Goal: Task Accomplishment & Management: Manage account settings

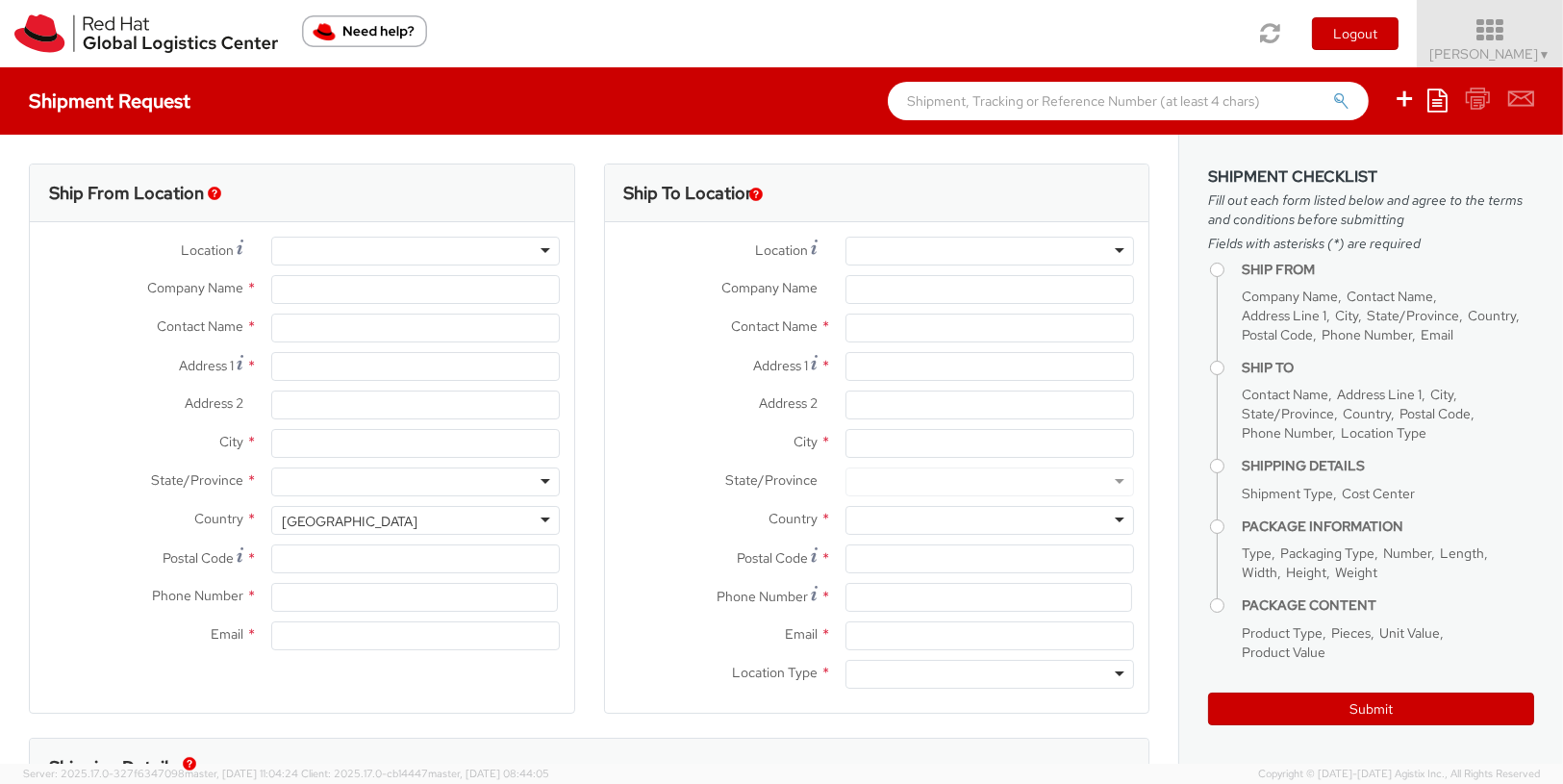
select select "901"
select select
click at [1519, 34] on icon at bounding box center [1490, 31] width 168 height 27
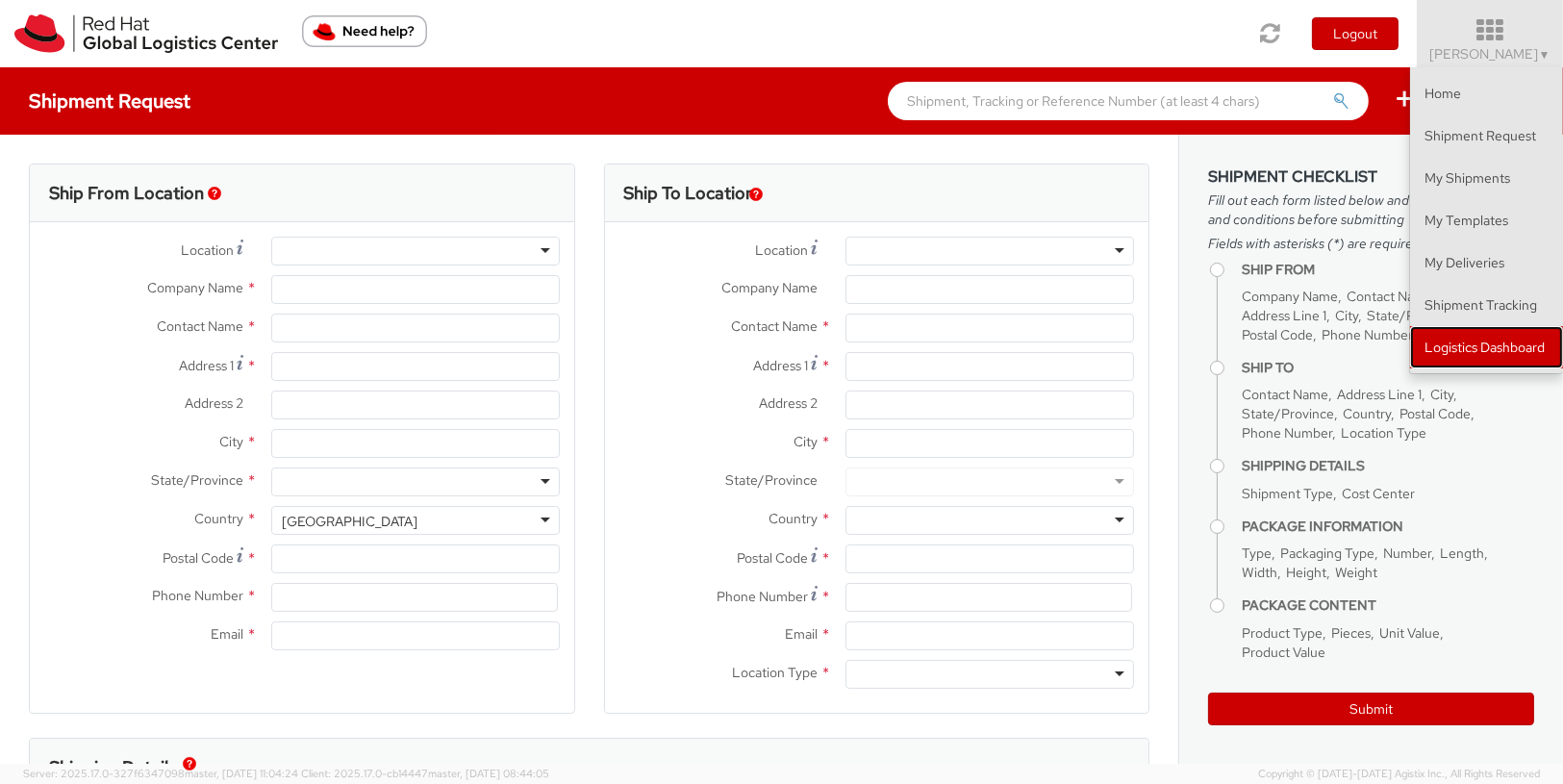
click at [1456, 367] on link "Logistics Dashboard" at bounding box center [1486, 347] width 153 height 42
type input "Red Hat, Inc."
type input "[PERSON_NAME]"
type input "[STREET_ADDRESS]"
type input "RALEIGH"
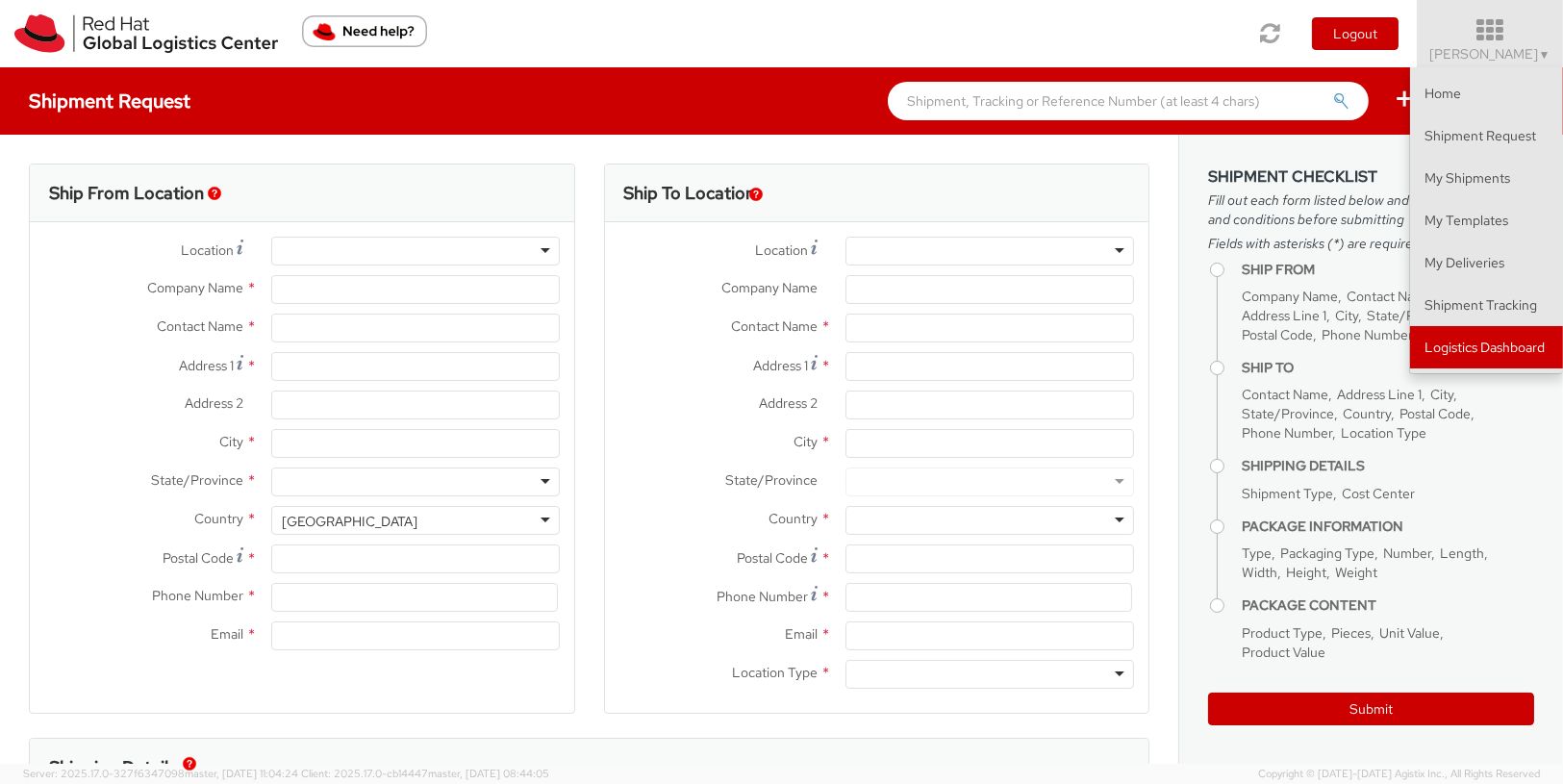
type input "27601"
type input "[PHONE_NUMBER]"
type input "[EMAIL_ADDRESS][DOMAIN_NAME]"
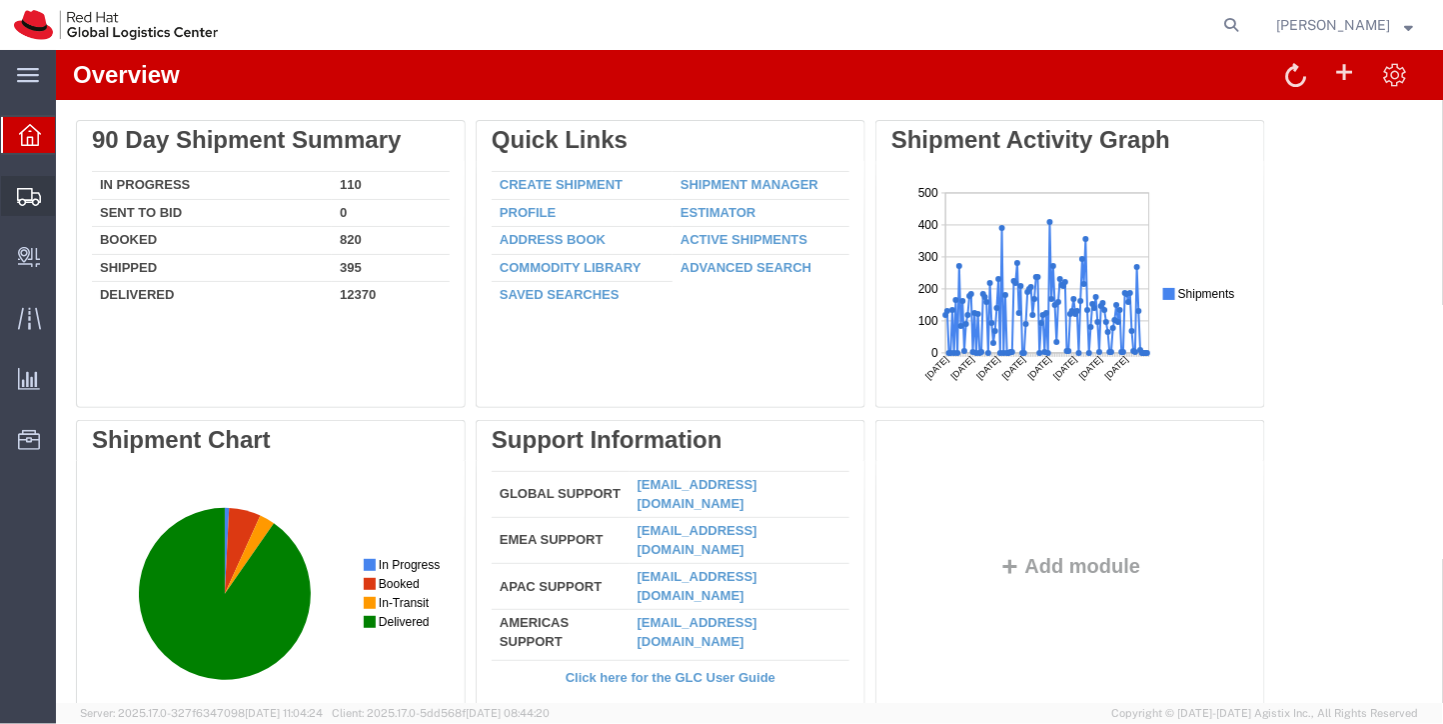
click at [0, 0] on span "Shipment Manager" at bounding box center [0, 0] width 0 height 0
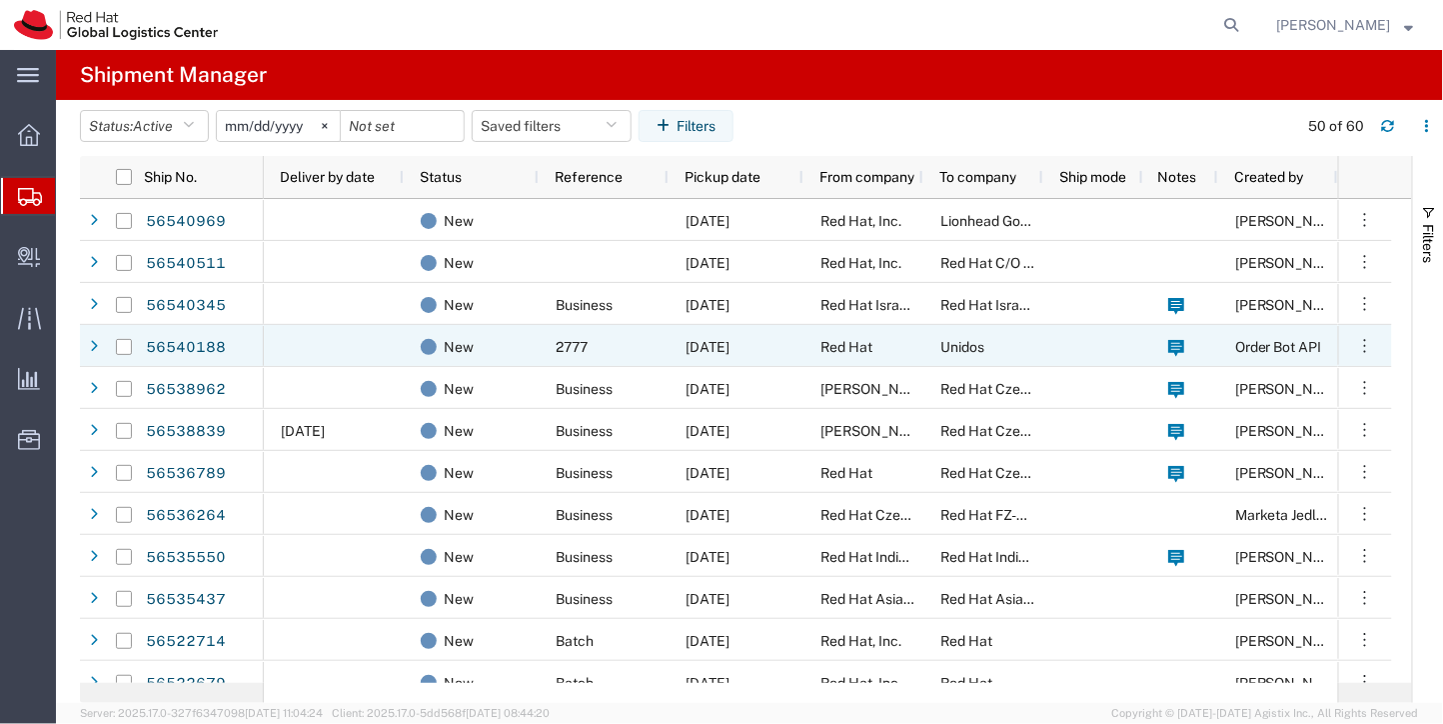
click at [531, 339] on div "New" at bounding box center [471, 346] width 135 height 42
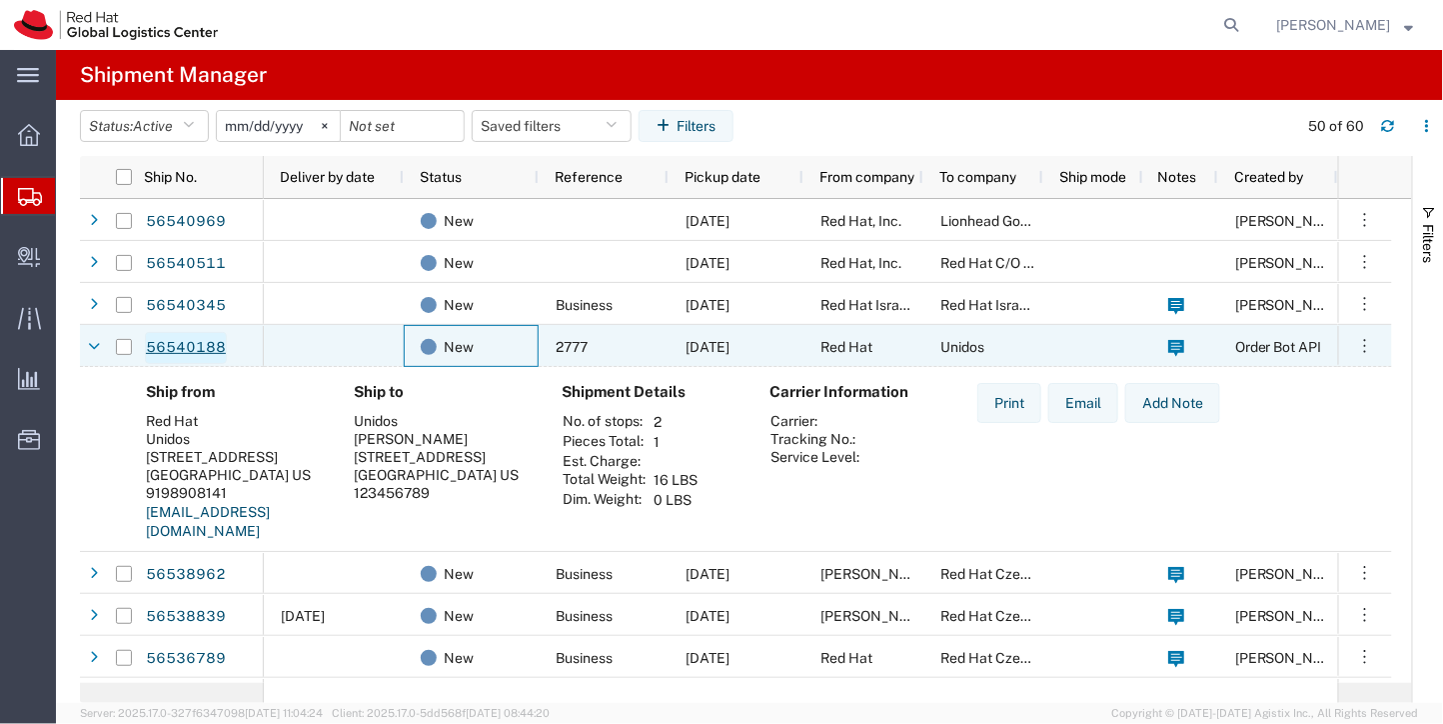
click at [182, 351] on link "56540188" at bounding box center [186, 348] width 82 height 32
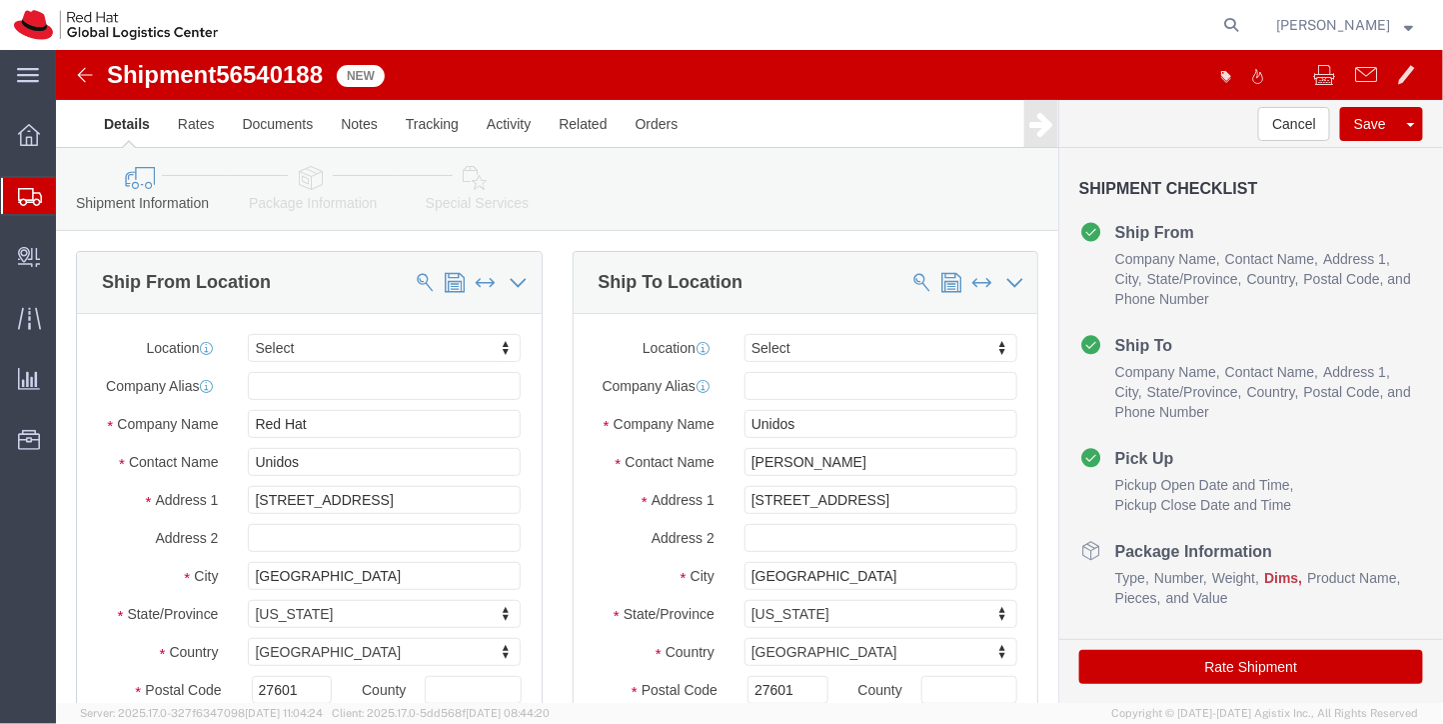
select select
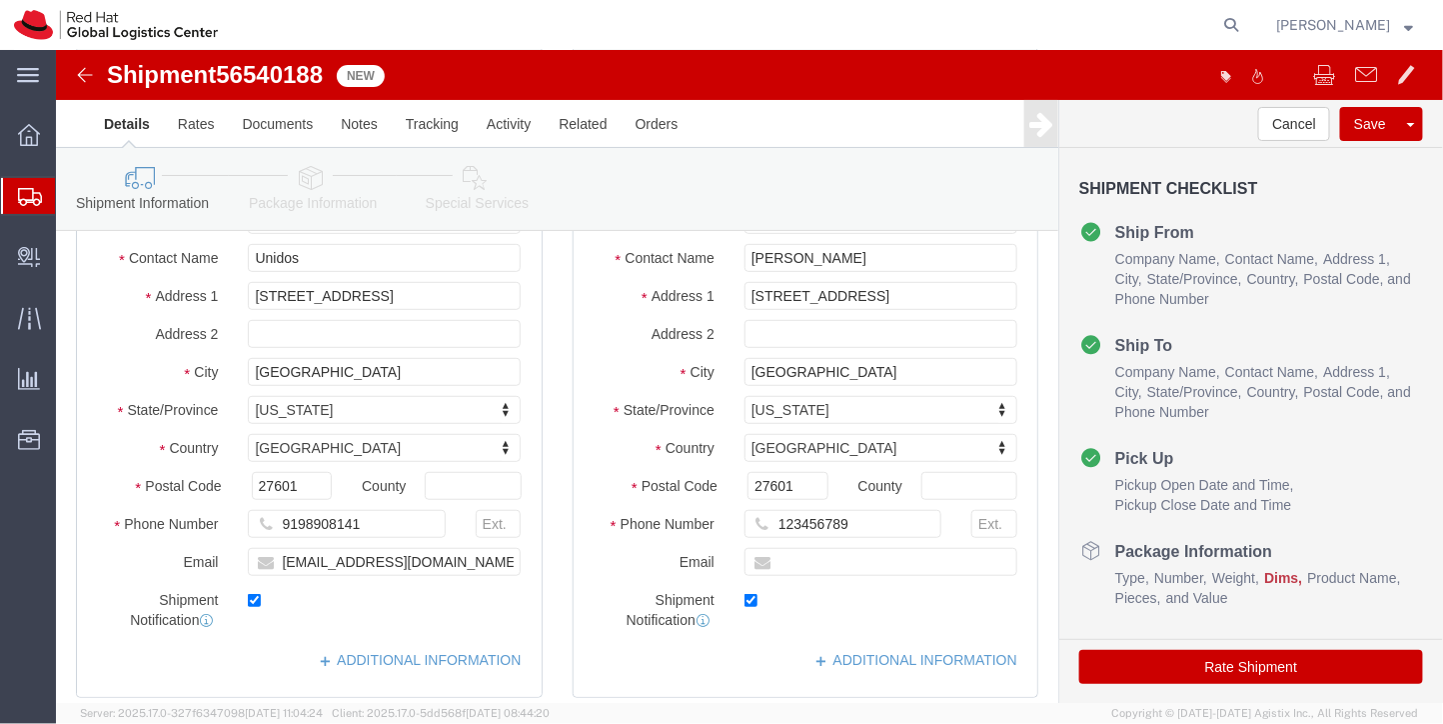
scroll to position [211, 0]
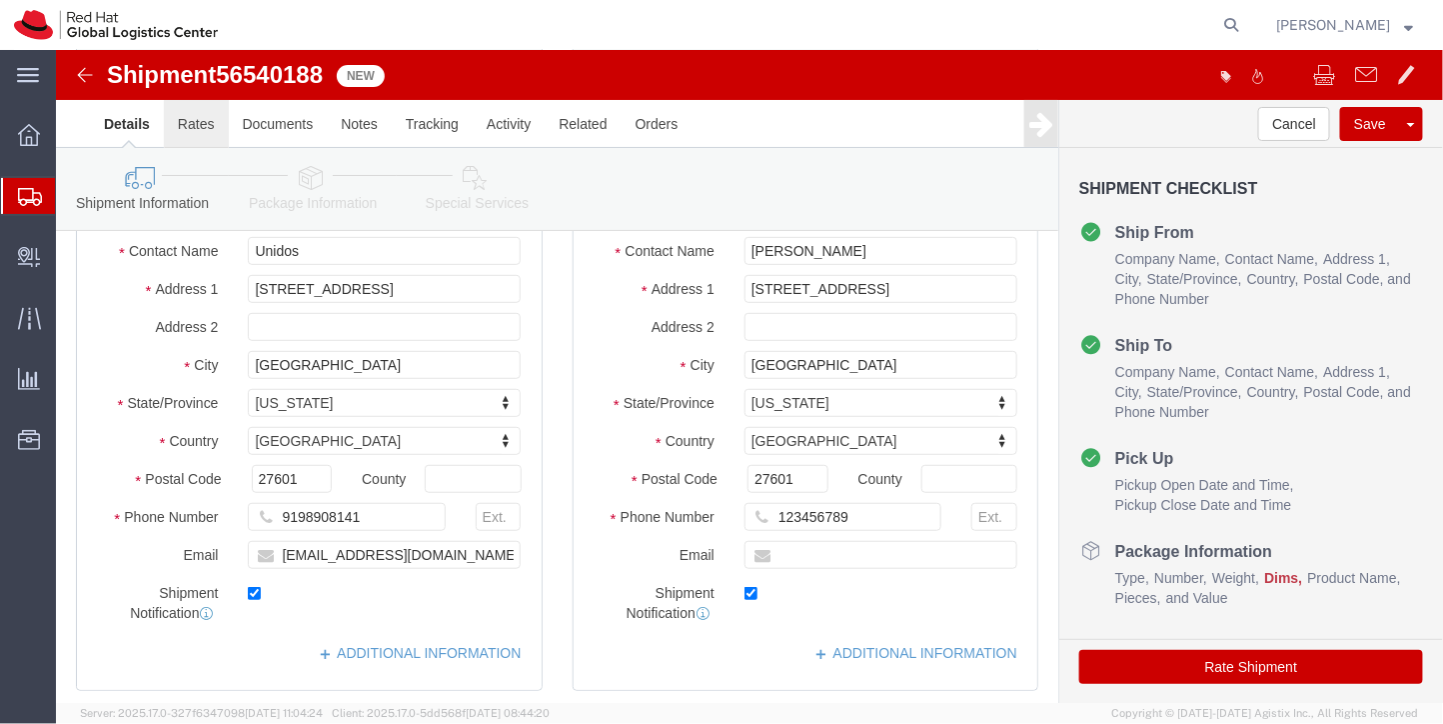
click link "Rates"
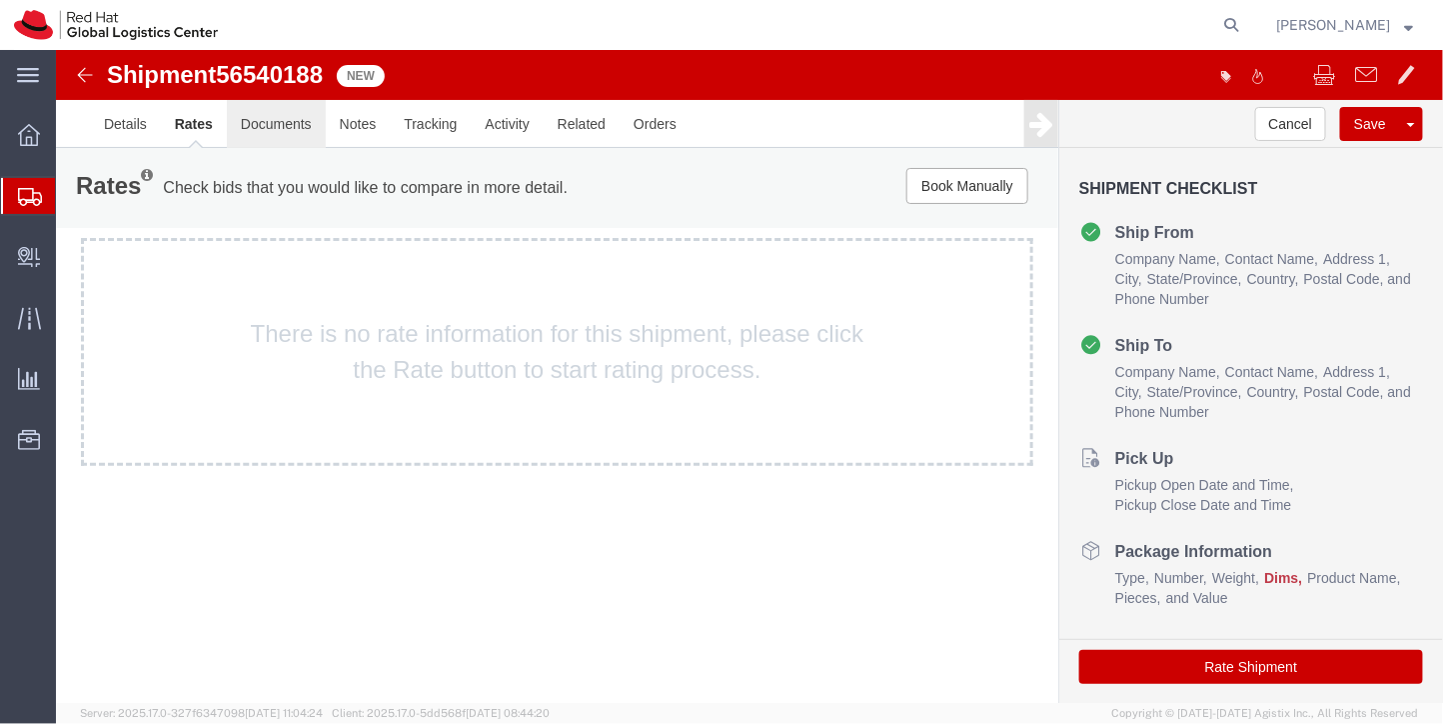
click at [249, 126] on link "Documents" at bounding box center [275, 123] width 99 height 48
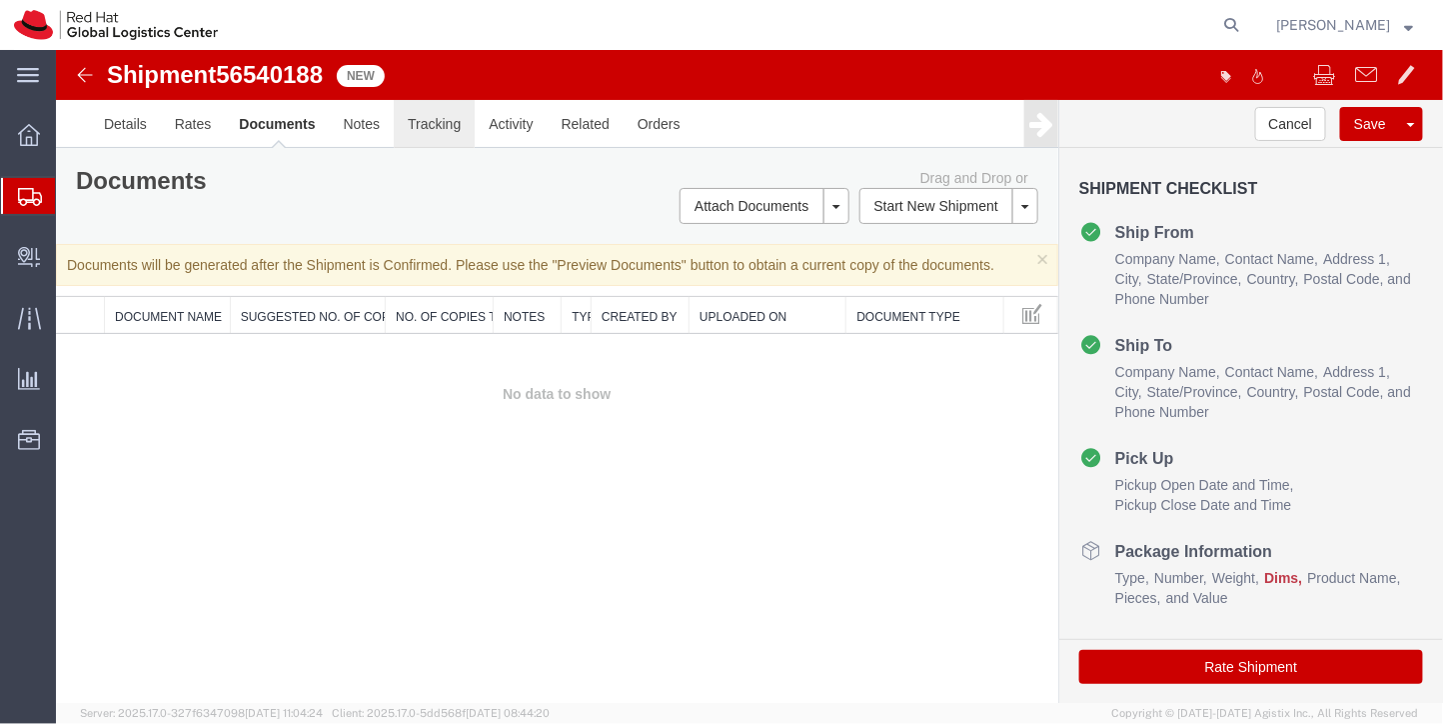
click at [453, 126] on link "Tracking" at bounding box center [433, 123] width 81 height 48
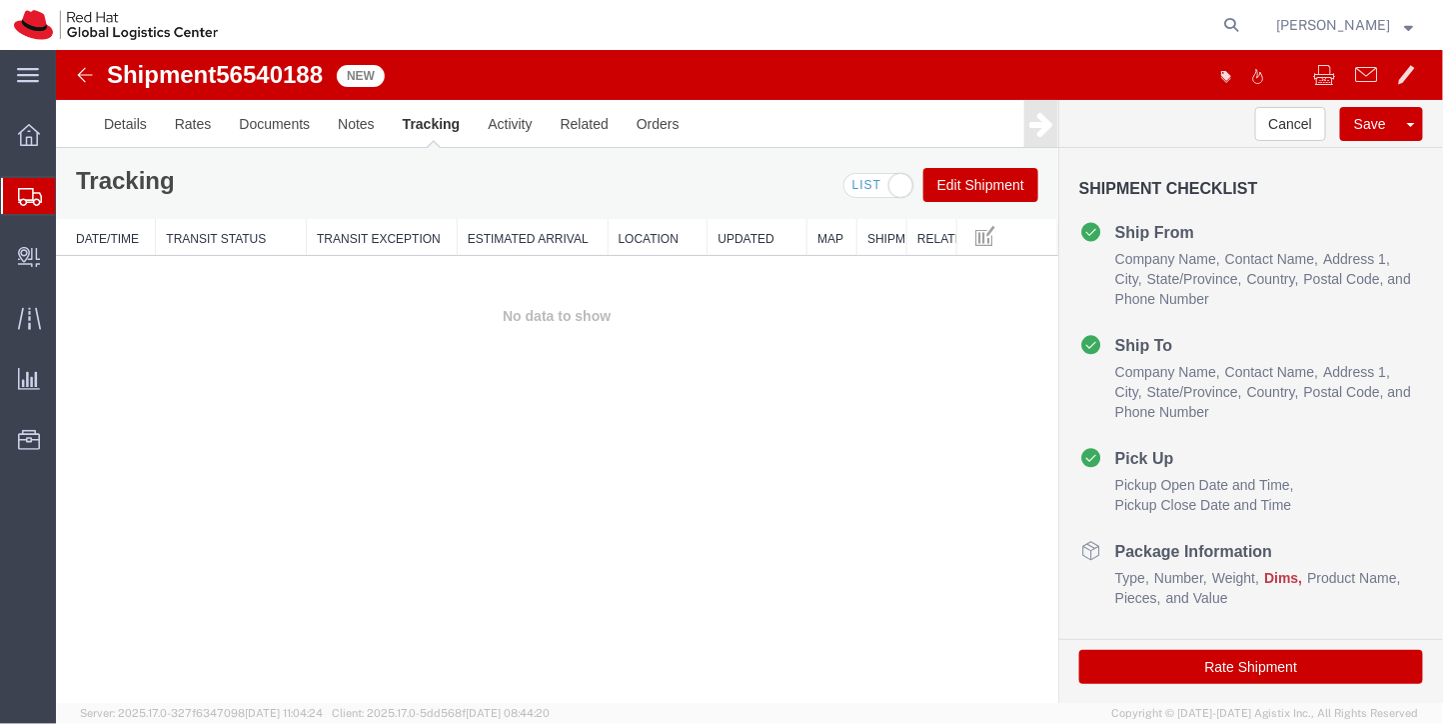
click at [255, 78] on span "56540188" at bounding box center [268, 73] width 107 height 27
copy span "56540188"
click at [50, 179] on div at bounding box center [29, 196] width 56 height 36
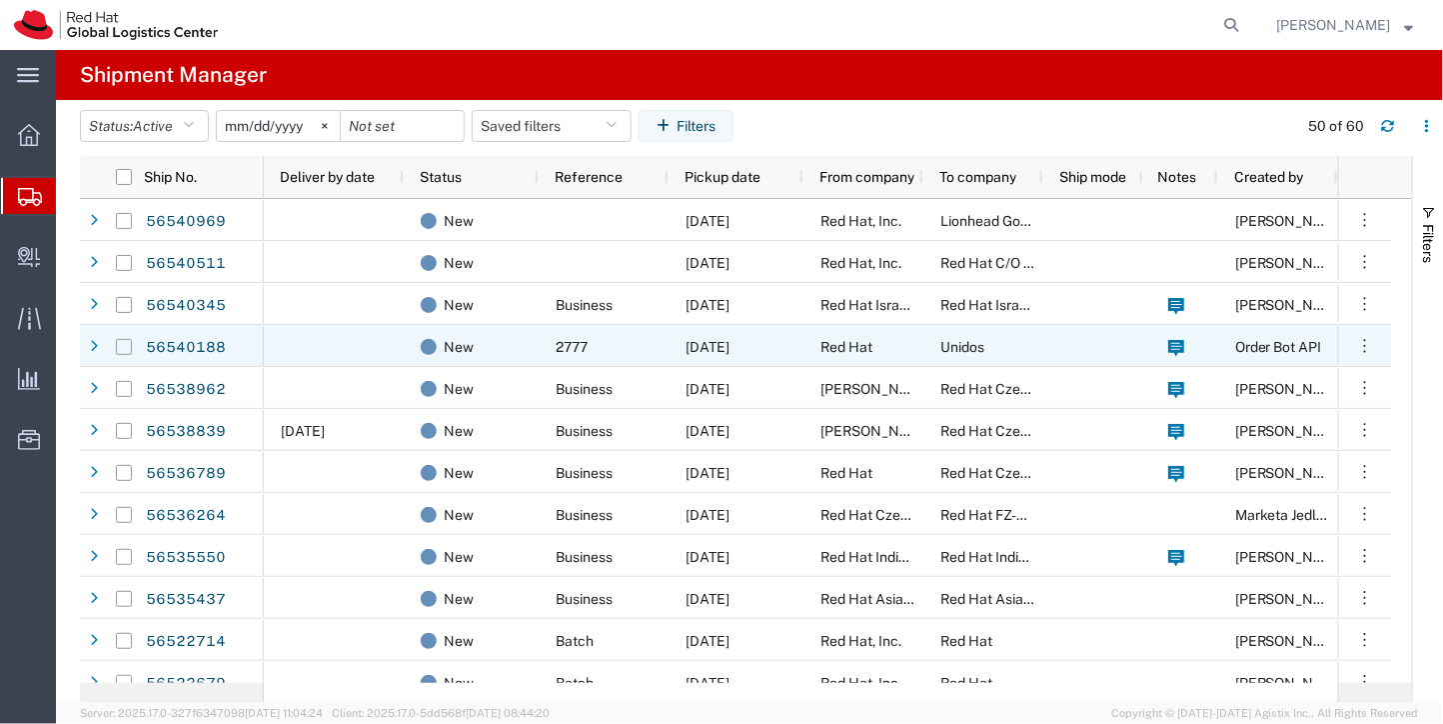
click at [126, 348] on input "Press Space to toggle row selection (unchecked)" at bounding box center [124, 347] width 16 height 16
checkbox input "true"
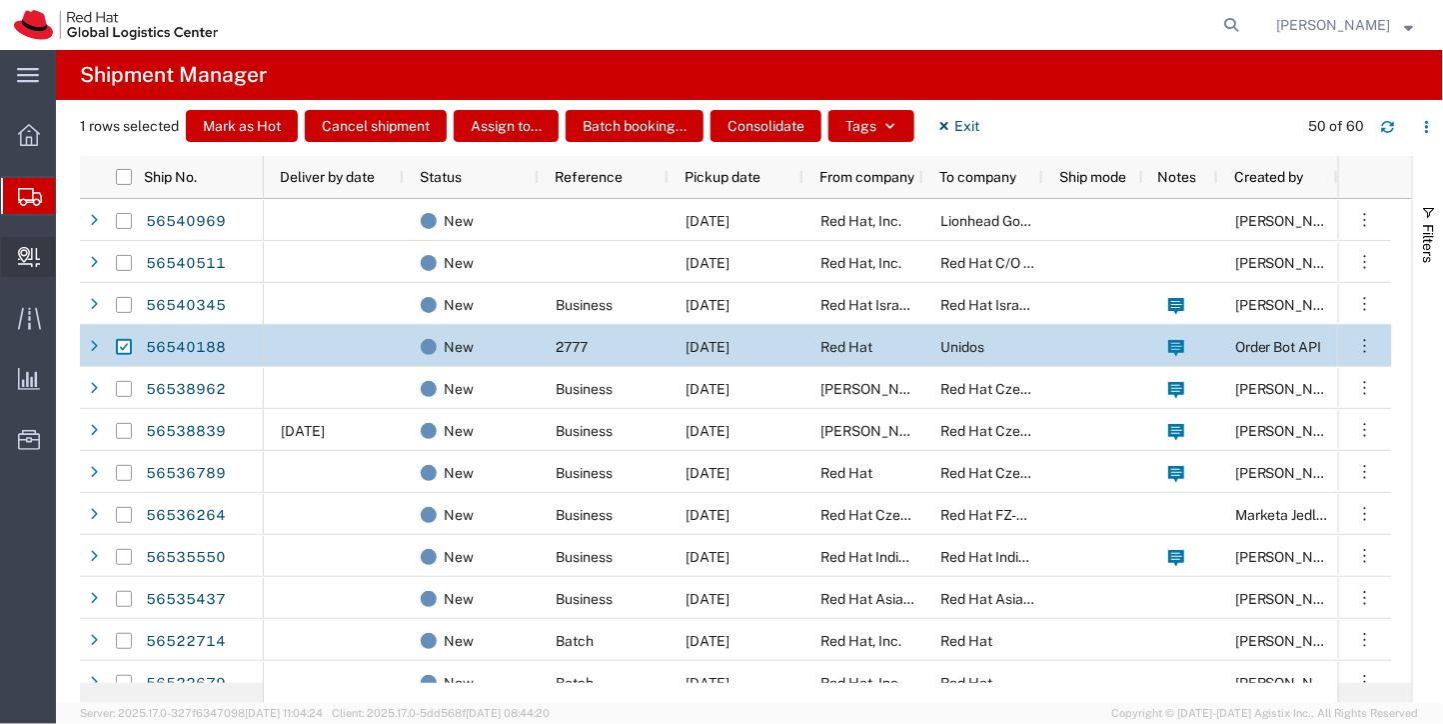
click at [0, 0] on span "Create Delivery" at bounding box center [0, 0] width 0 height 0
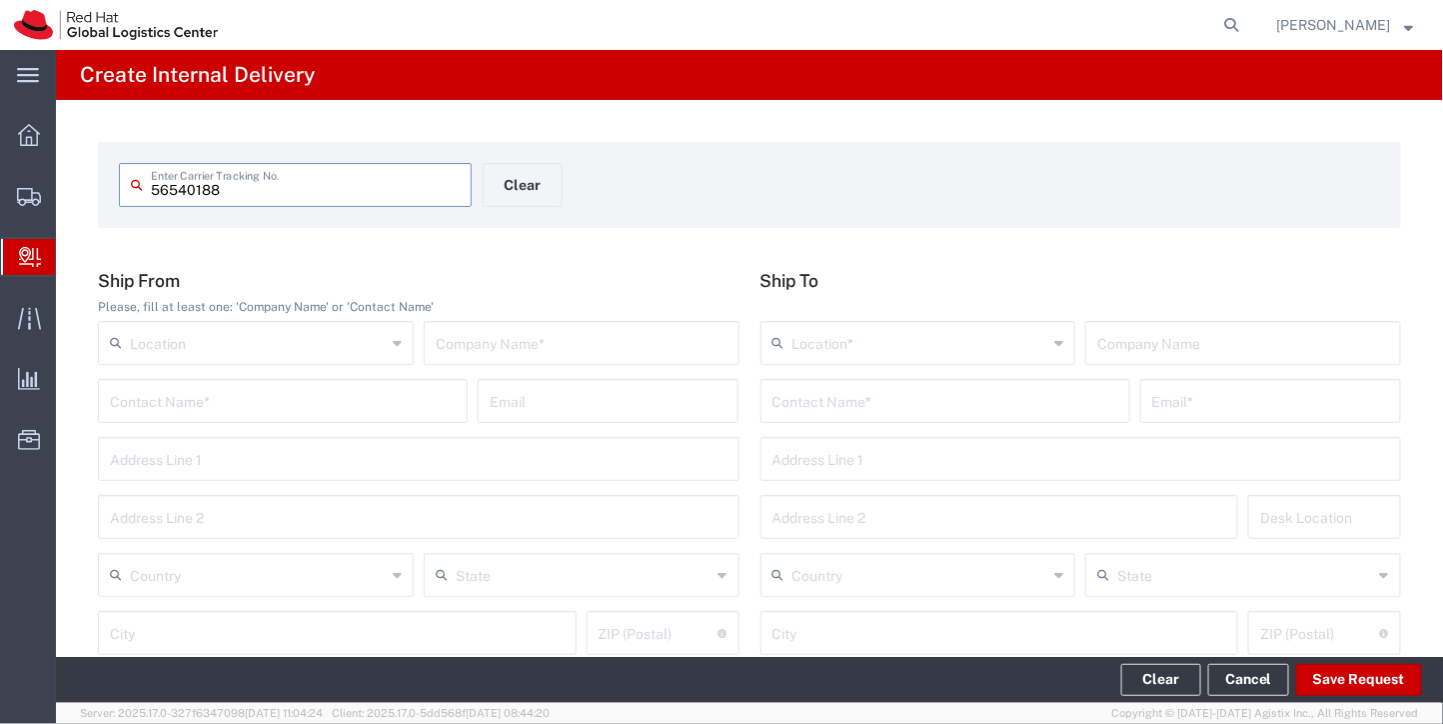
type input "56540188"
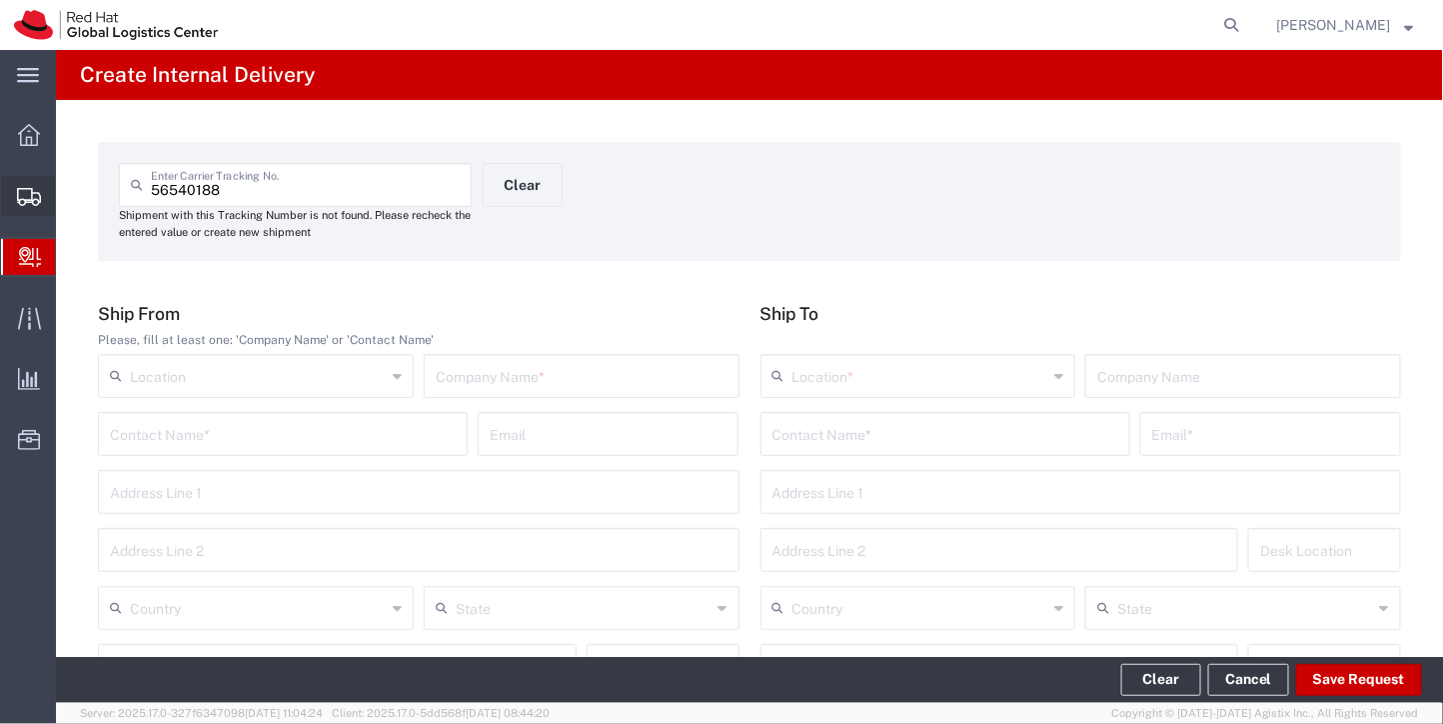
click at [0, 0] on span "Shipment Manager" at bounding box center [0, 0] width 0 height 0
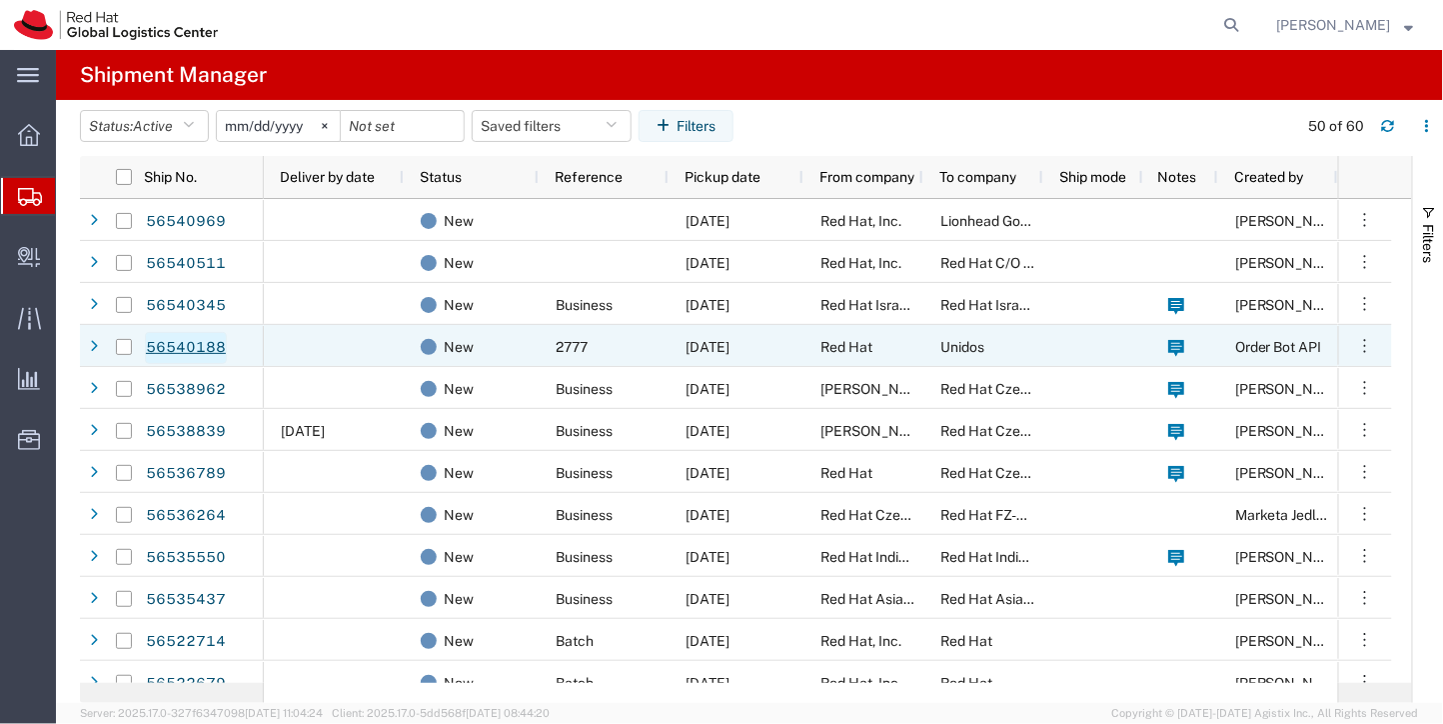
click at [211, 342] on link "56540188" at bounding box center [186, 348] width 82 height 32
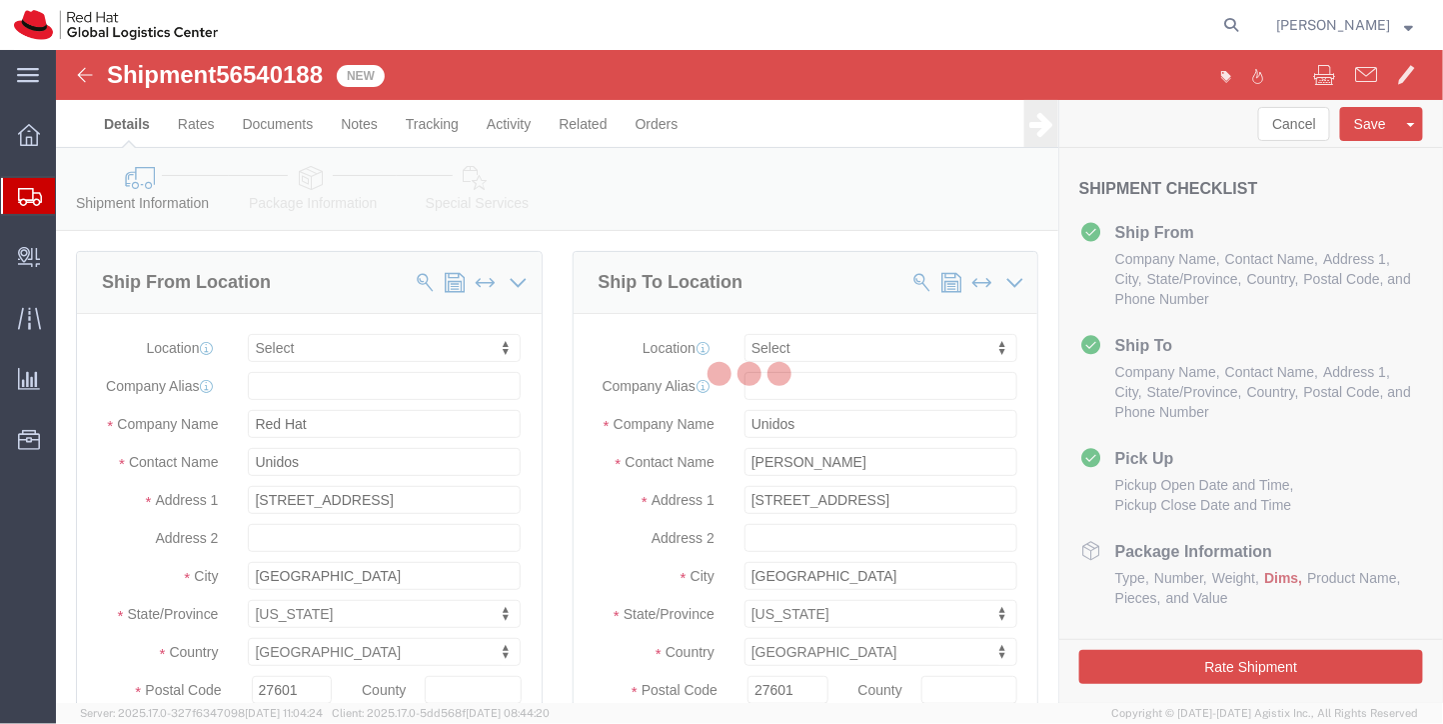
select select
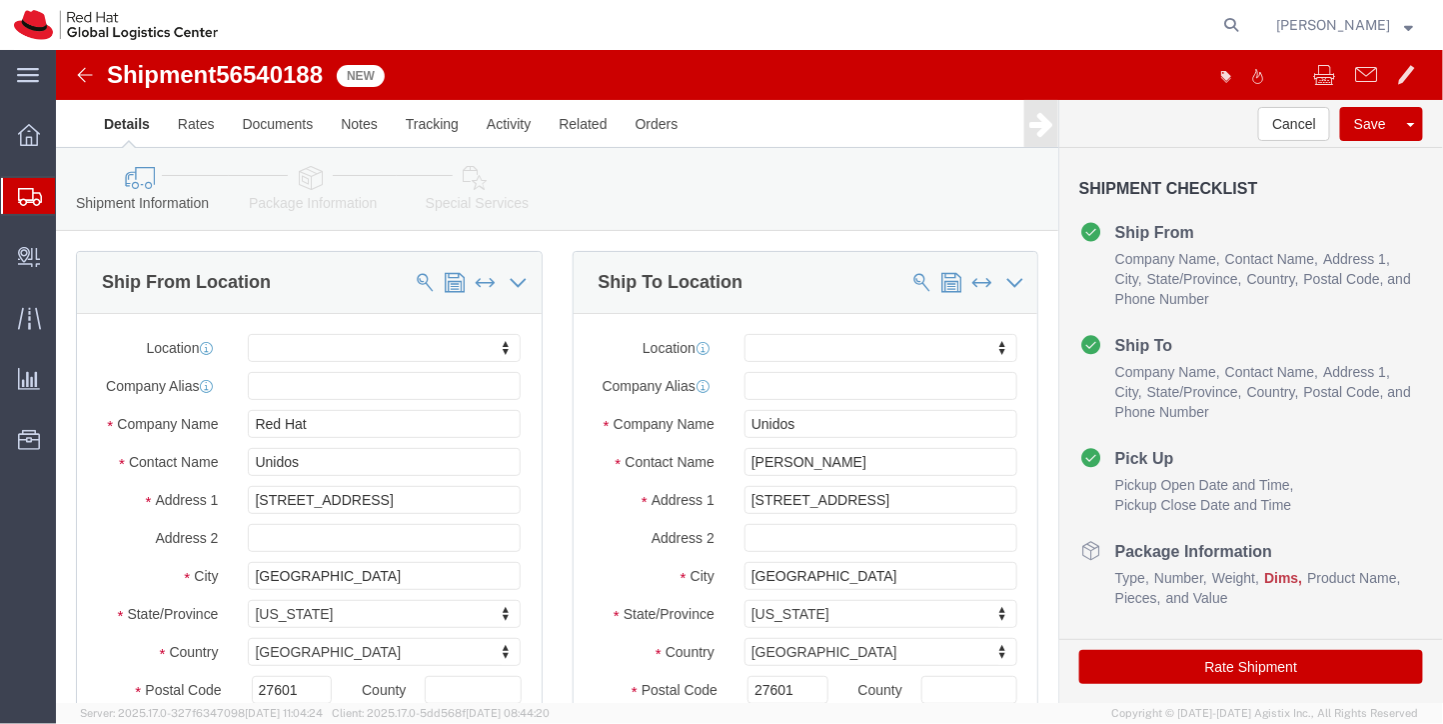
click icon
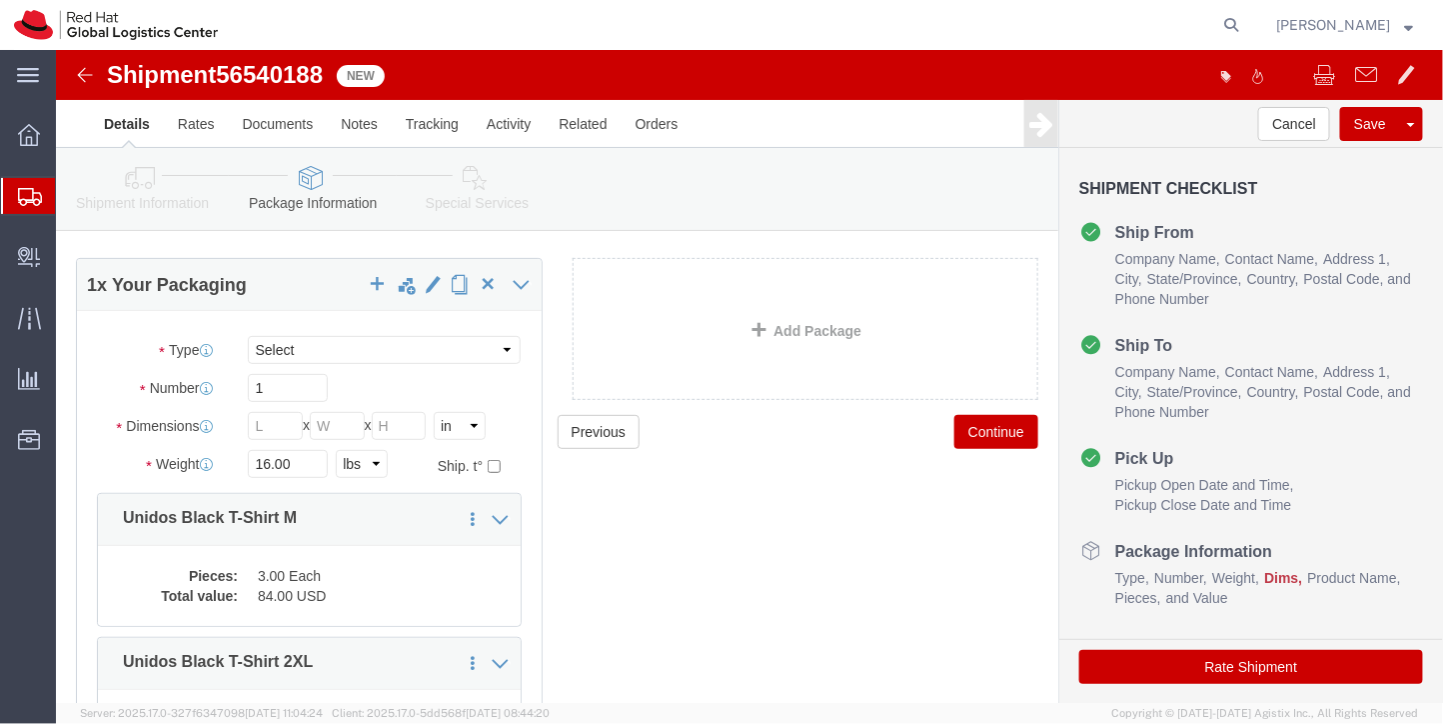
scroll to position [83, 0]
click div "Rate Shipment"
click button "Rate Shipment"
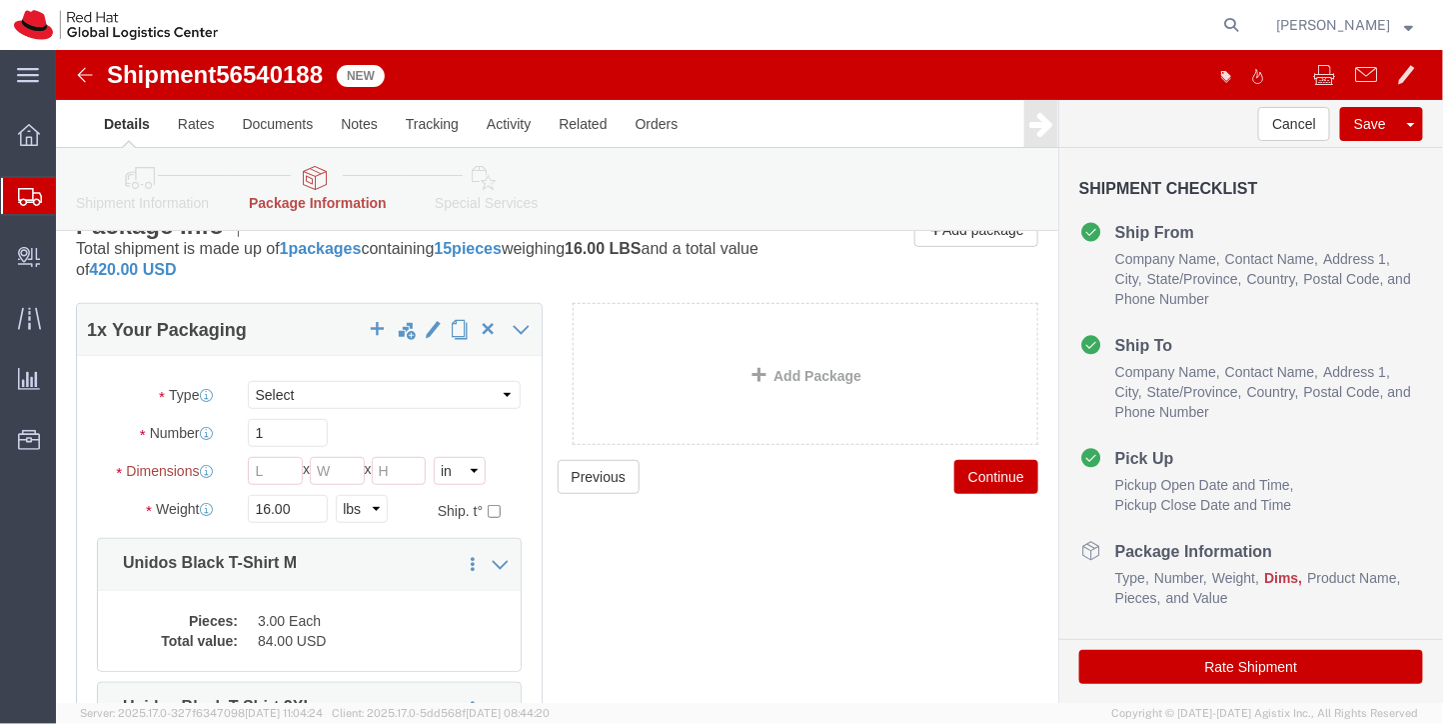
scroll to position [166, 0]
click input "Length : This field is required."
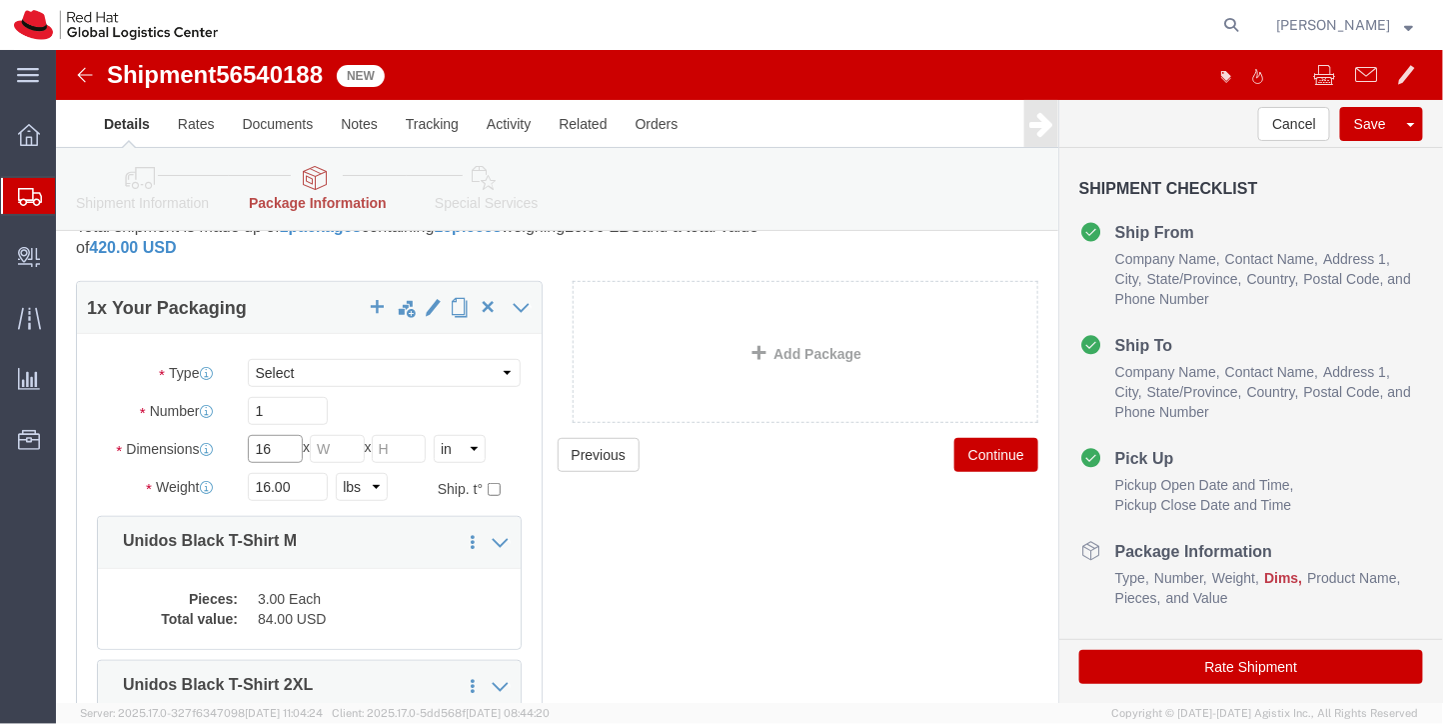
type input "16"
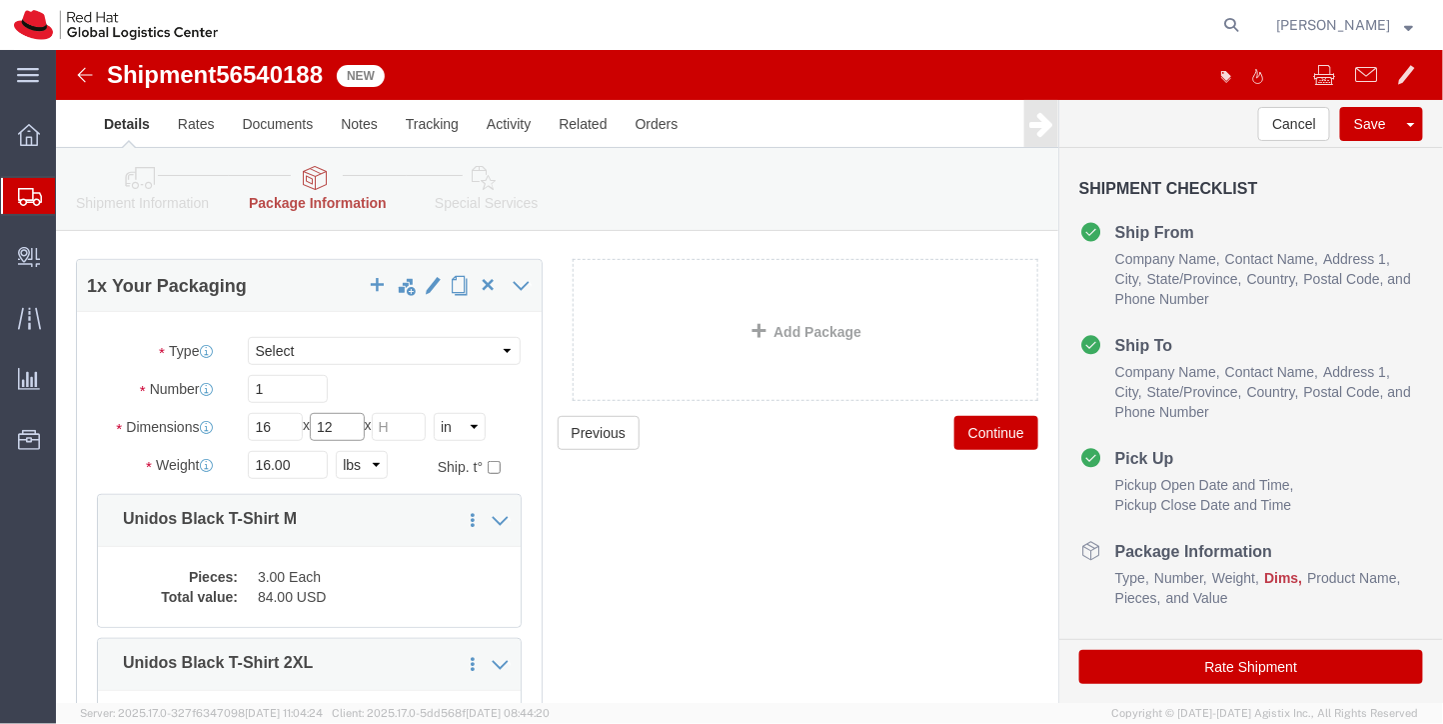
type input "12"
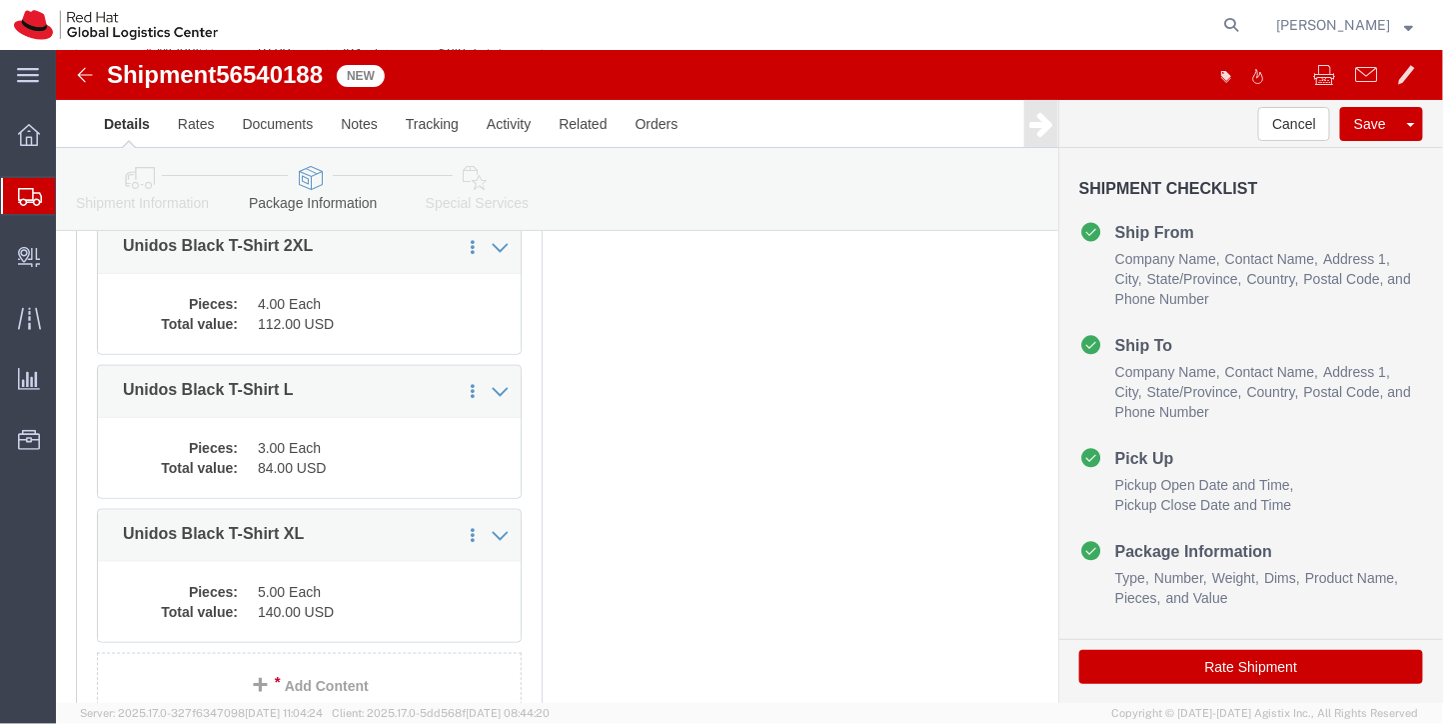
scroll to position [616, 0]
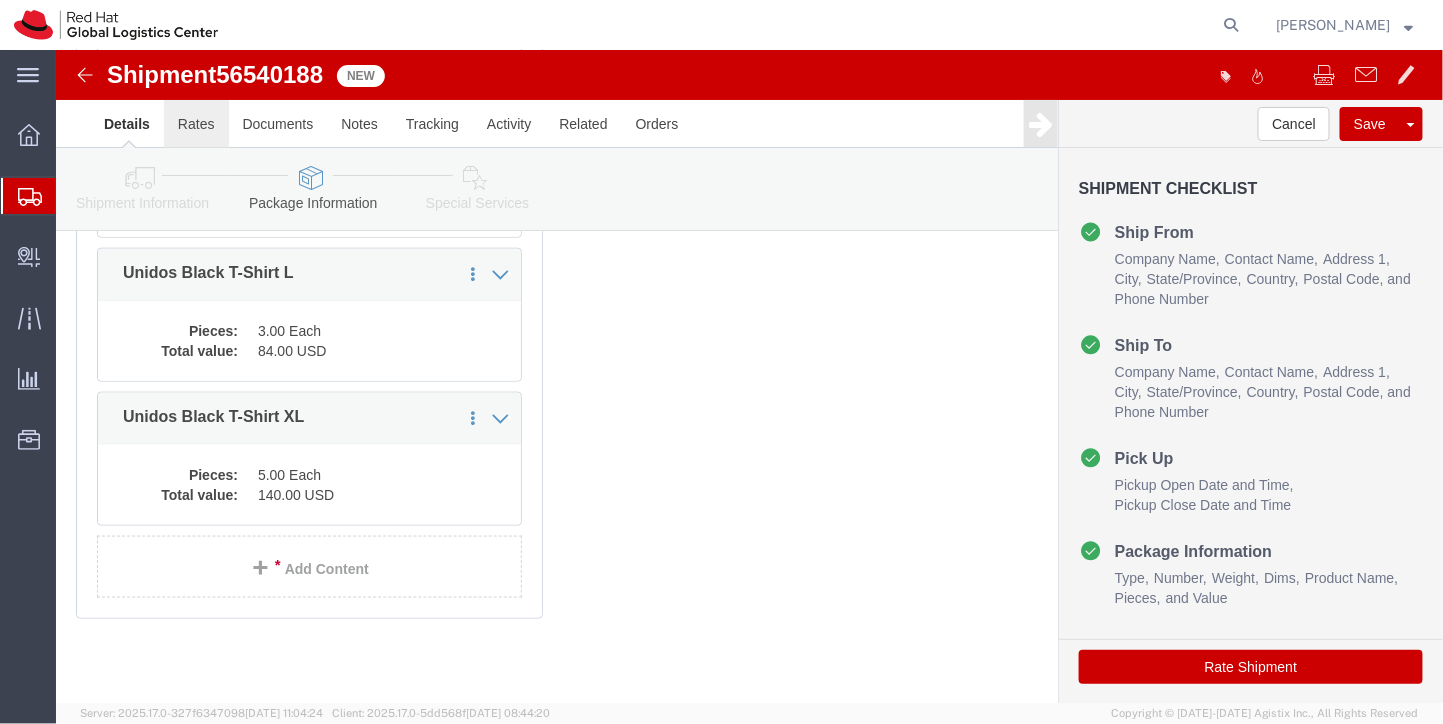
type input "8"
click link "Rates"
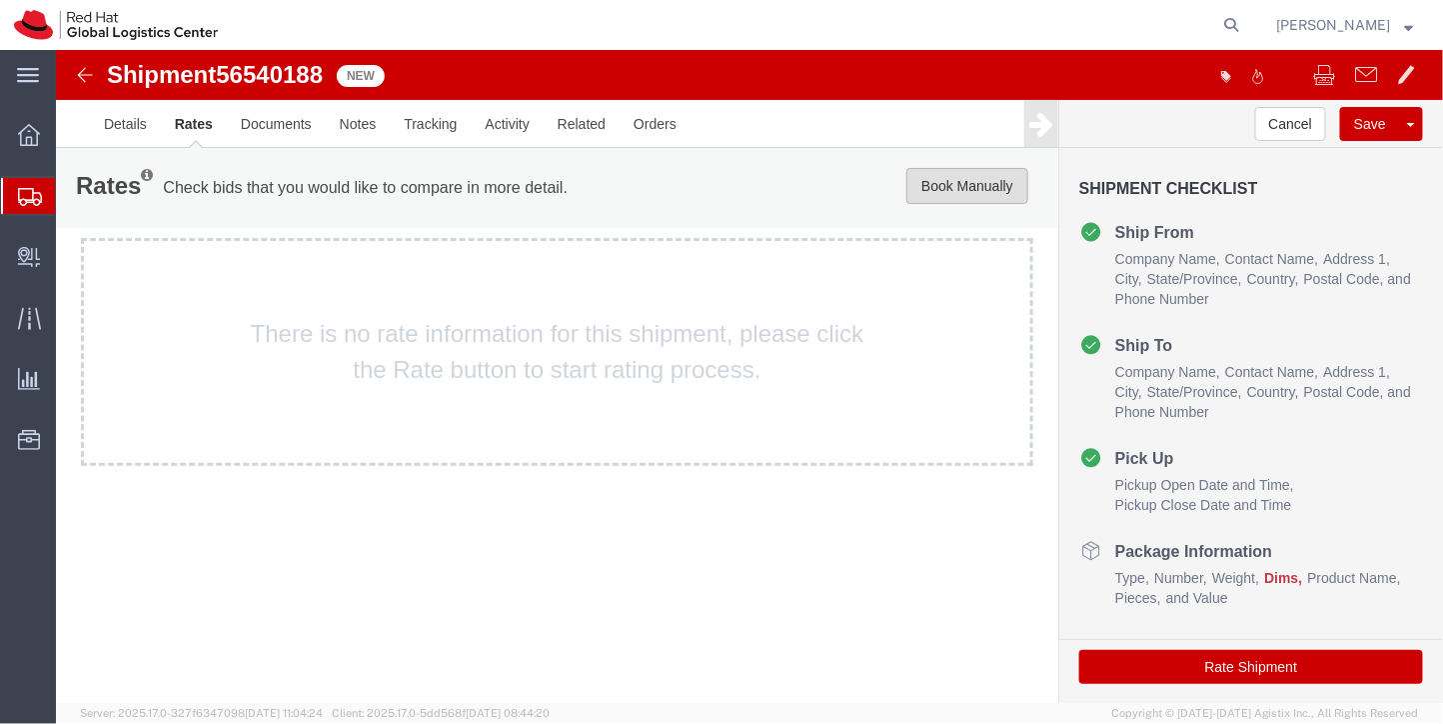
click at [962, 183] on button "Book Manually" at bounding box center [967, 185] width 122 height 36
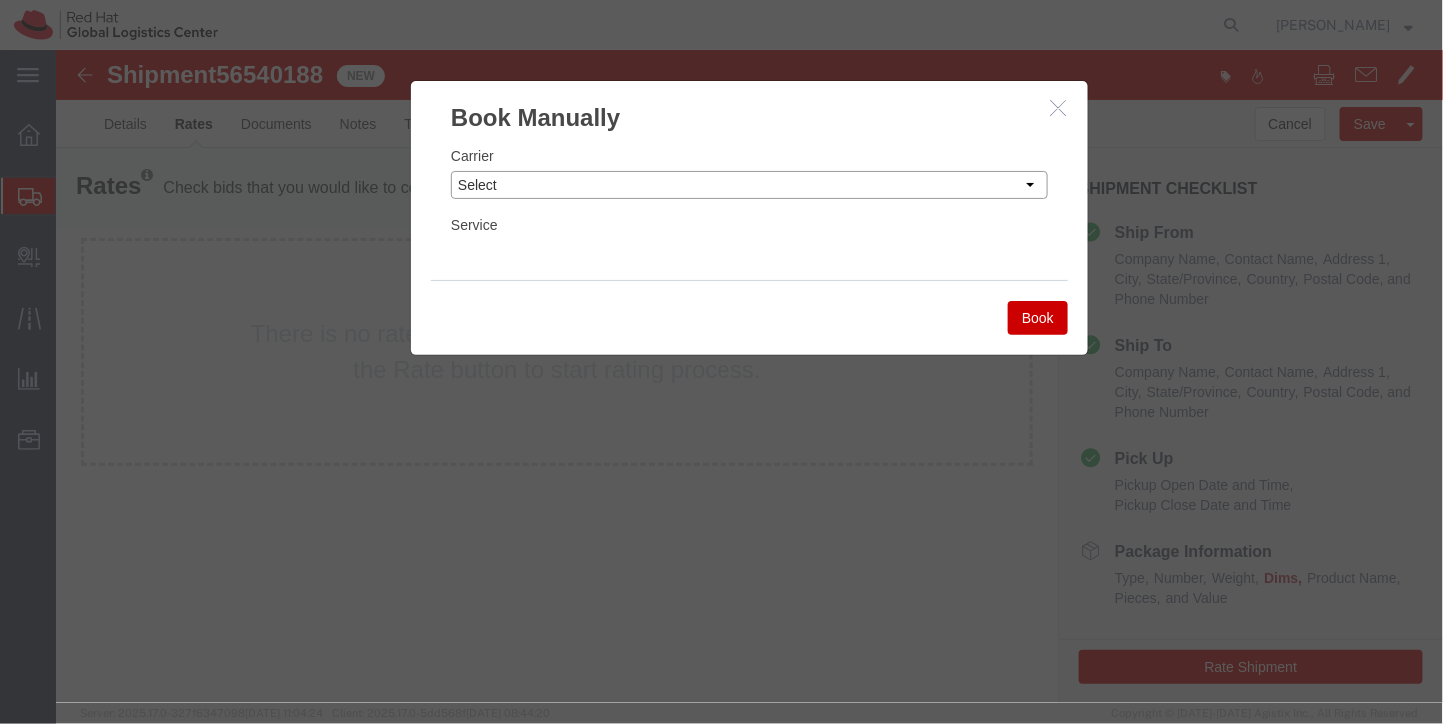
click at [959, 183] on select "Select Add New Carrier (and default service) Amazon Logistics DHL FedEx Custom …" at bounding box center [749, 184] width 598 height 28
select select "7920"
click at [450, 170] on select "Select Add New Carrier (and default service) Amazon Logistics DHL FedEx Custom …" at bounding box center [749, 184] width 598 height 28
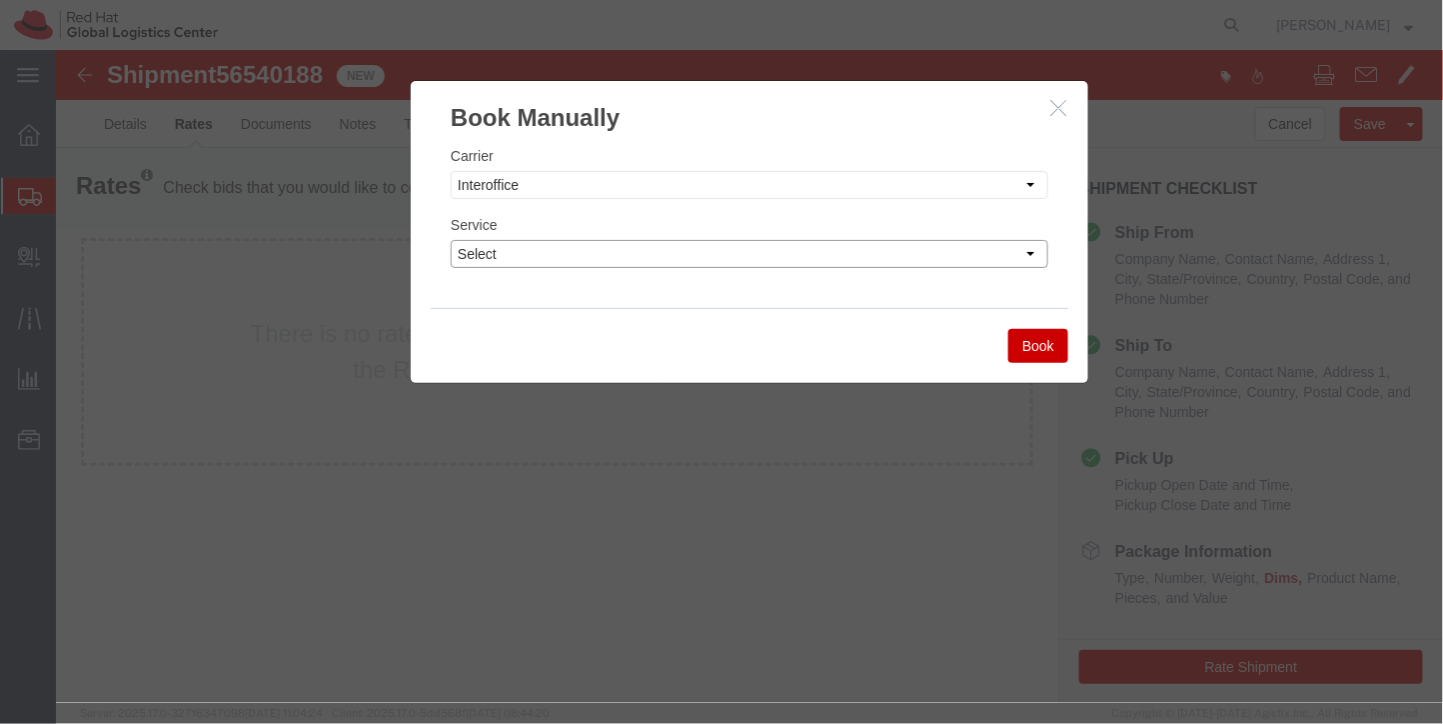
click at [773, 260] on select "Select IO_Ground IO_LTL" at bounding box center [749, 253] width 598 height 28
select select "17810"
click at [450, 239] on select "Select IO_Ground IO_LTL" at bounding box center [749, 253] width 598 height 28
click at [1032, 341] on button "Book" at bounding box center [1037, 345] width 60 height 34
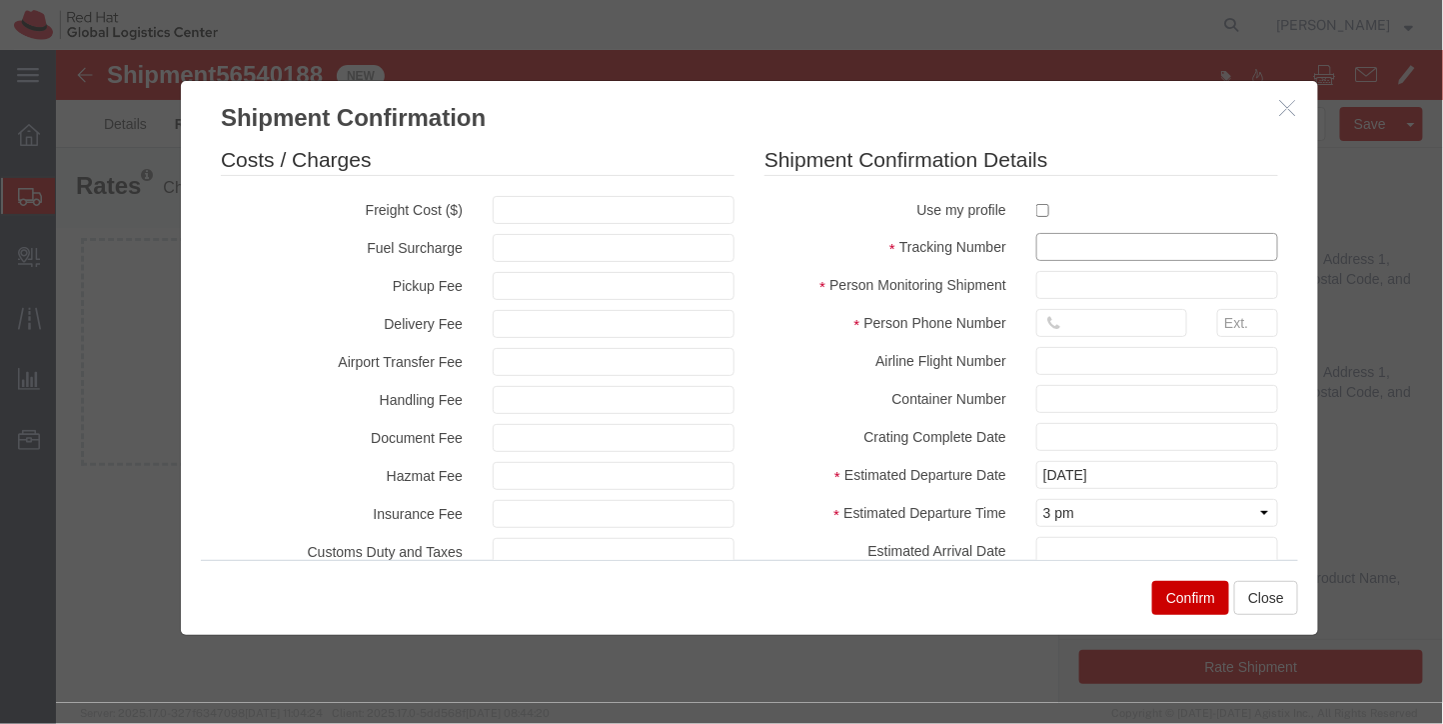
click at [1103, 257] on input "text" at bounding box center [1156, 246] width 242 height 28
click at [1079, 250] on input "GLC56540188" at bounding box center [1156, 246] width 242 height 28
type input "GLC56540188"
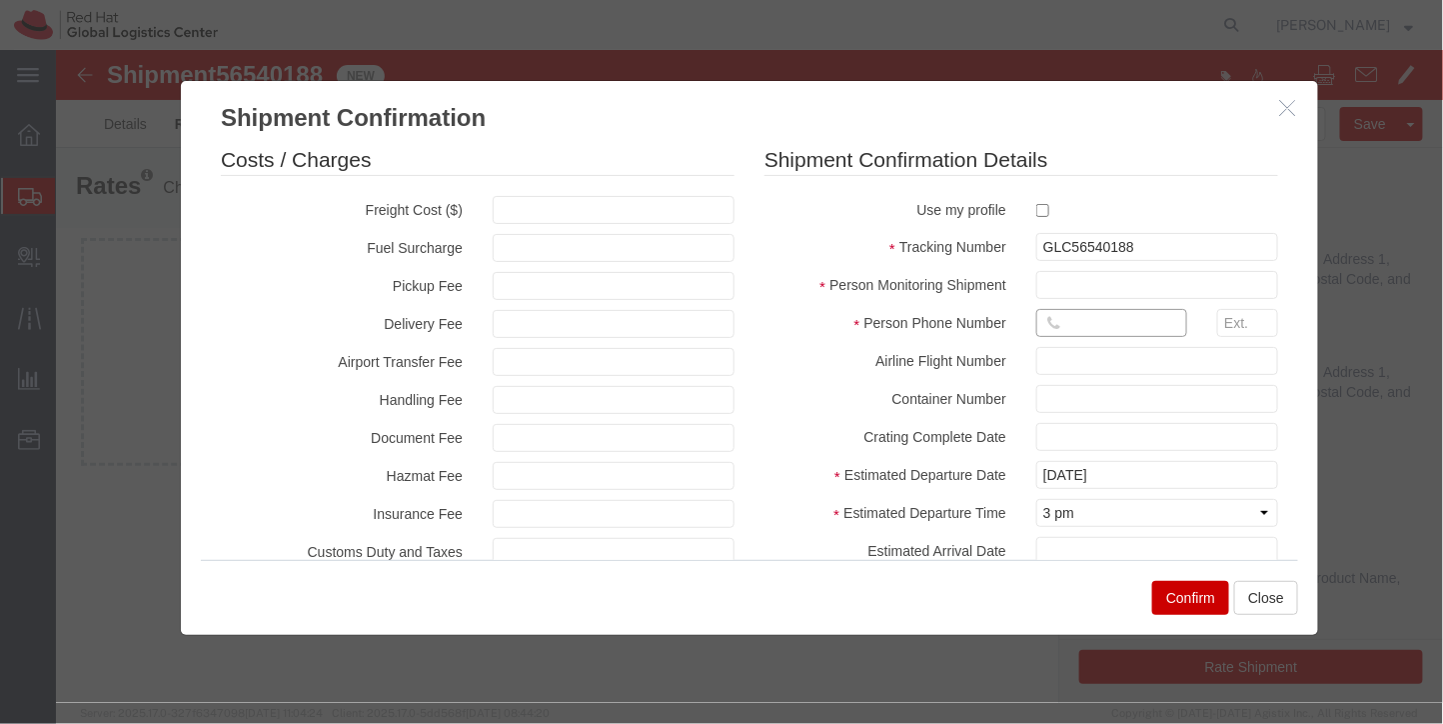
click at [1068, 316] on input "text" at bounding box center [1110, 322] width 151 height 28
click at [1067, 324] on input "text" at bounding box center [1110, 322] width 151 height 28
type input "626-632-5371"
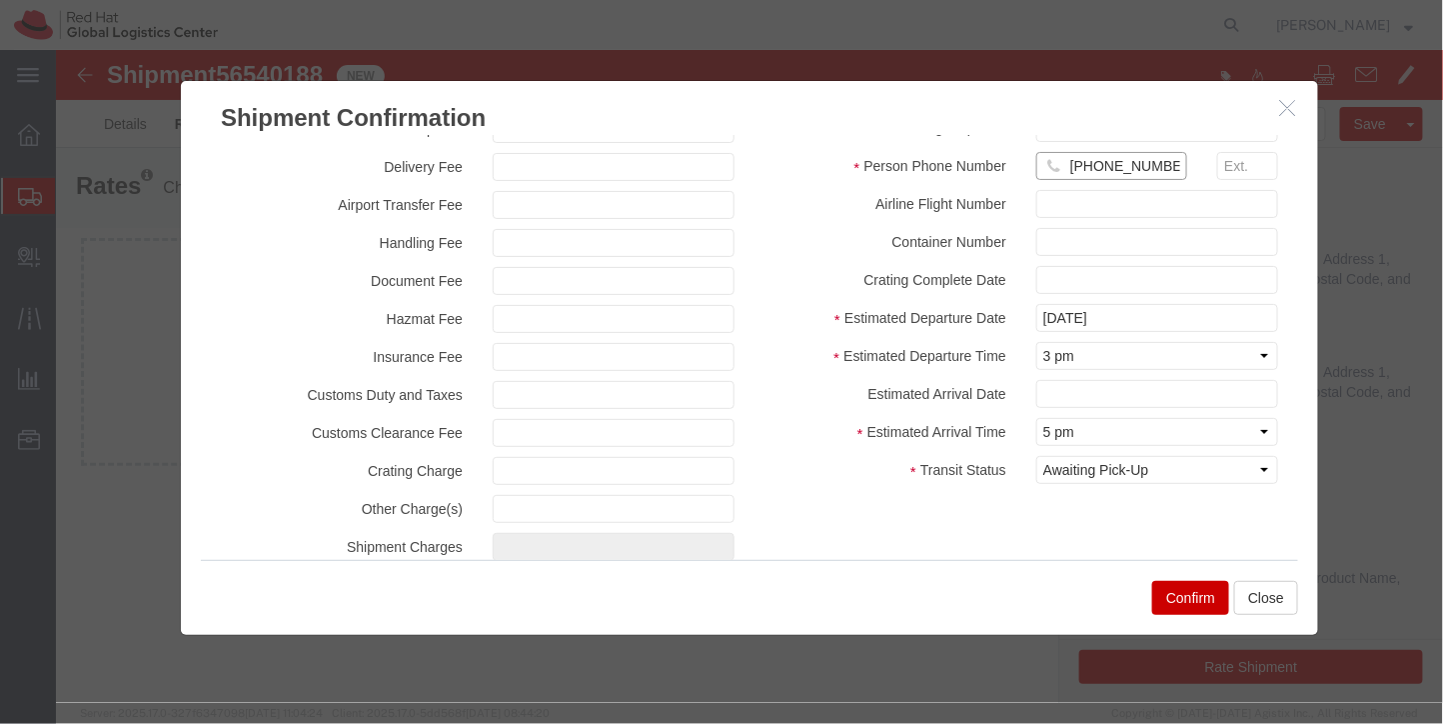
scroll to position [161, 0]
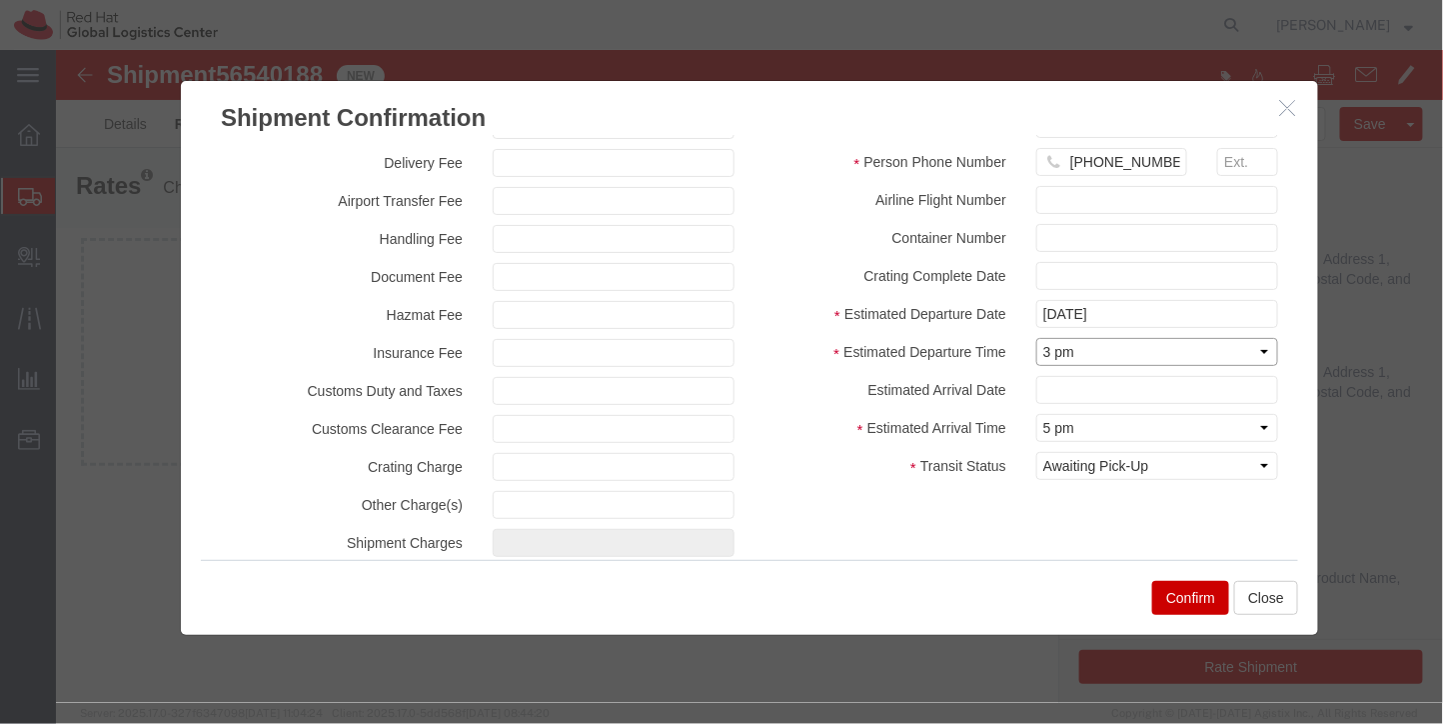
click at [1061, 363] on select "Select Midnight 1 am 2 am 3 am 4 am 5 am 6 am 7 am 8 am 9 am 10 am 11 am 12 Noo…" at bounding box center [1156, 351] width 242 height 28
click at [888, 324] on div "Estimated Departure Date 08/19/2025" at bounding box center [1021, 313] width 544 height 28
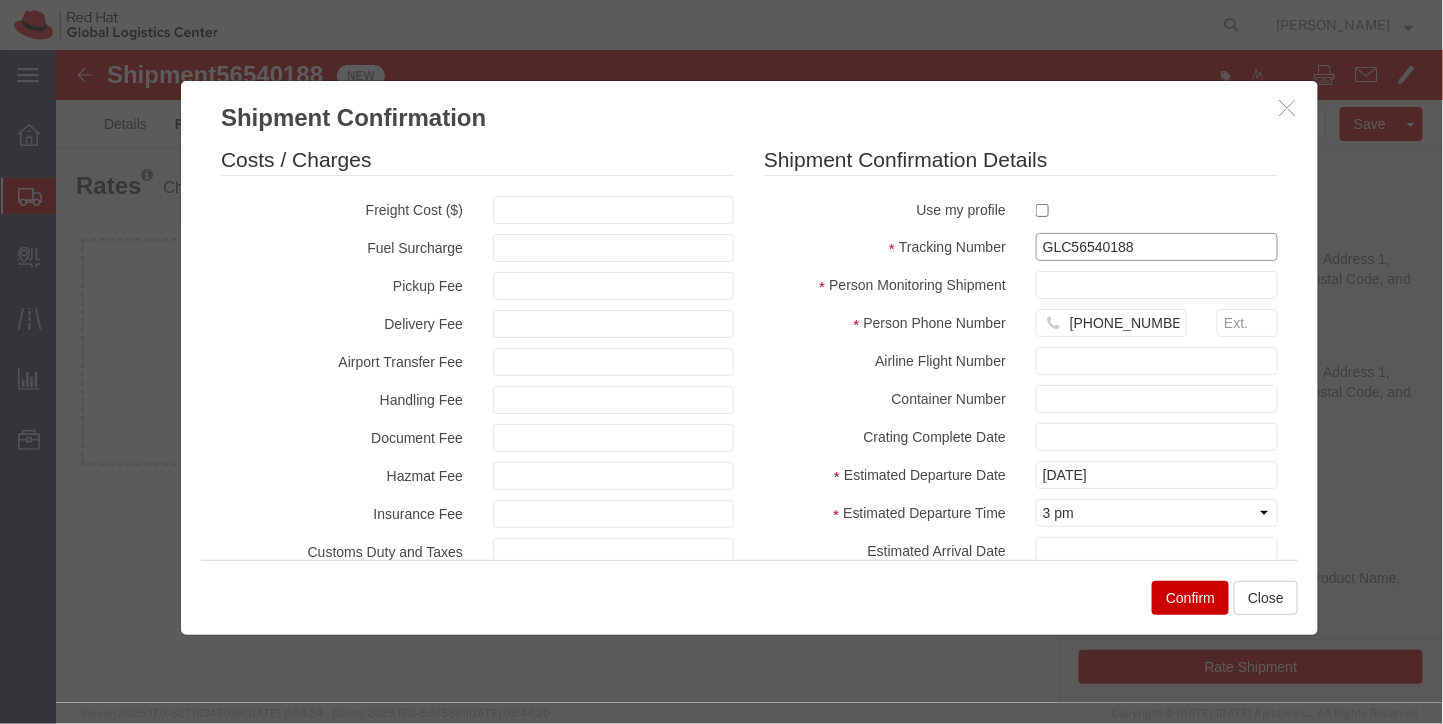
click at [1079, 255] on input "GLC56540188" at bounding box center [1156, 246] width 242 height 28
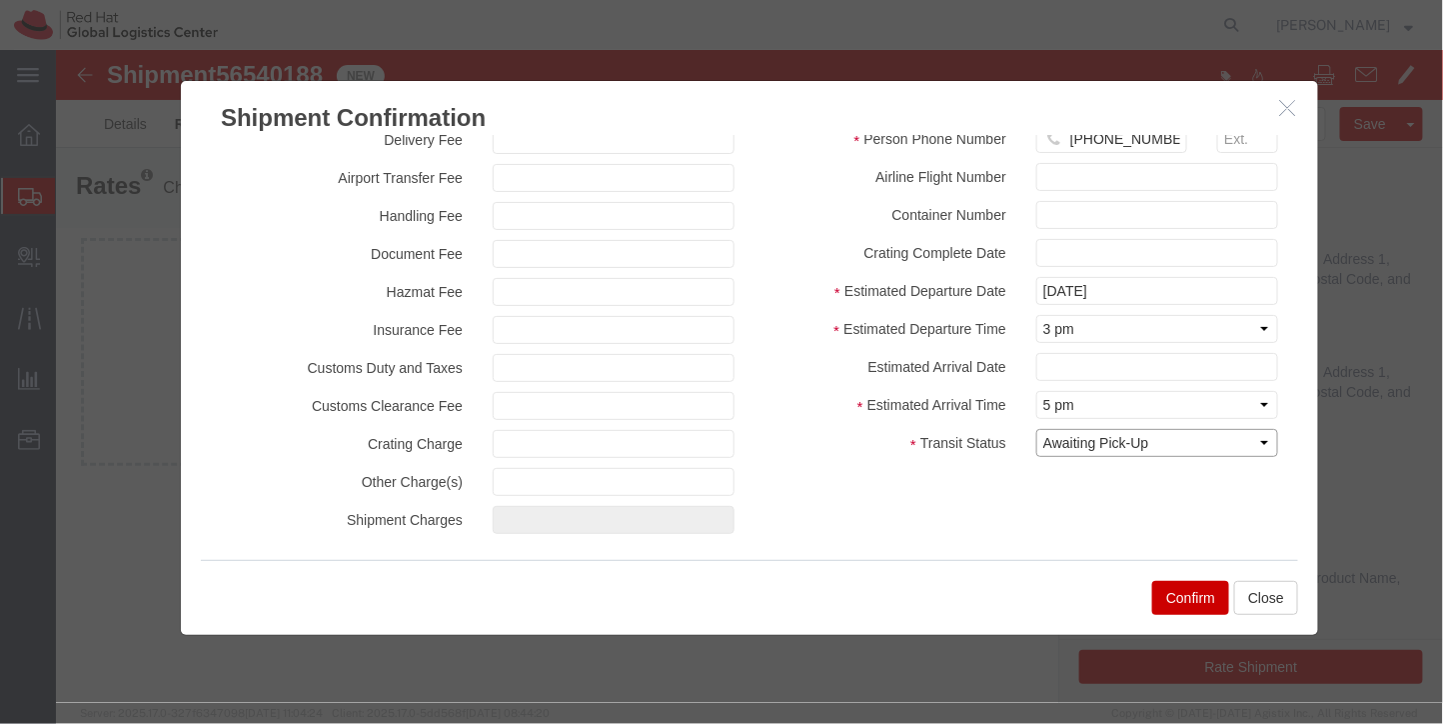
click at [1063, 434] on select "Select Arrival Notice Available Arrival Notice Imported Arrive at Delivery Loca…" at bounding box center [1156, 442] width 242 height 28
select select "DELIVRED"
click at [1035, 428] on select "Select Arrival Notice Available Arrival Notice Imported Arrive at Delivery Loca…" at bounding box center [1156, 442] width 242 height 28
click at [1191, 595] on button "Confirm" at bounding box center [1189, 597] width 77 height 34
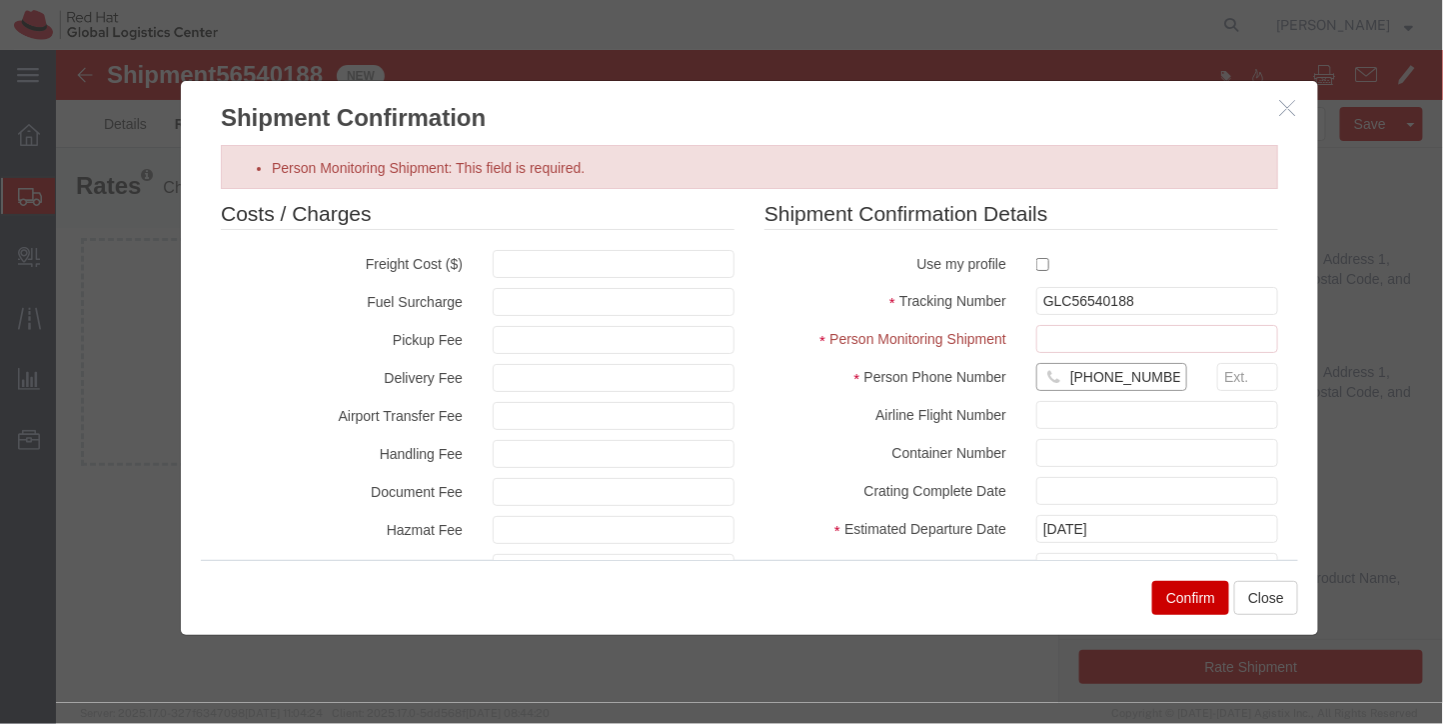
click at [1054, 367] on input "626-632-5371" at bounding box center [1110, 376] width 151 height 28
click at [1044, 342] on input "Person Monitoring Shipment: This field is required." at bounding box center [1156, 338] width 242 height 28
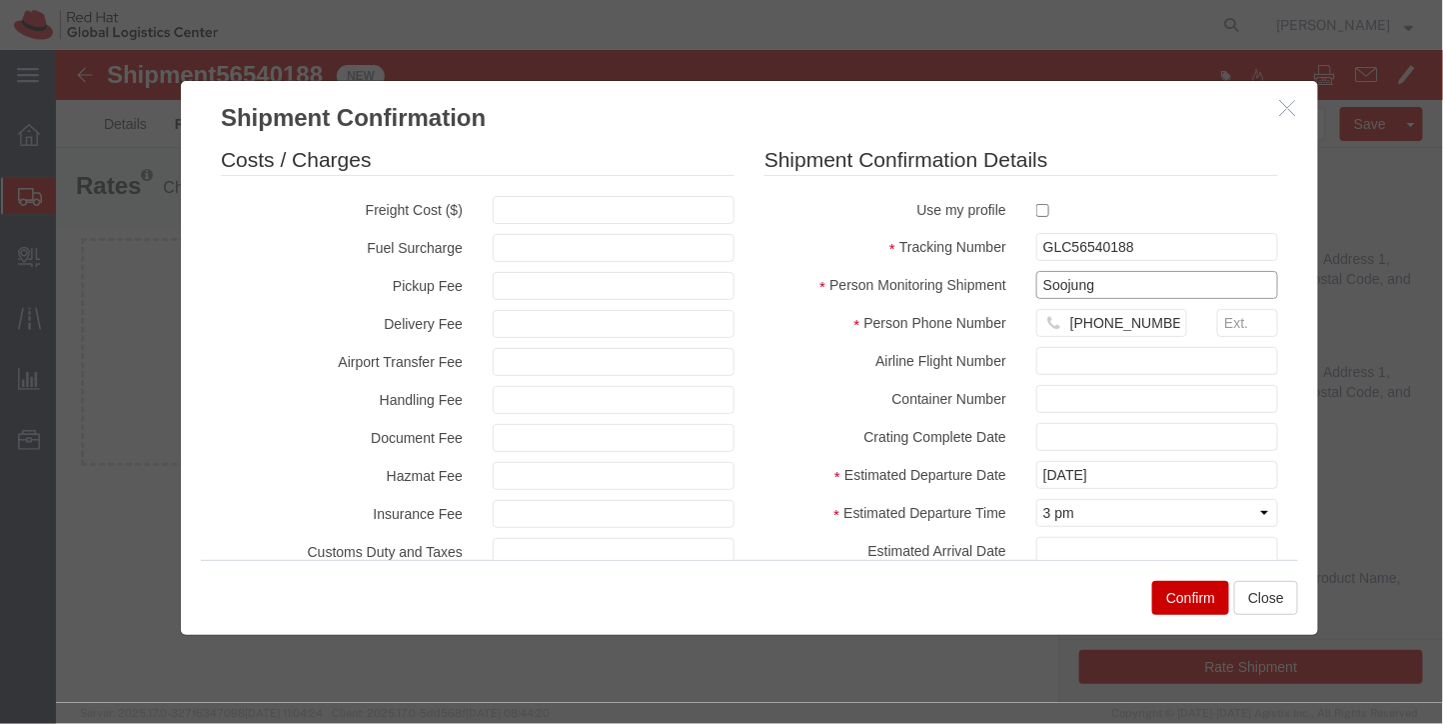
type input "Soojung"
click at [1209, 599] on button "Confirm" at bounding box center [1189, 597] width 77 height 34
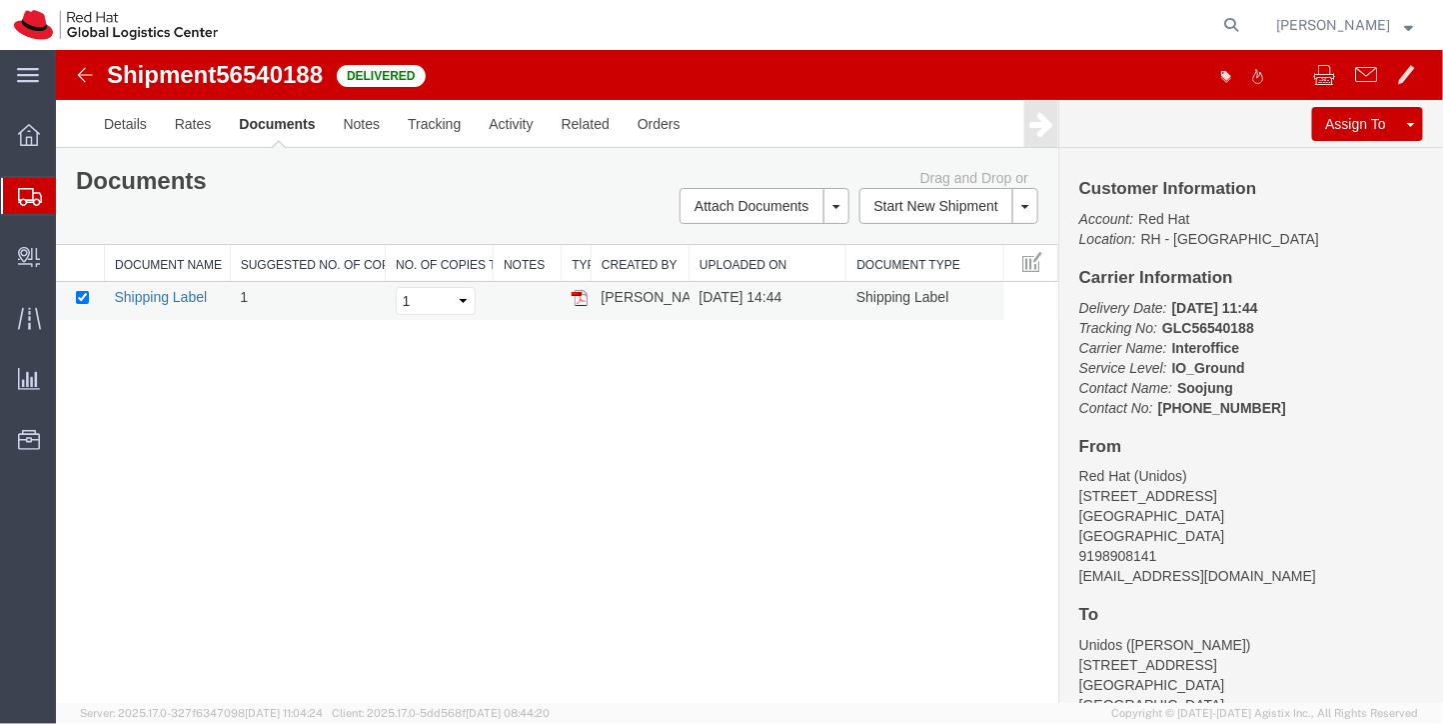
click at [176, 299] on link "Shipping Label" at bounding box center [160, 296] width 93 height 16
drag, startPoint x: 1162, startPoint y: 329, endPoint x: 1258, endPoint y: 329, distance: 96.0
click at [1258, 329] on p "Delivery Date: 08/19/2025 11:44 Tracking No: GLC56540188 Carrier Name: Interoff…" at bounding box center [1250, 357] width 344 height 120
copy b "GLC56540188"
click at [0, 0] on span "Create Delivery" at bounding box center [0, 0] width 0 height 0
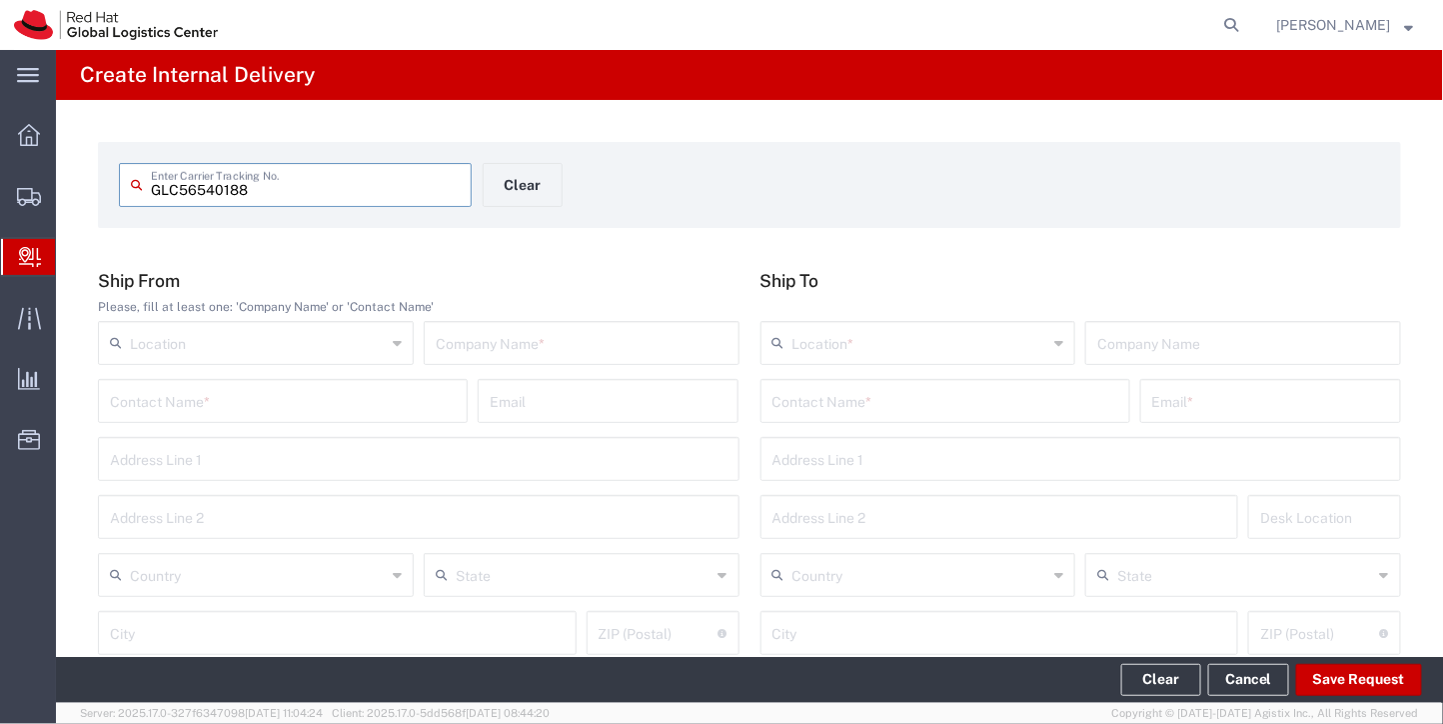
type input "GLC56540188"
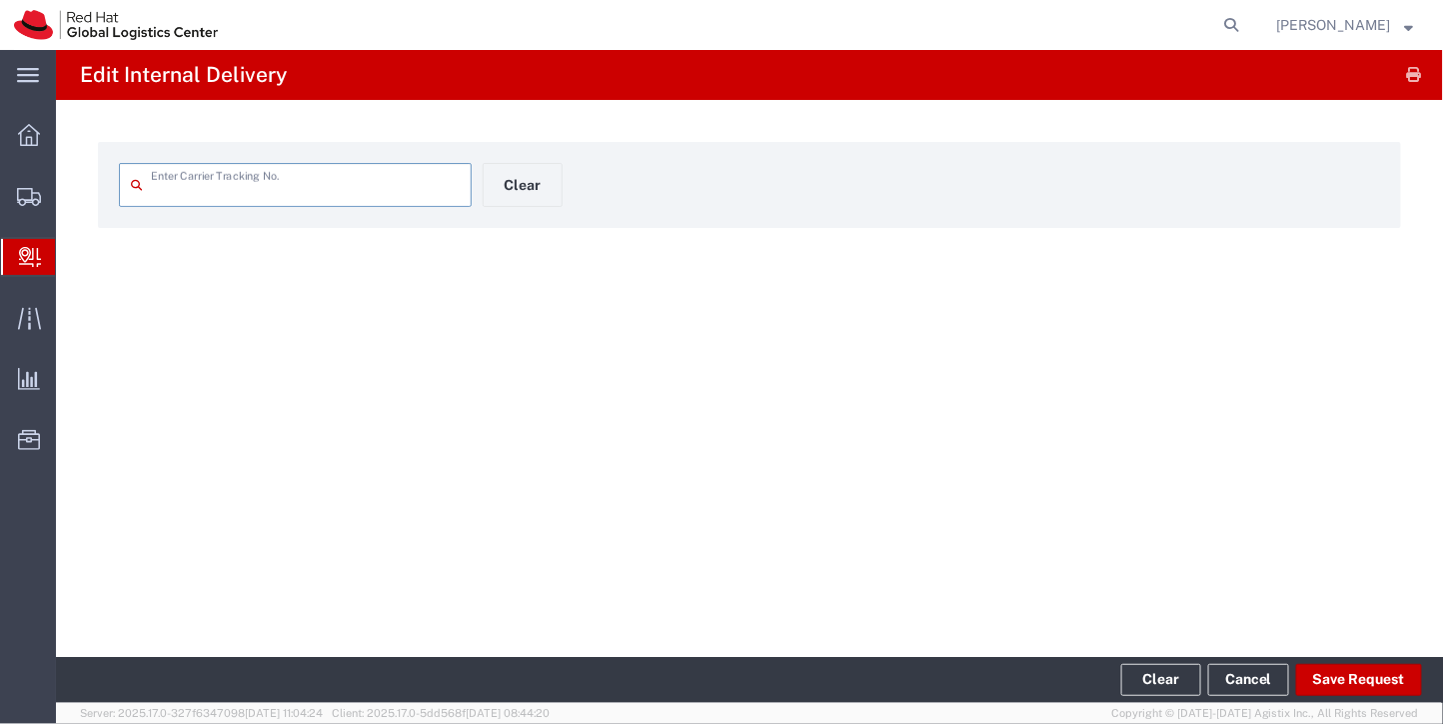
type input "GLC56540188"
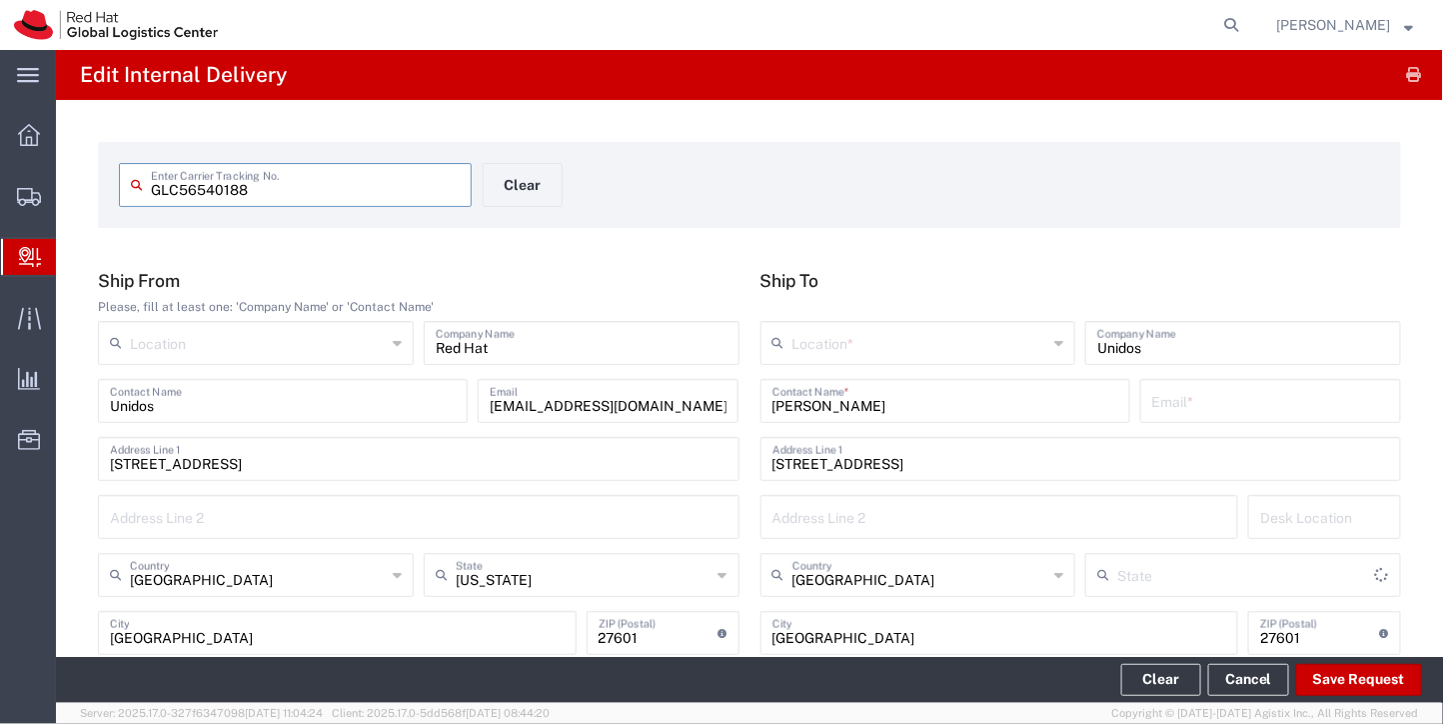
type input "[US_STATE]"
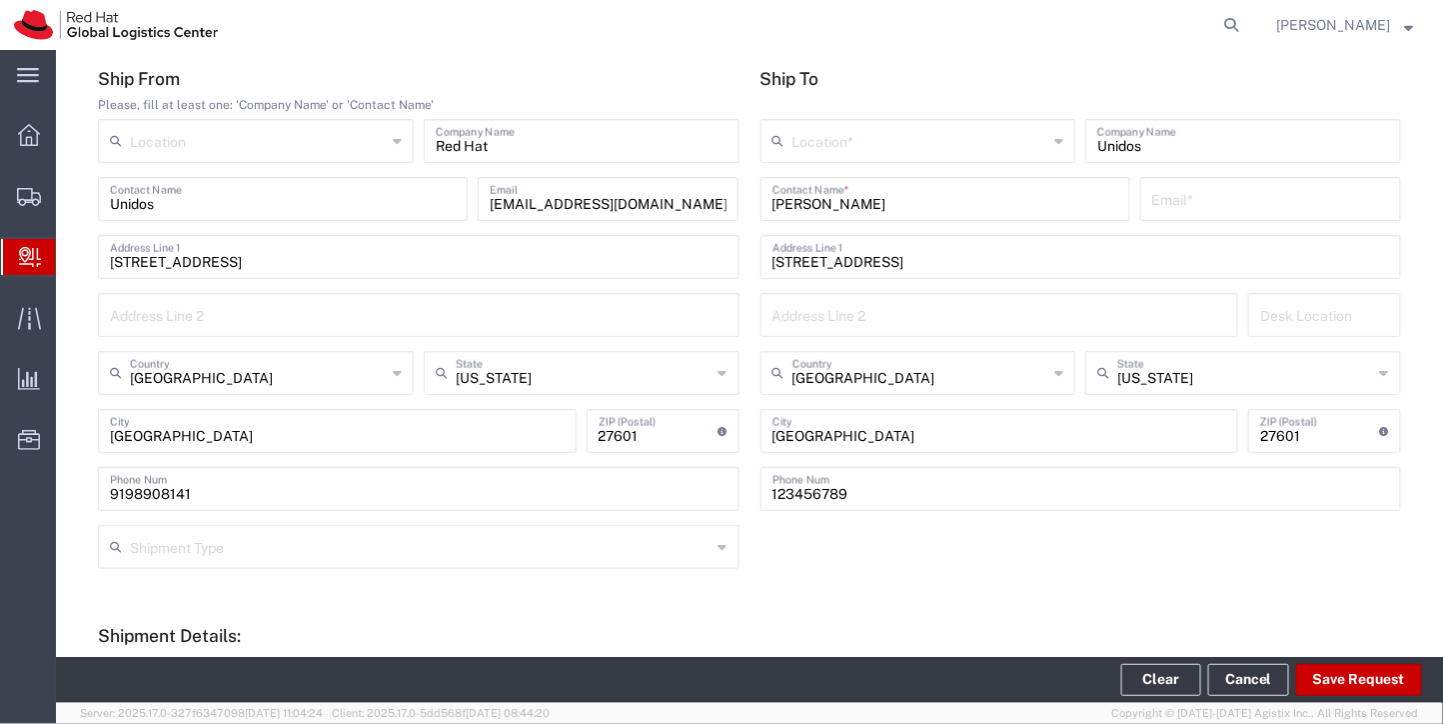
scroll to position [188, 0]
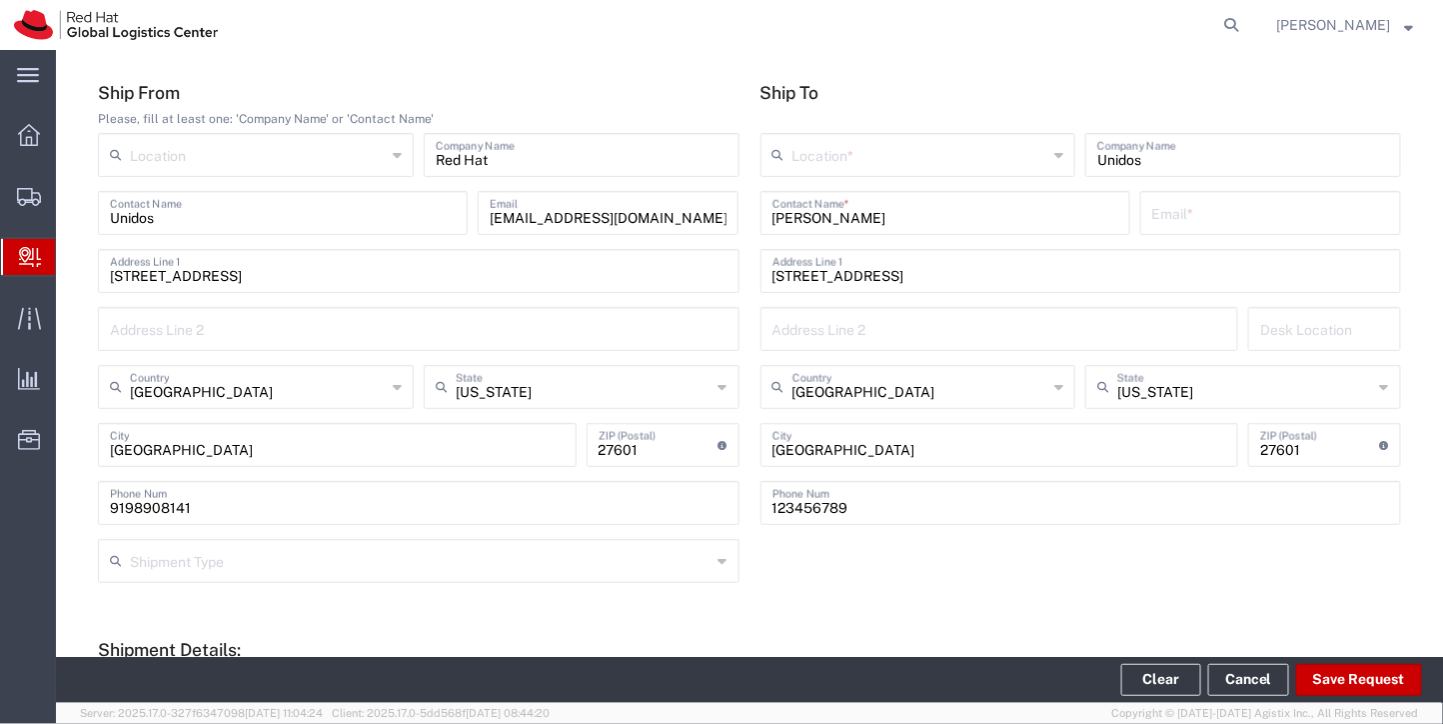
click at [852, 165] on input "text" at bounding box center [921, 153] width 256 height 35
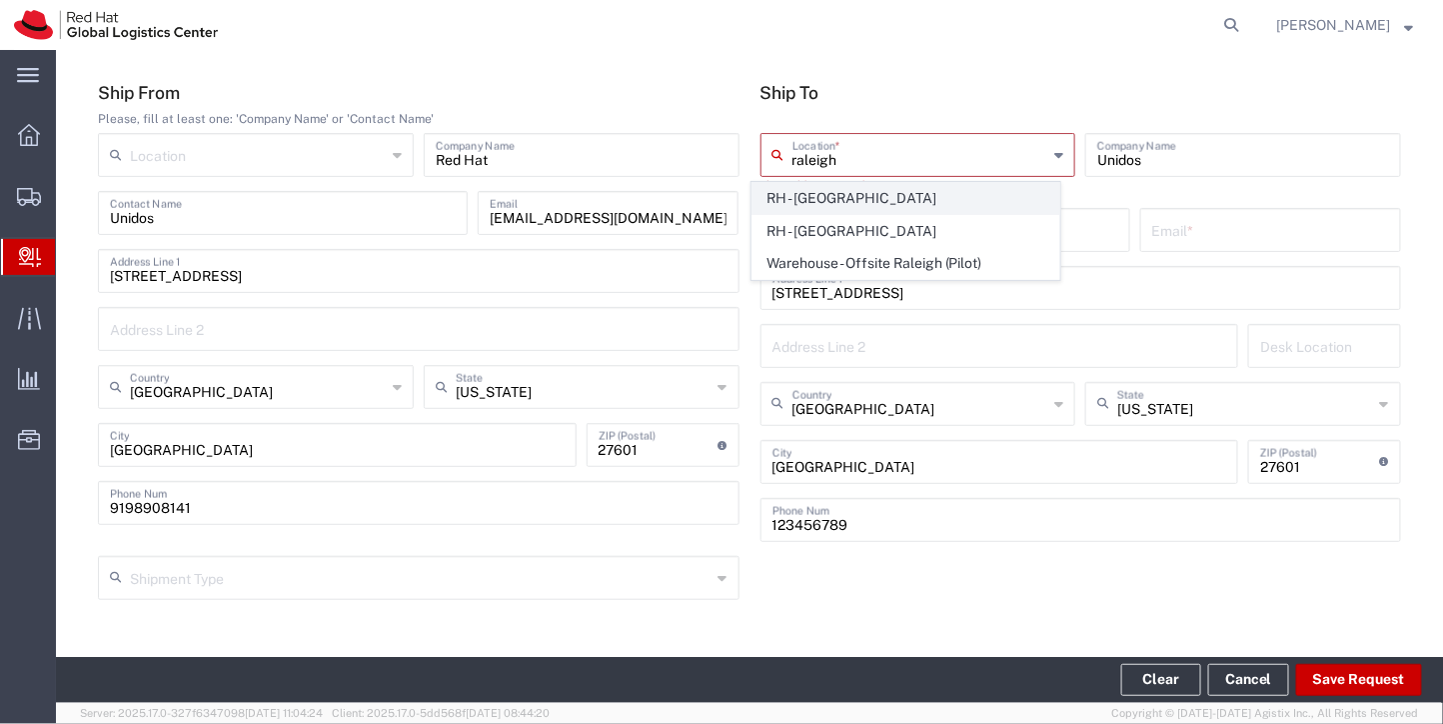
click at [877, 196] on span "RH - [GEOGRAPHIC_DATA]" at bounding box center [906, 198] width 307 height 31
type input "RH - [GEOGRAPHIC_DATA]"
type input "Red Hat, Inc."
type input "[STREET_ADDRESS]"
type input "RALEIGH"
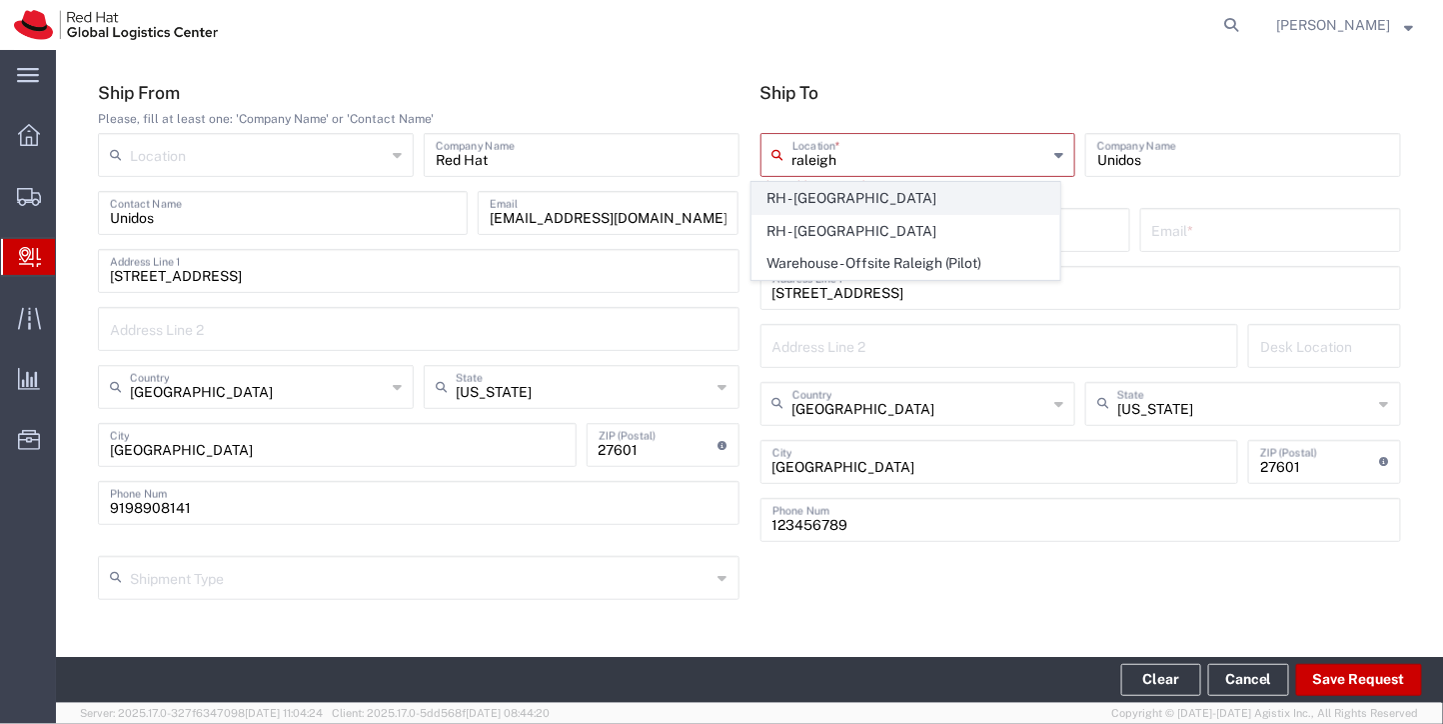
type input "[PHONE_NUMBER]"
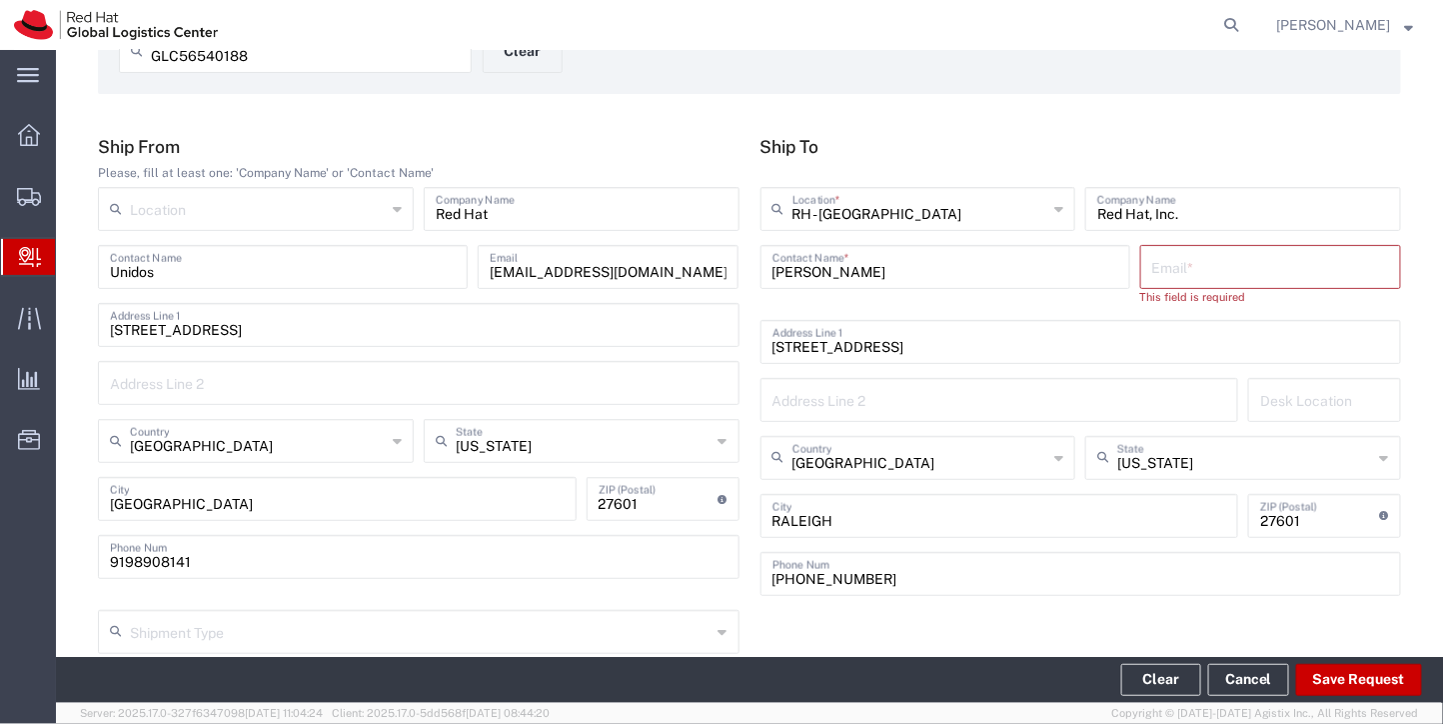
scroll to position [128, 0]
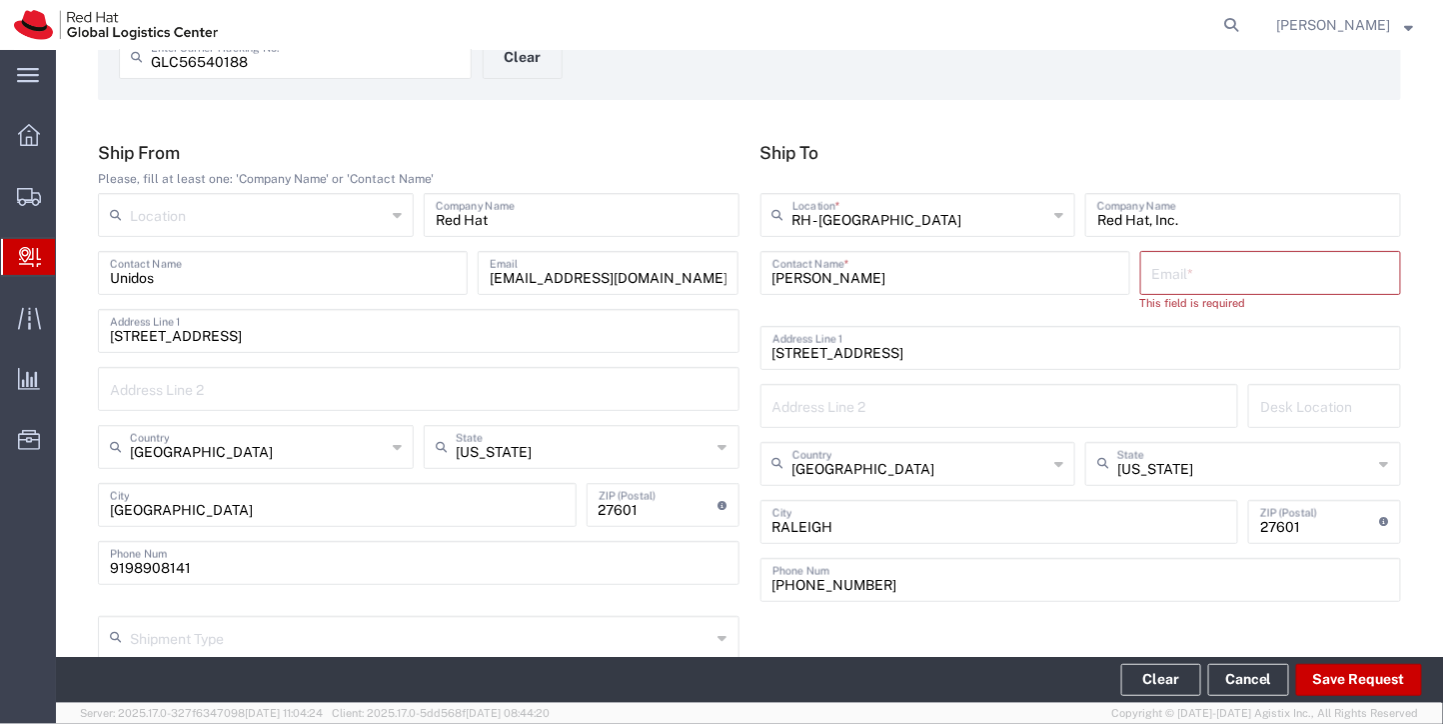
click at [1018, 276] on input "Denis Canelo" at bounding box center [946, 271] width 346 height 35
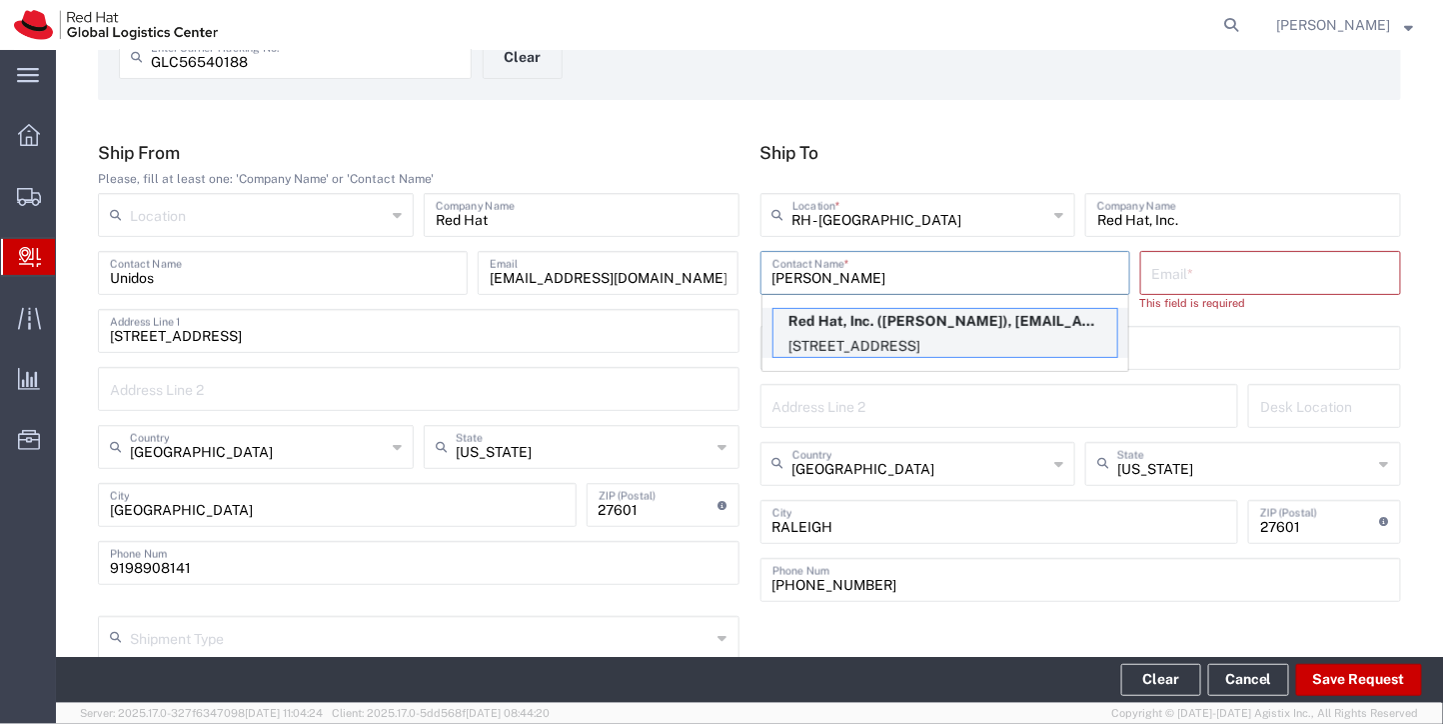
click at [988, 314] on p "Red Hat, Inc. (Denis Canelo), dcanelo@redhat.com" at bounding box center [946, 321] width 344 height 25
type input "Denis Canelo"
type input "dcanelo@redhat.com"
type input "FLEX"
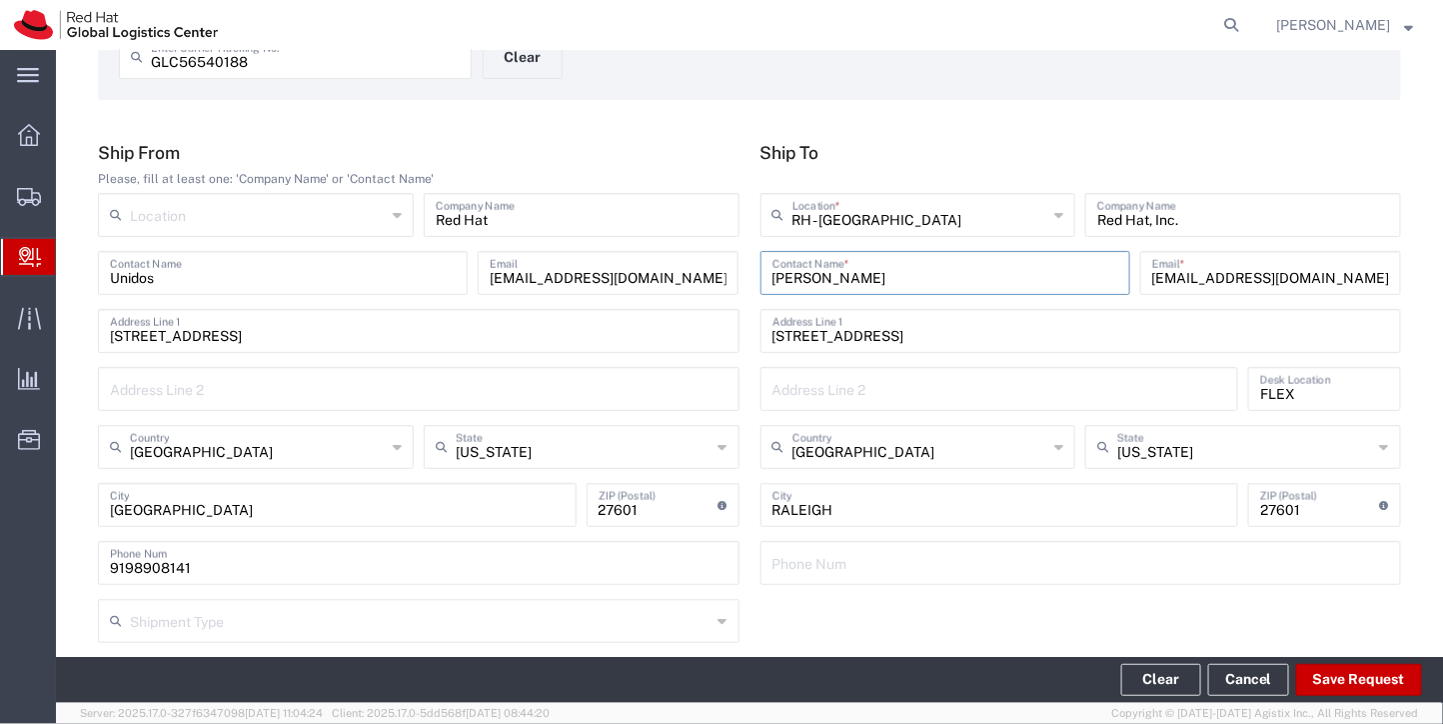
scroll to position [796, 0]
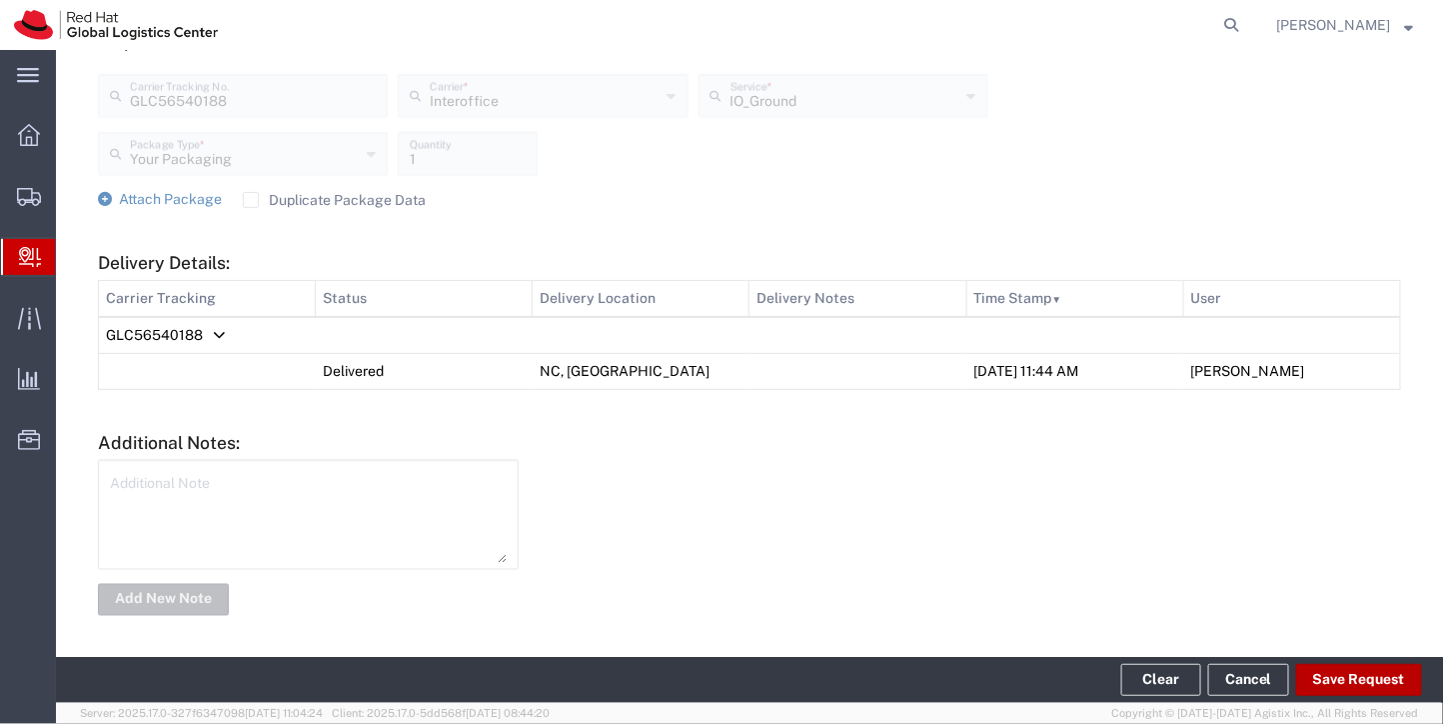
click at [1342, 666] on button "Save Request" at bounding box center [1359, 680] width 126 height 32
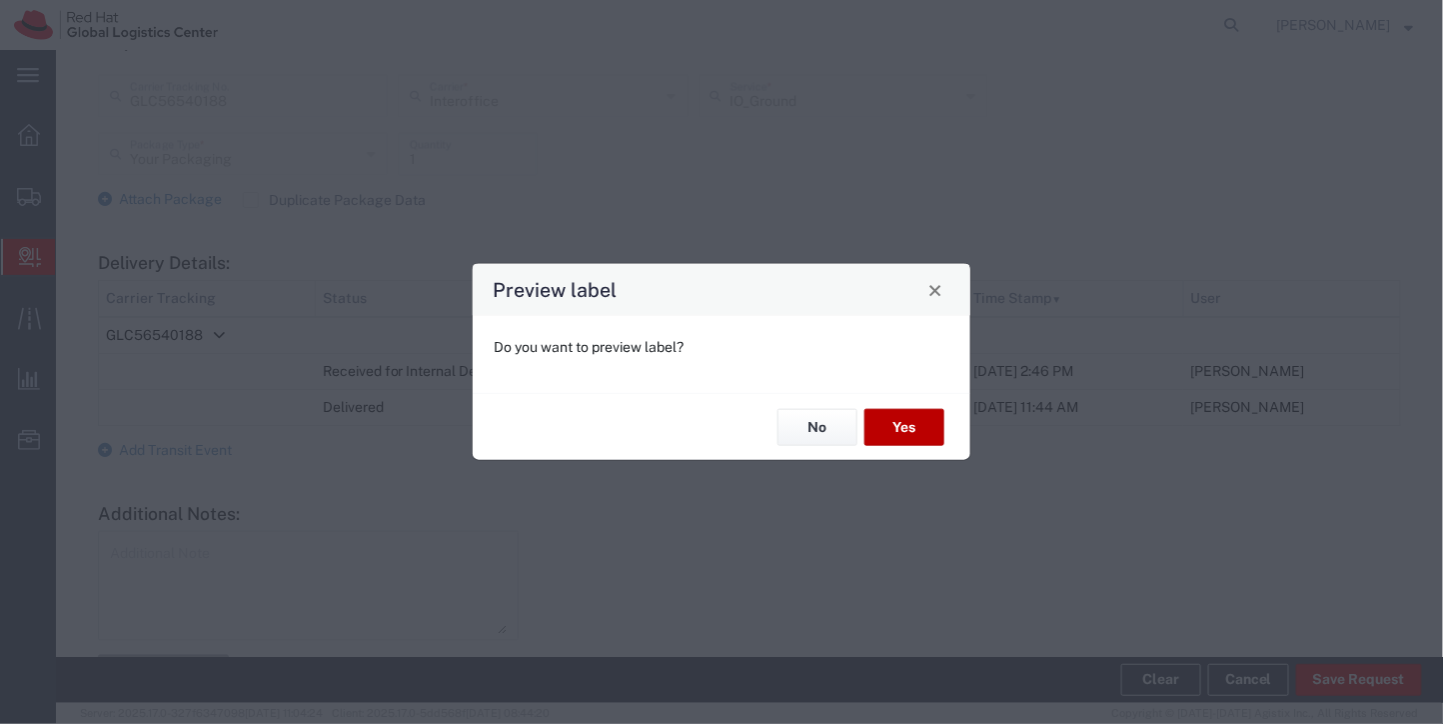
click at [886, 431] on button "Yes" at bounding box center [905, 427] width 80 height 37
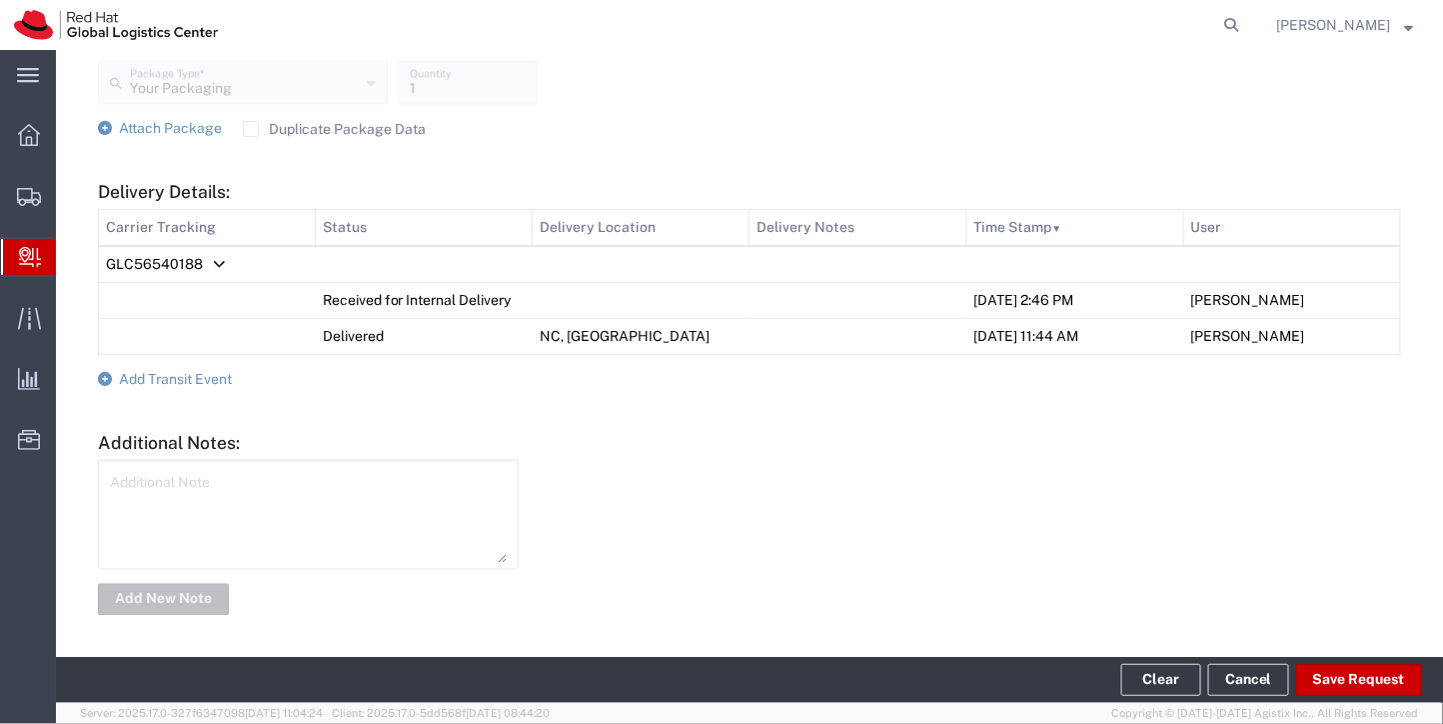
scroll to position [0, 0]
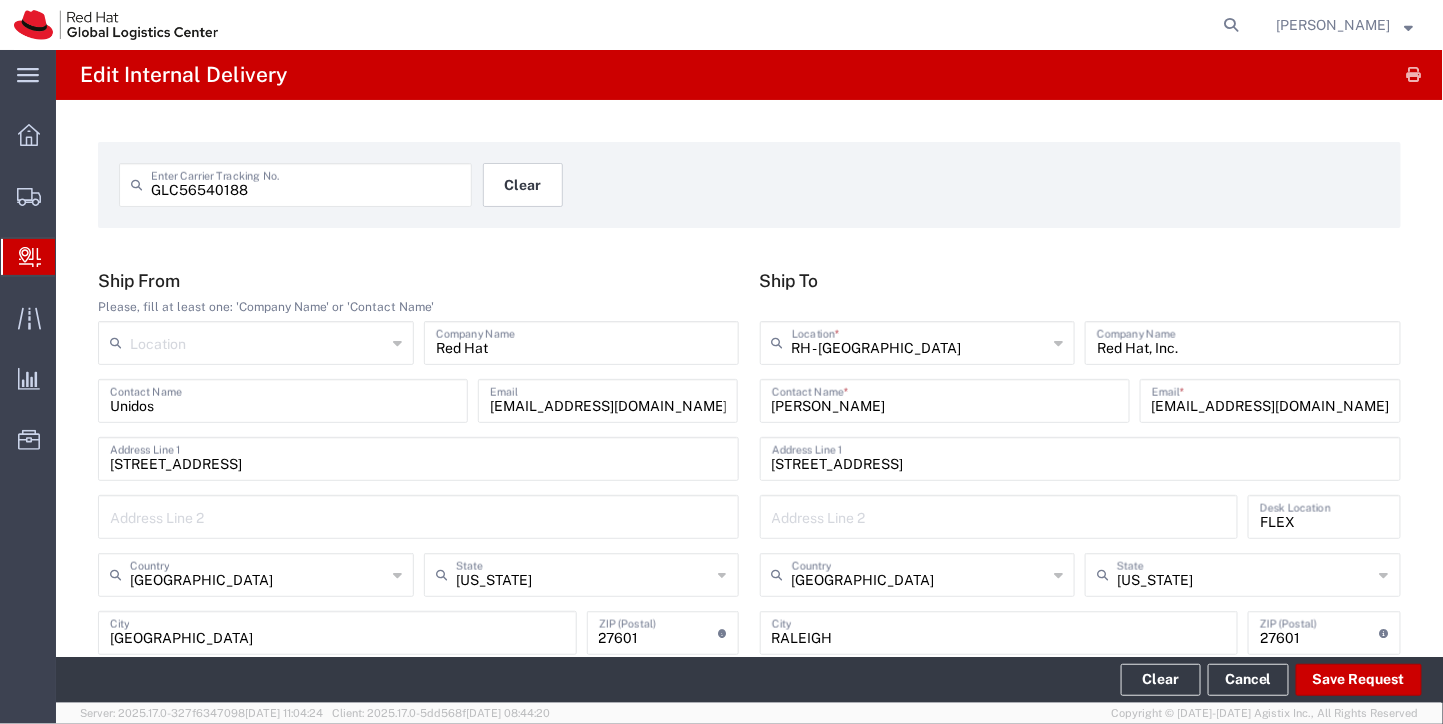
click at [505, 180] on button "Clear" at bounding box center [523, 185] width 80 height 44
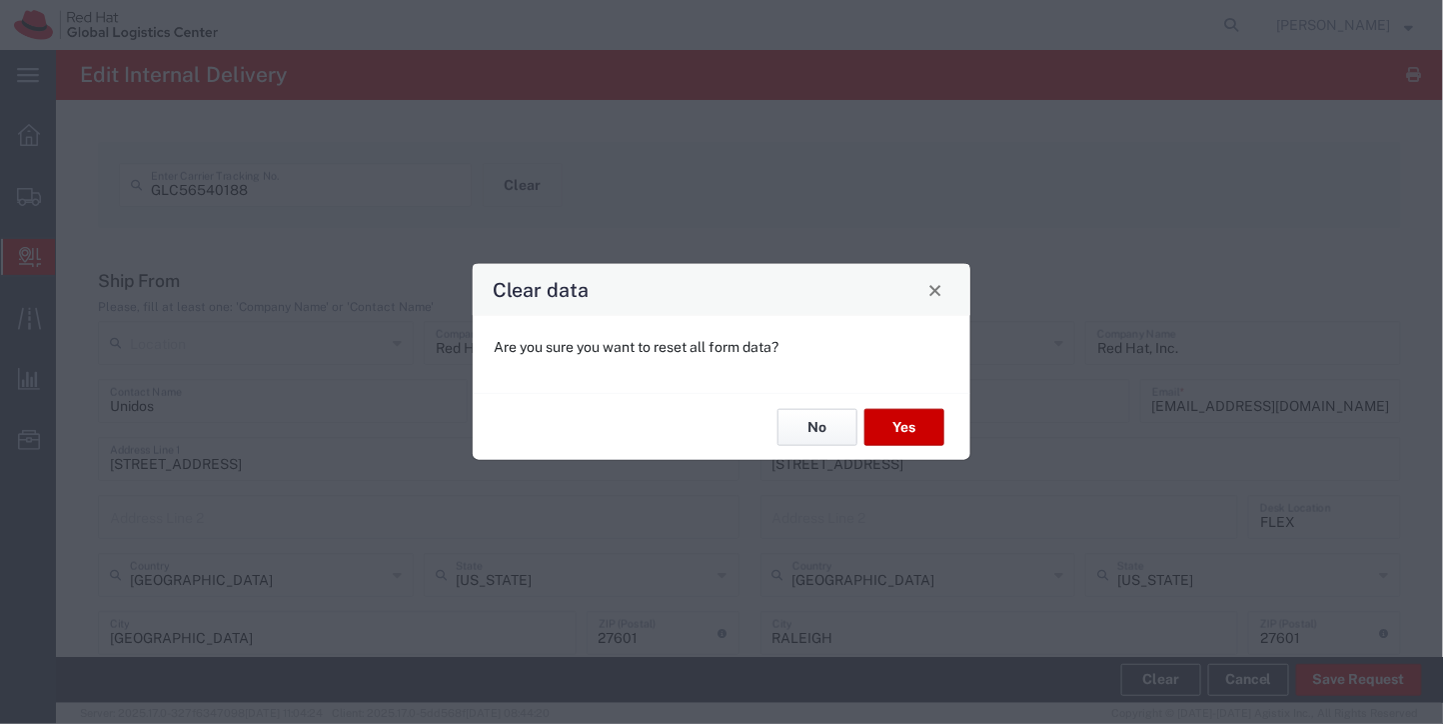
click at [811, 416] on button "No" at bounding box center [818, 427] width 80 height 37
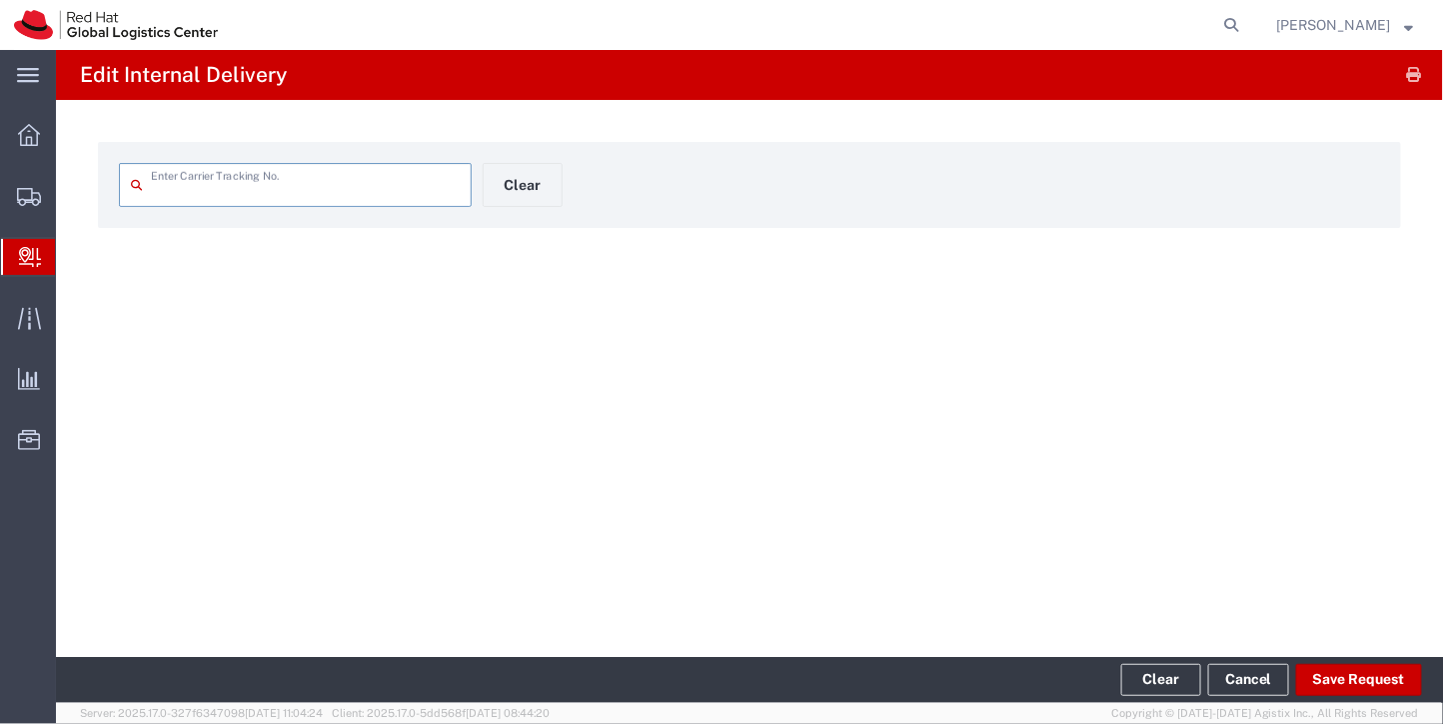
type input "GLC56540188"
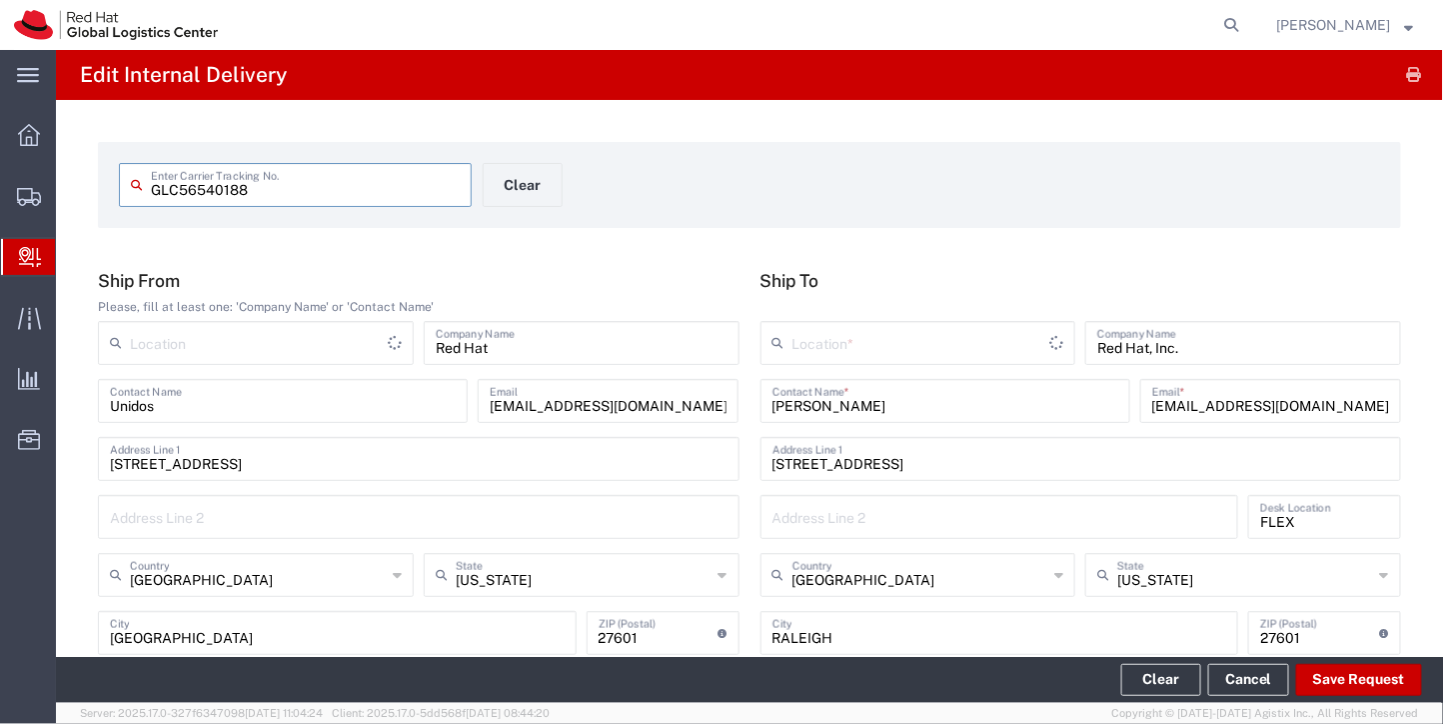
type input "RH - [GEOGRAPHIC_DATA]"
click at [527, 184] on button "Clear" at bounding box center [523, 185] width 80 height 44
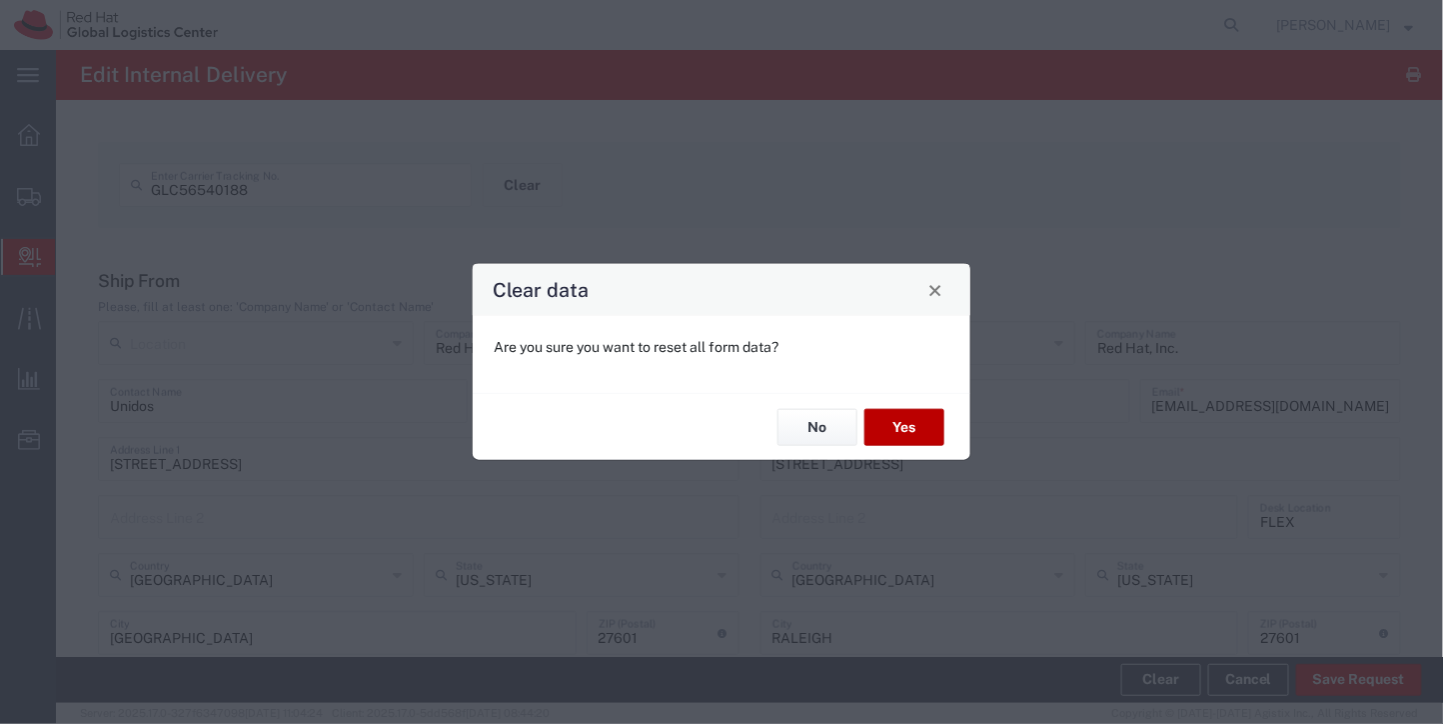
click at [902, 431] on button "Yes" at bounding box center [905, 427] width 80 height 37
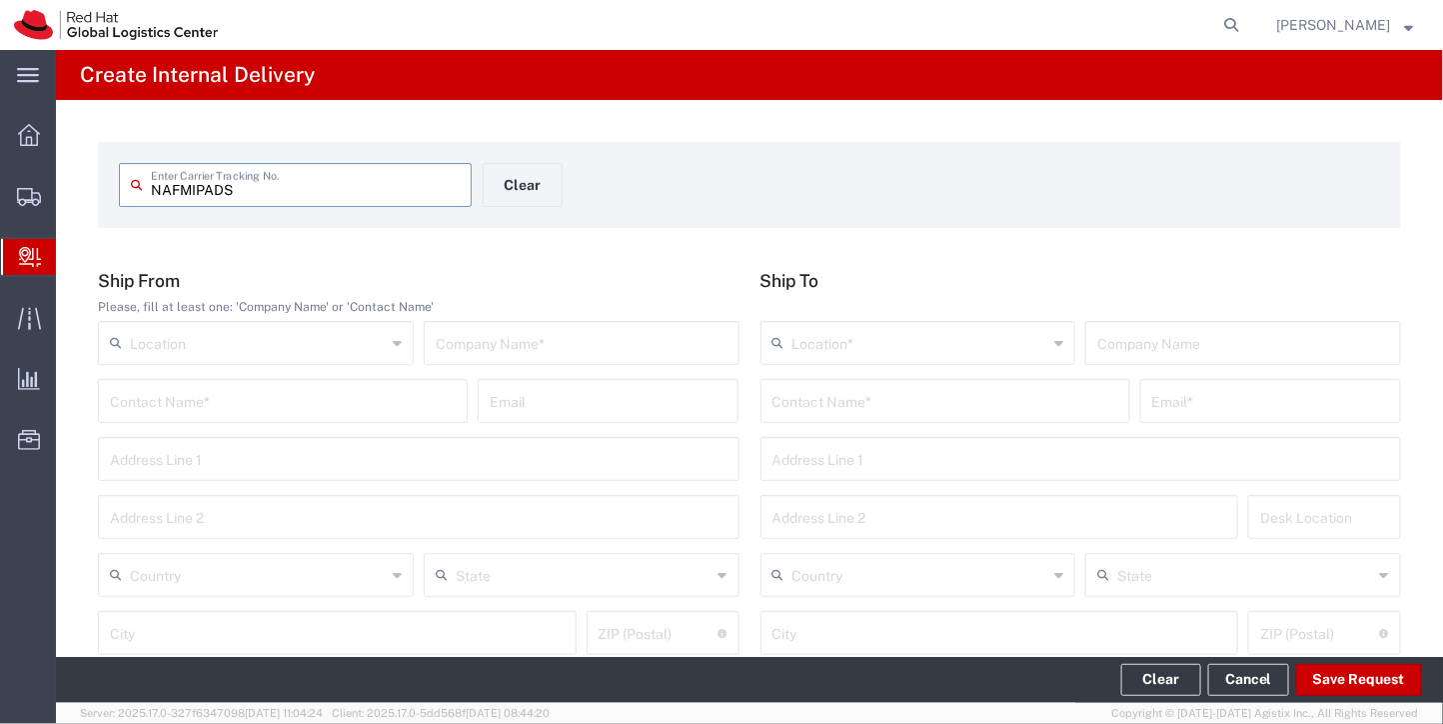
type input "NAFMIPADS"
click at [301, 389] on input "text" at bounding box center [283, 399] width 346 height 35
type input "i"
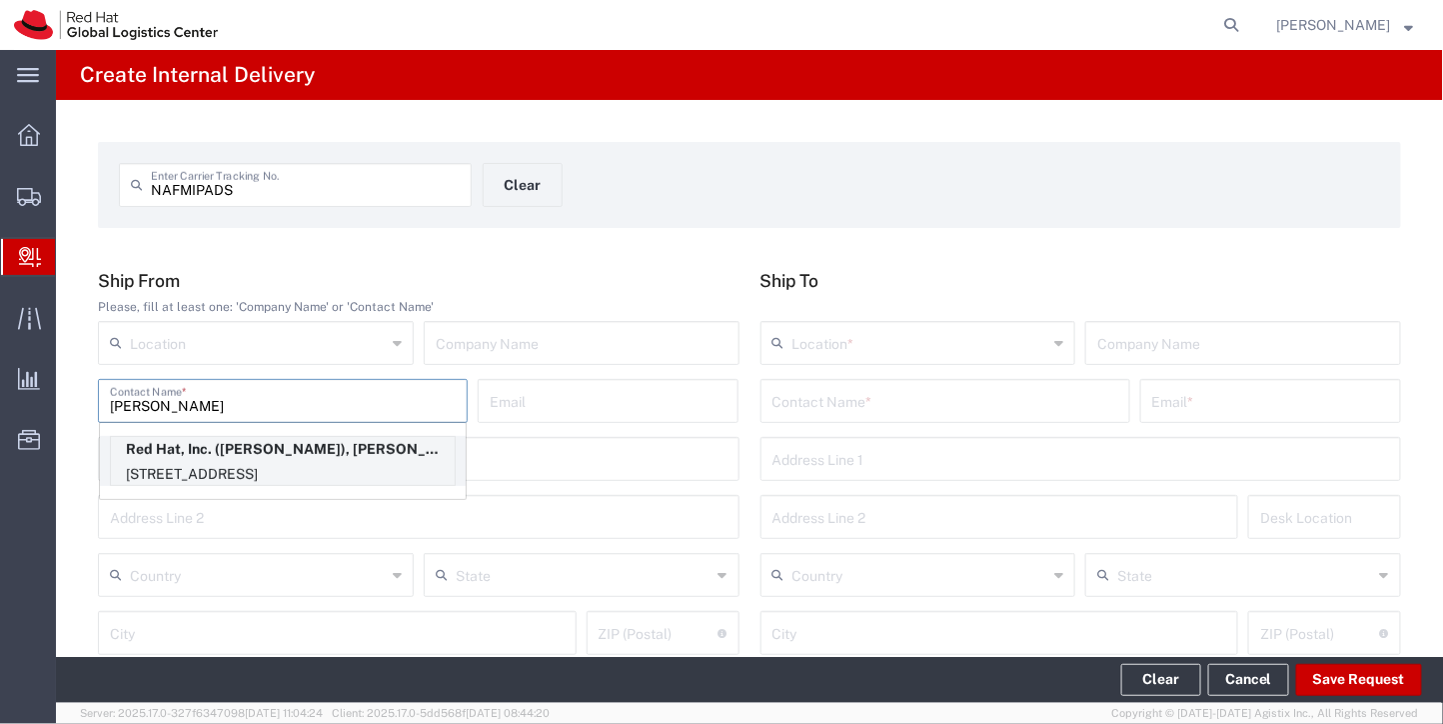
type input "soojung mans"
click at [319, 460] on p "Red Hat, Inc. (Soojung Mansberger), solee@redhat.com" at bounding box center [283, 449] width 344 height 25
type input "RH - [GEOGRAPHIC_DATA]"
type input "Red Hat, Inc."
type input "[PERSON_NAME]"
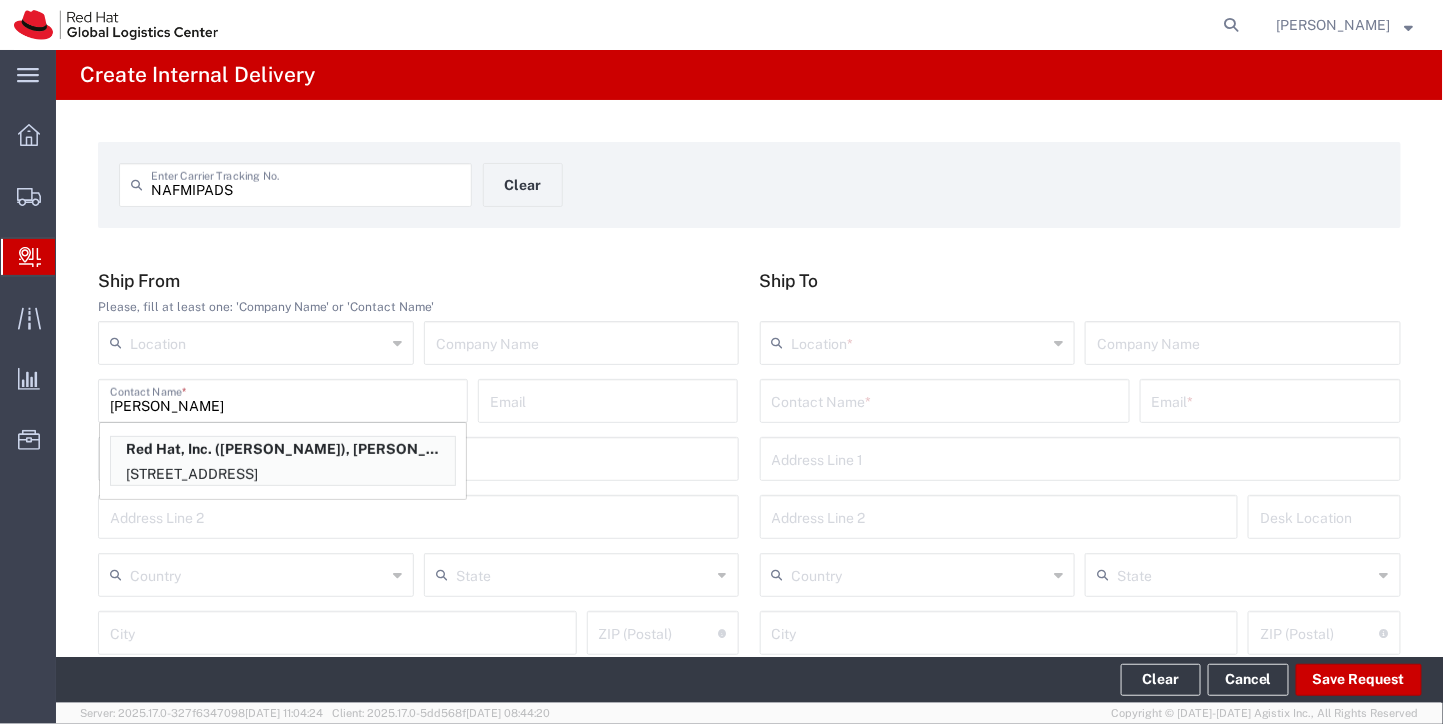
type input "[EMAIL_ADDRESS][DOMAIN_NAME]"
type input "[STREET_ADDRESS]"
type input "[GEOGRAPHIC_DATA]"
type input "RALEIGH"
type input "27601"
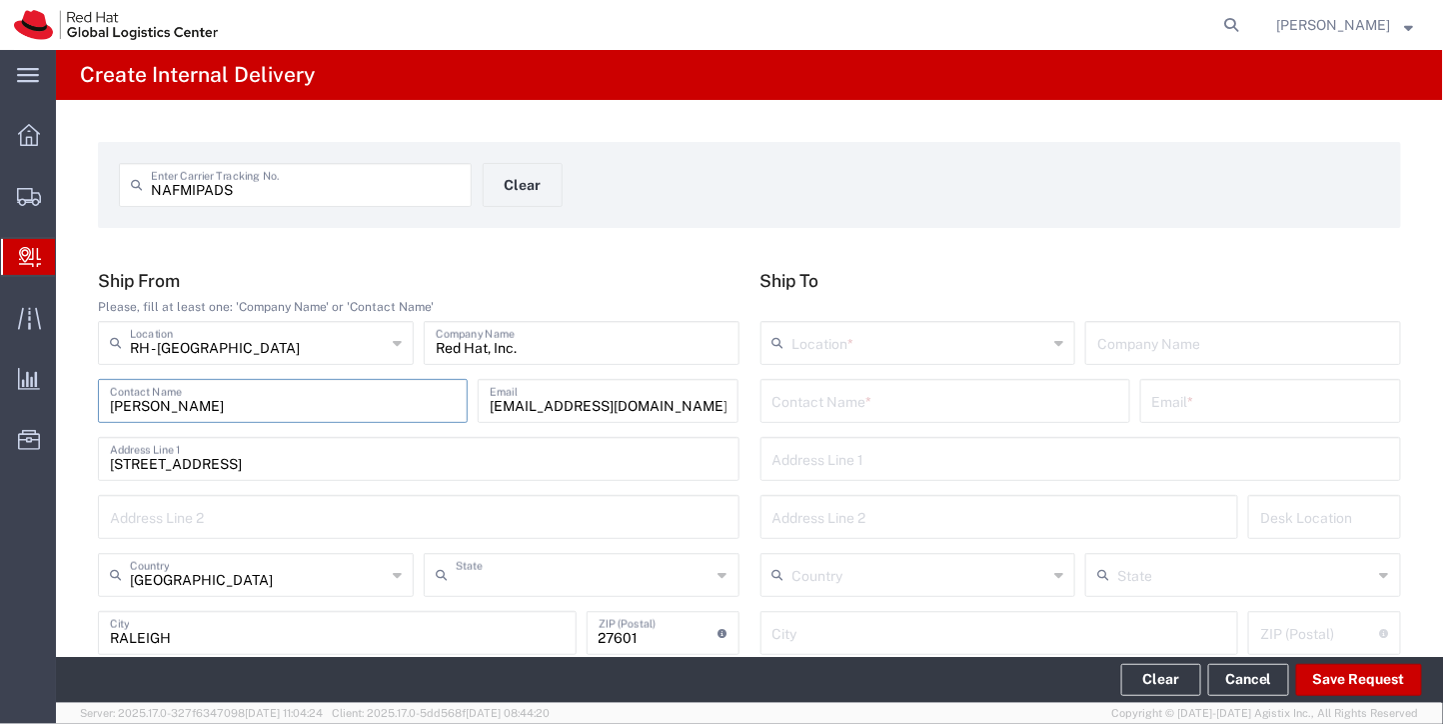
type input "[US_STATE]"
click at [864, 405] on input "text" at bounding box center [946, 399] width 346 height 35
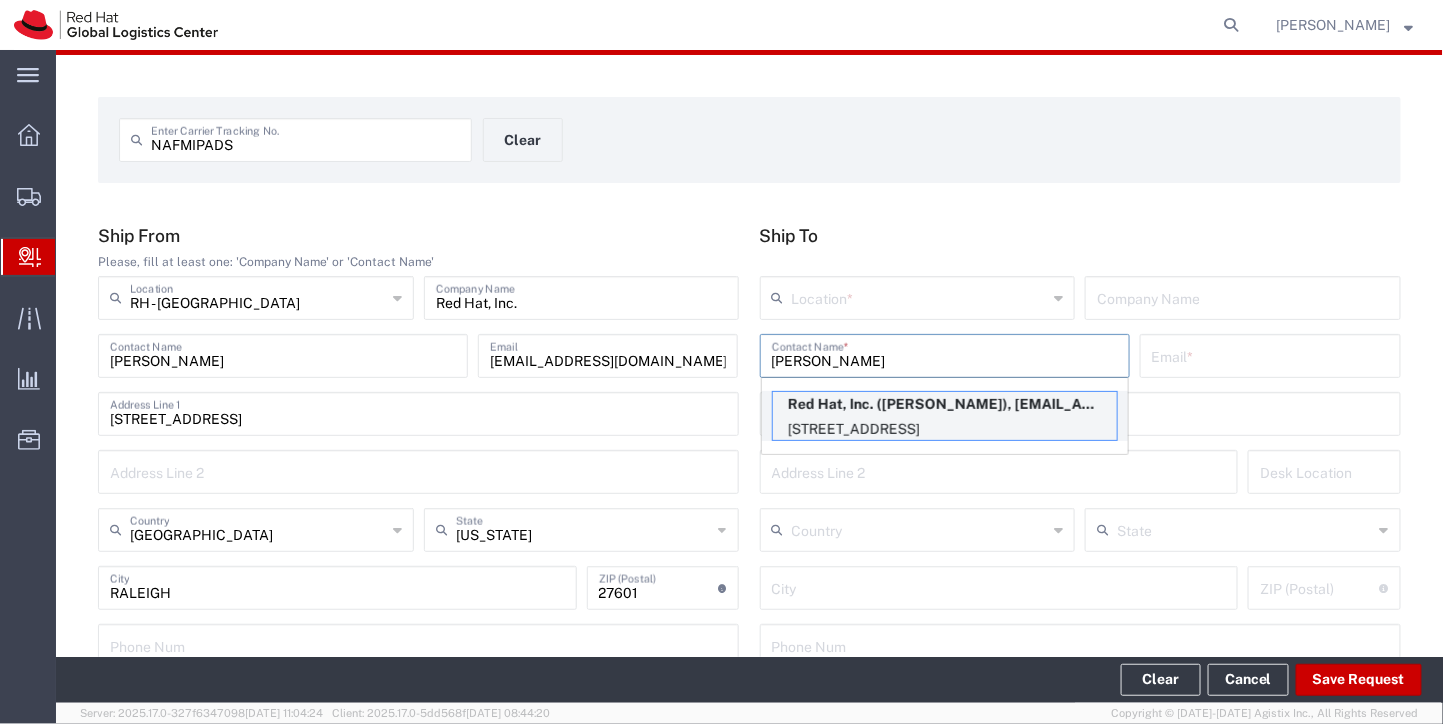
type input "kimberly Taft"
click at [895, 408] on p "Red Hat, Inc. (Kimberly Taft), ktaft@redhat.com" at bounding box center [946, 404] width 344 height 25
type input "RH - [GEOGRAPHIC_DATA]"
type input "Red Hat, Inc."
type input "Kimberly Taft"
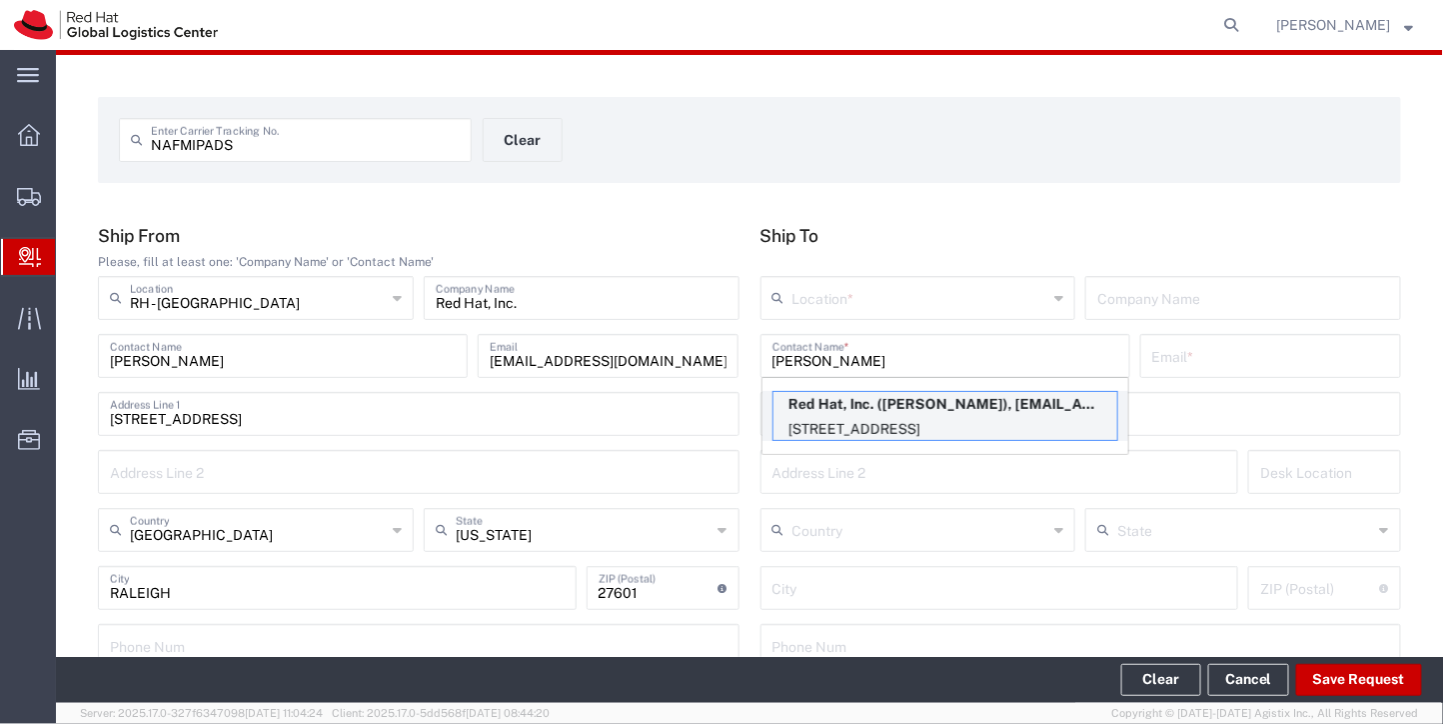
type input "ktaft@redhat.com"
type input "[STREET_ADDRESS]"
type input "FLEX"
type input "[GEOGRAPHIC_DATA]"
type input "RALEIGH"
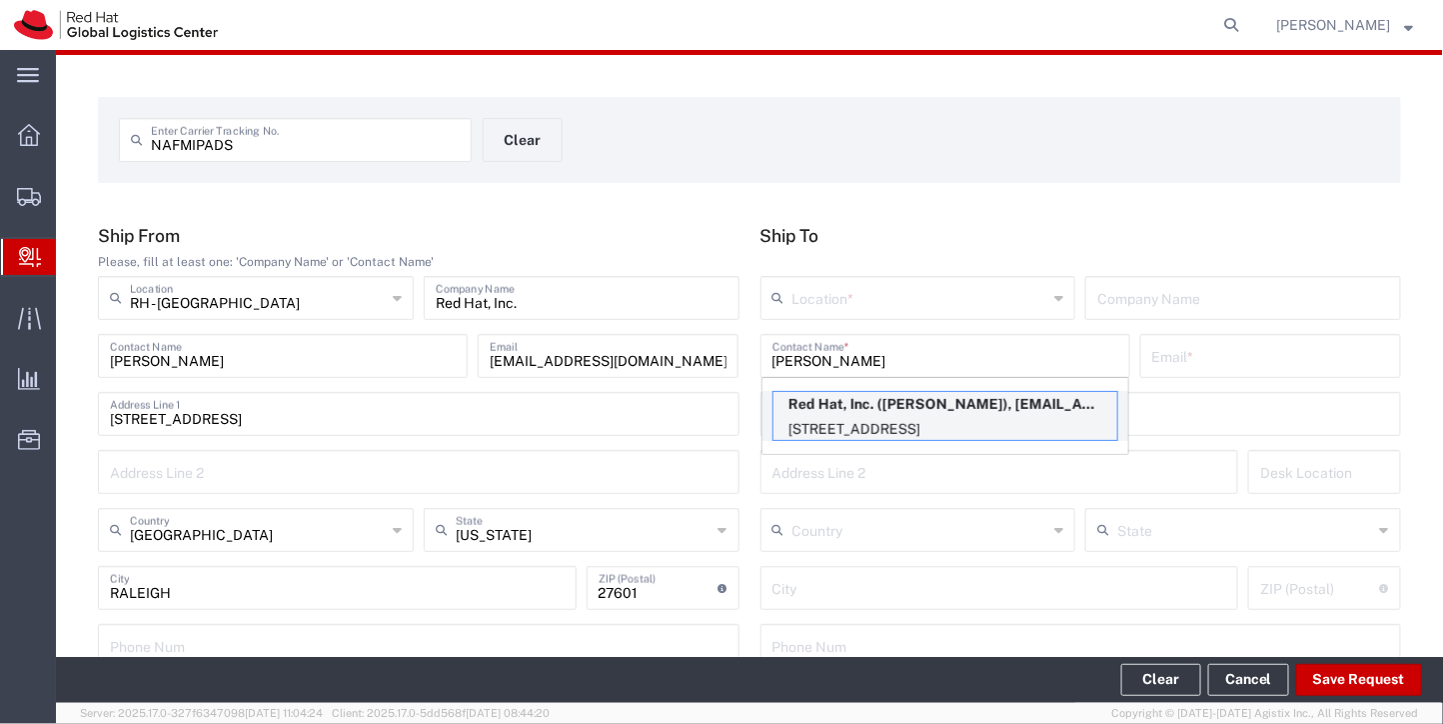
type input "27601"
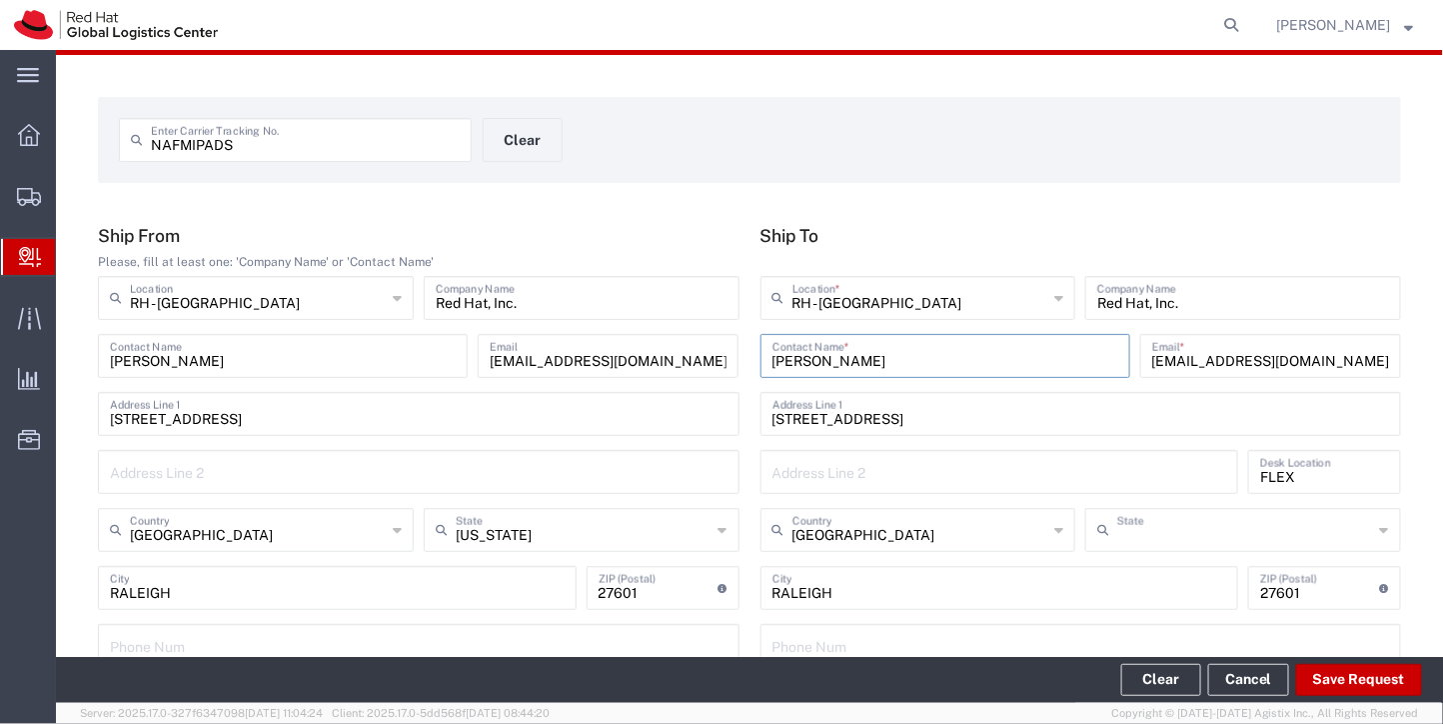
type input "[US_STATE]"
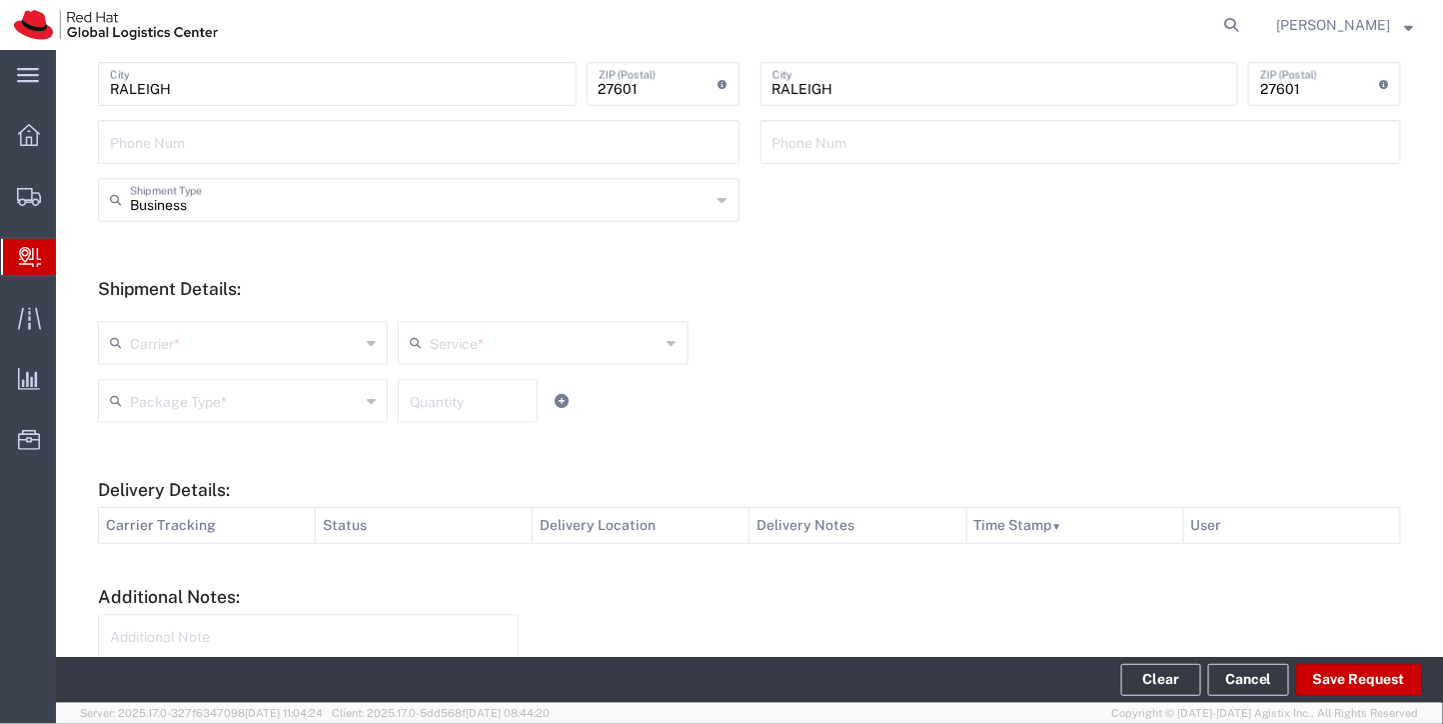
scroll to position [550, 0]
click at [294, 344] on input "text" at bounding box center [245, 340] width 230 height 35
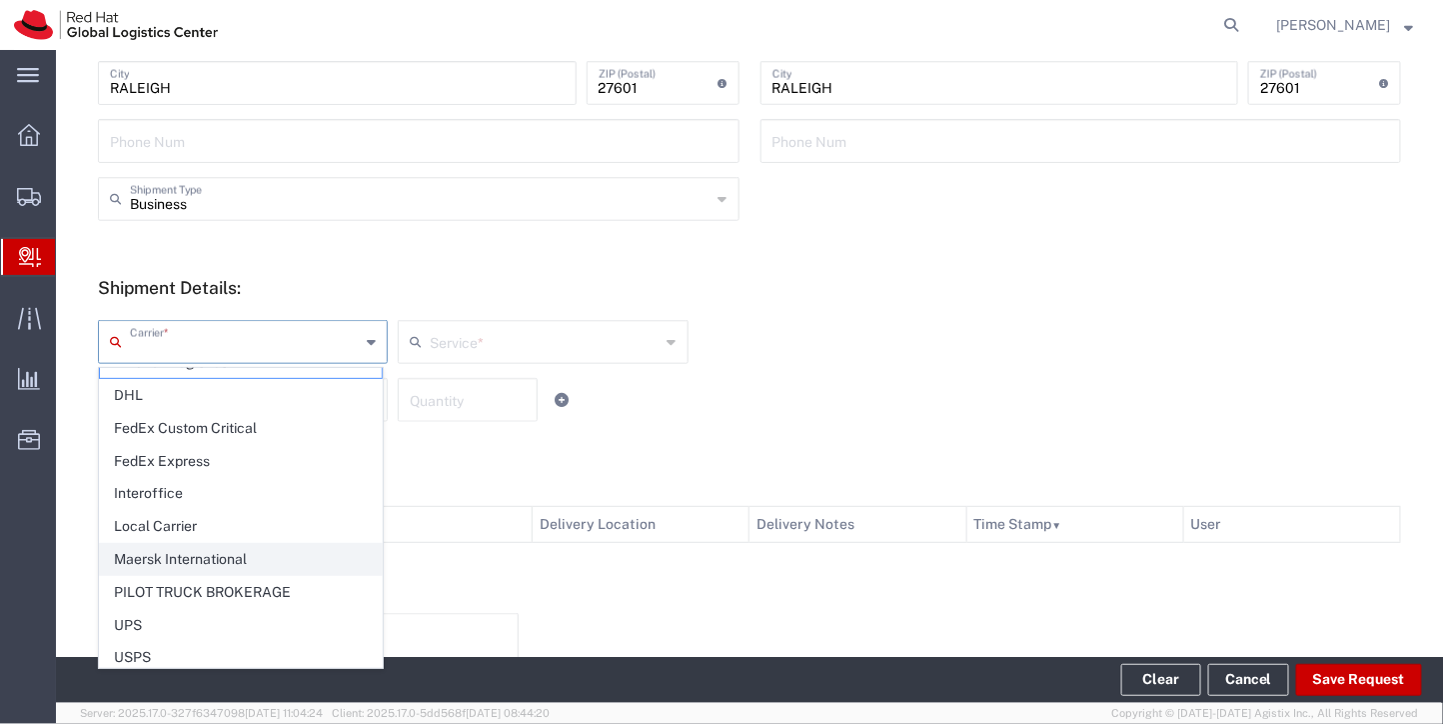
scroll to position [0, 0]
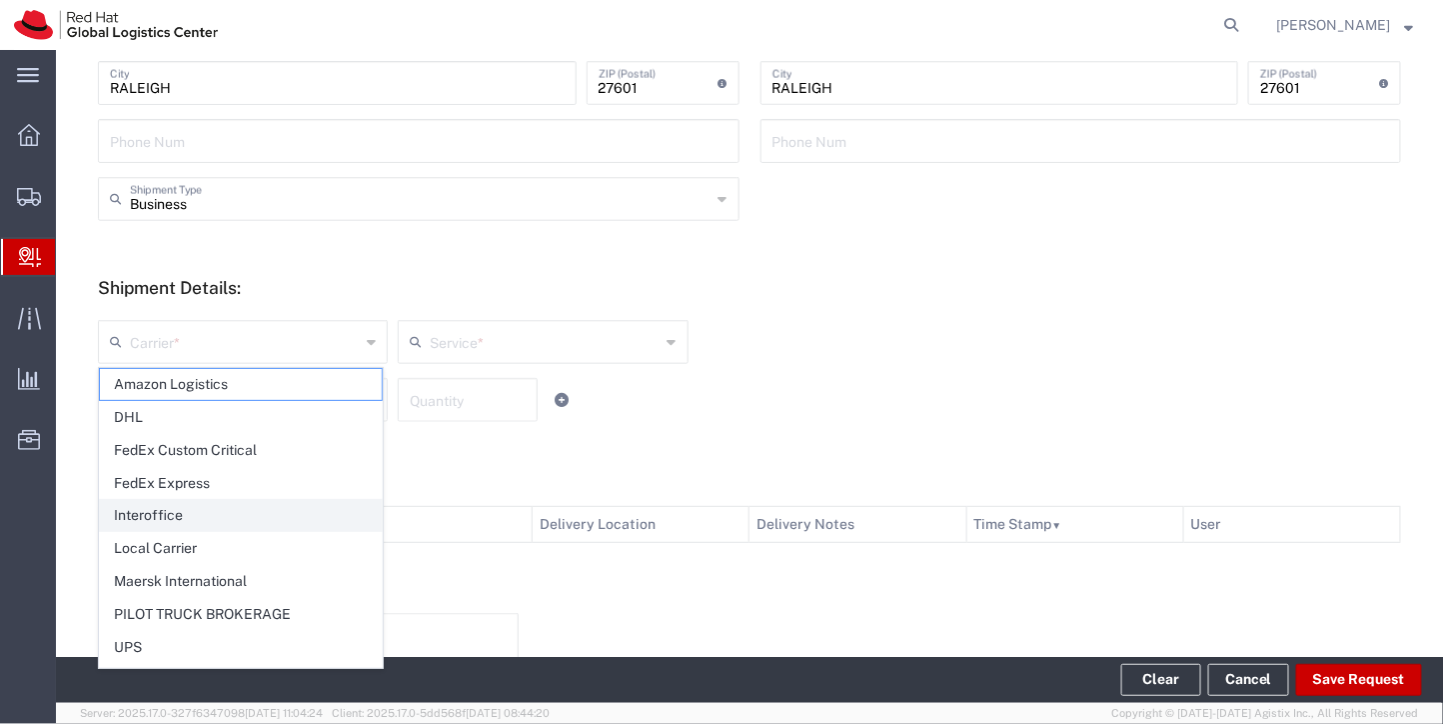
click at [178, 527] on span "Interoffice" at bounding box center [241, 515] width 282 height 31
type input "Interoffice"
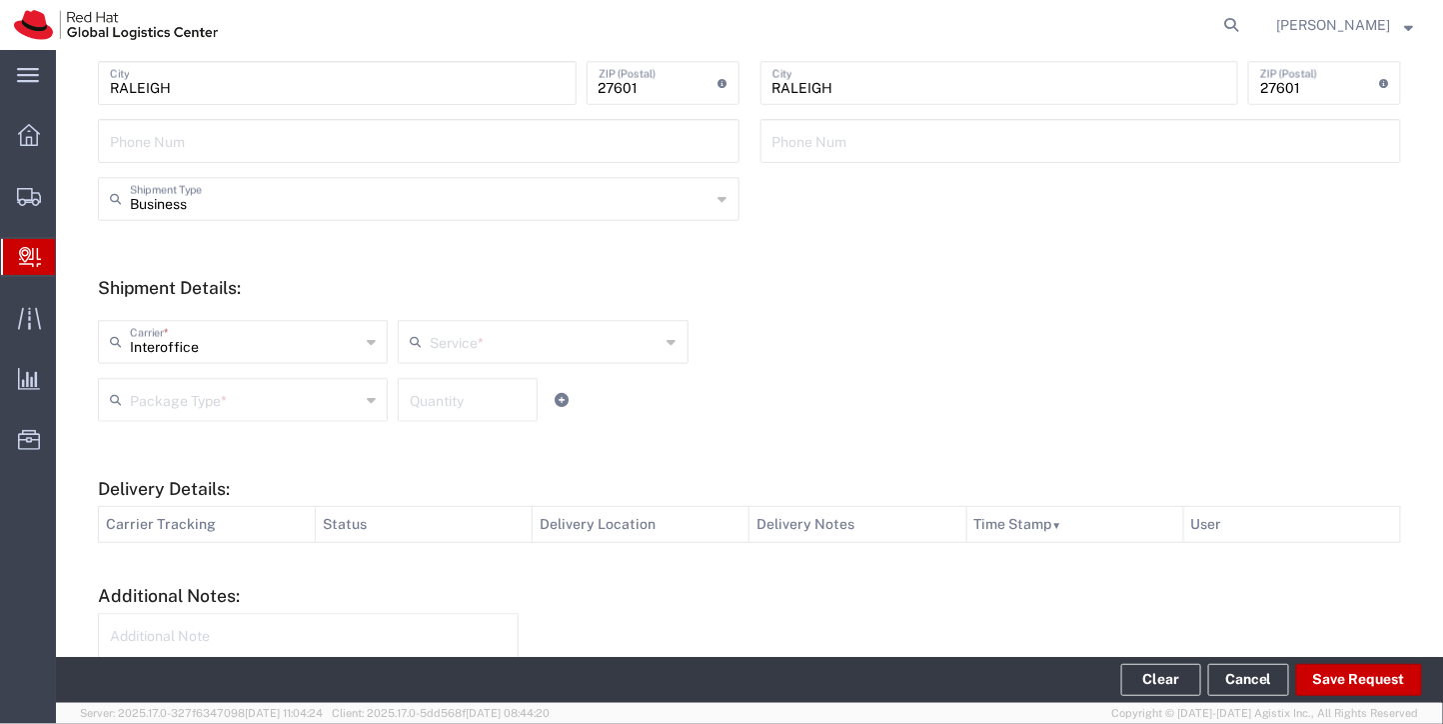
click at [442, 320] on div "Service *" at bounding box center [543, 342] width 290 height 44
click at [444, 386] on span "IO_Ground" at bounding box center [537, 384] width 282 height 31
type input "IO_Ground"
click at [177, 425] on div "Package Type * Case(s) Envelope PAK Skid(s) Your Packaging Quantity" at bounding box center [543, 407] width 901 height 58
click at [172, 404] on input "text" at bounding box center [245, 398] width 230 height 35
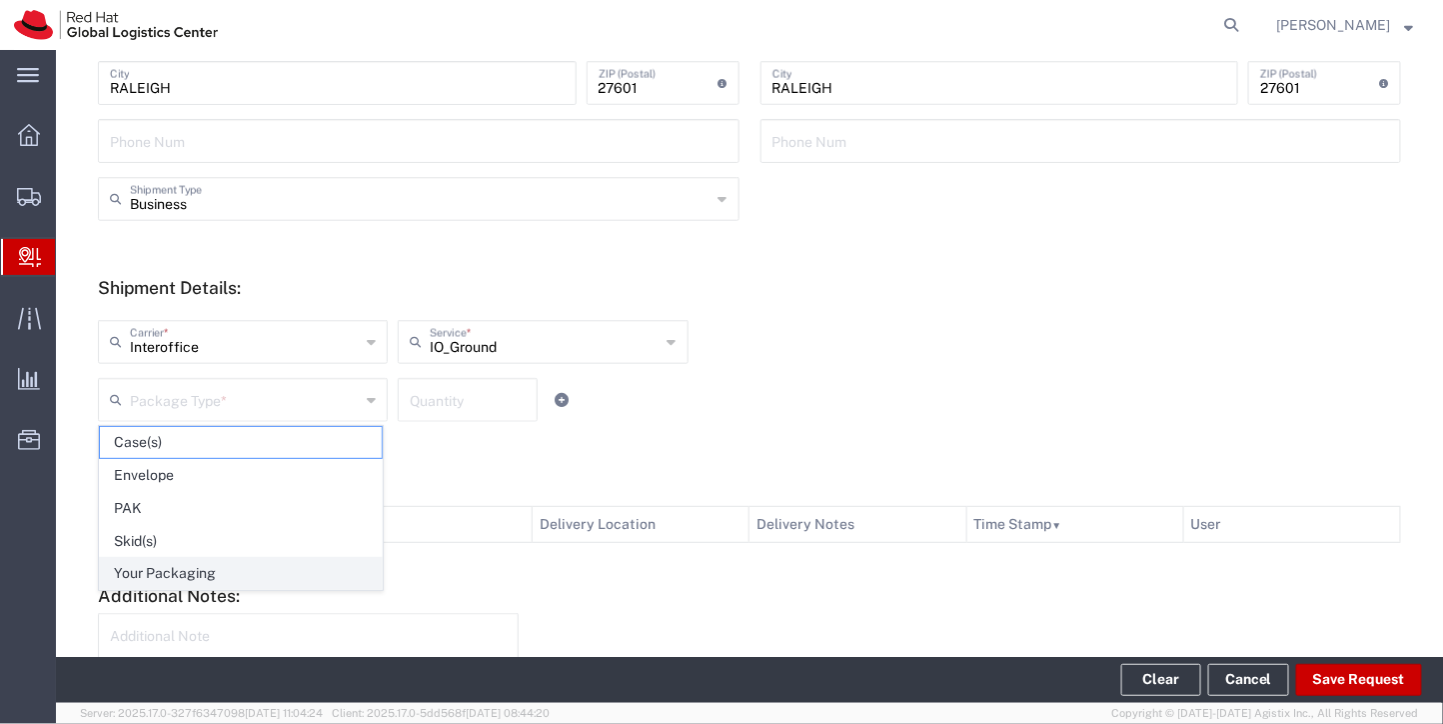
click at [208, 575] on span "Your Packaging" at bounding box center [241, 573] width 282 height 31
type input "Your Packaging"
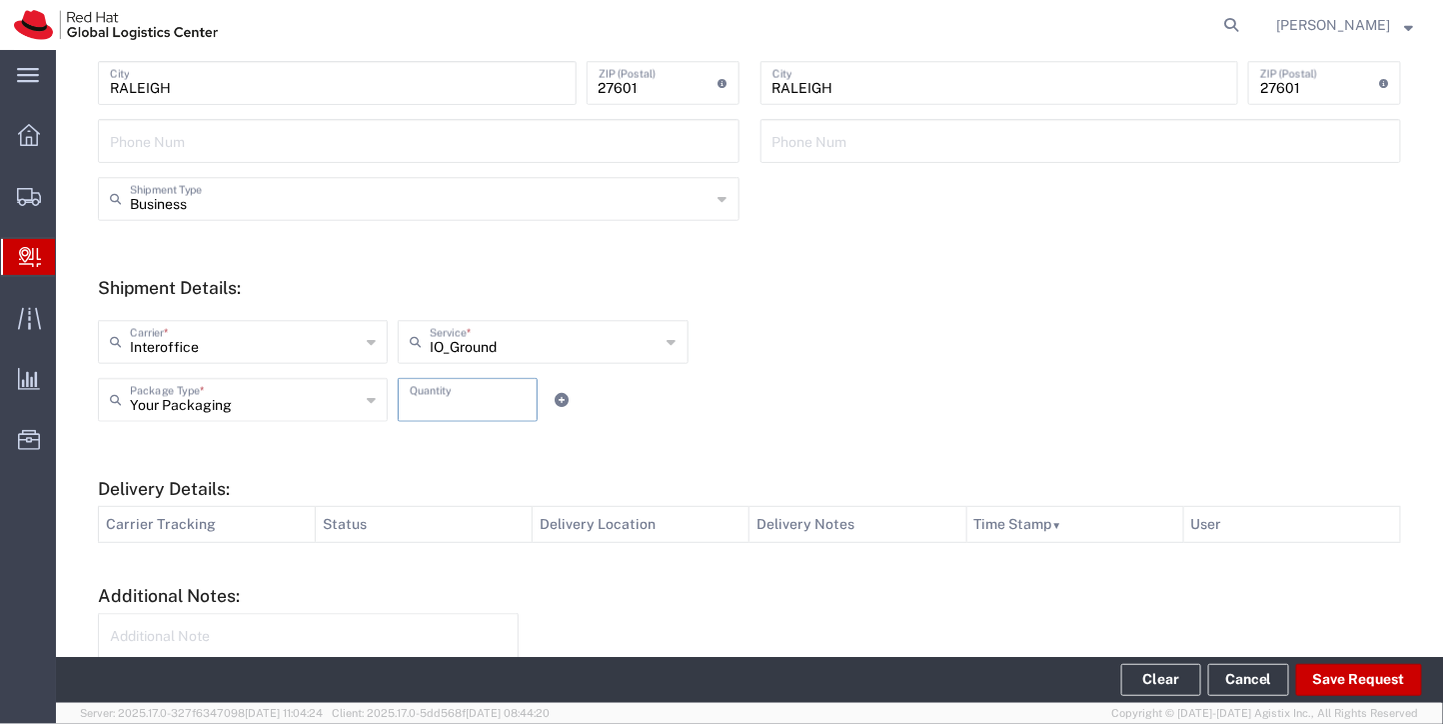
click at [464, 395] on input "number" at bounding box center [468, 398] width 116 height 35
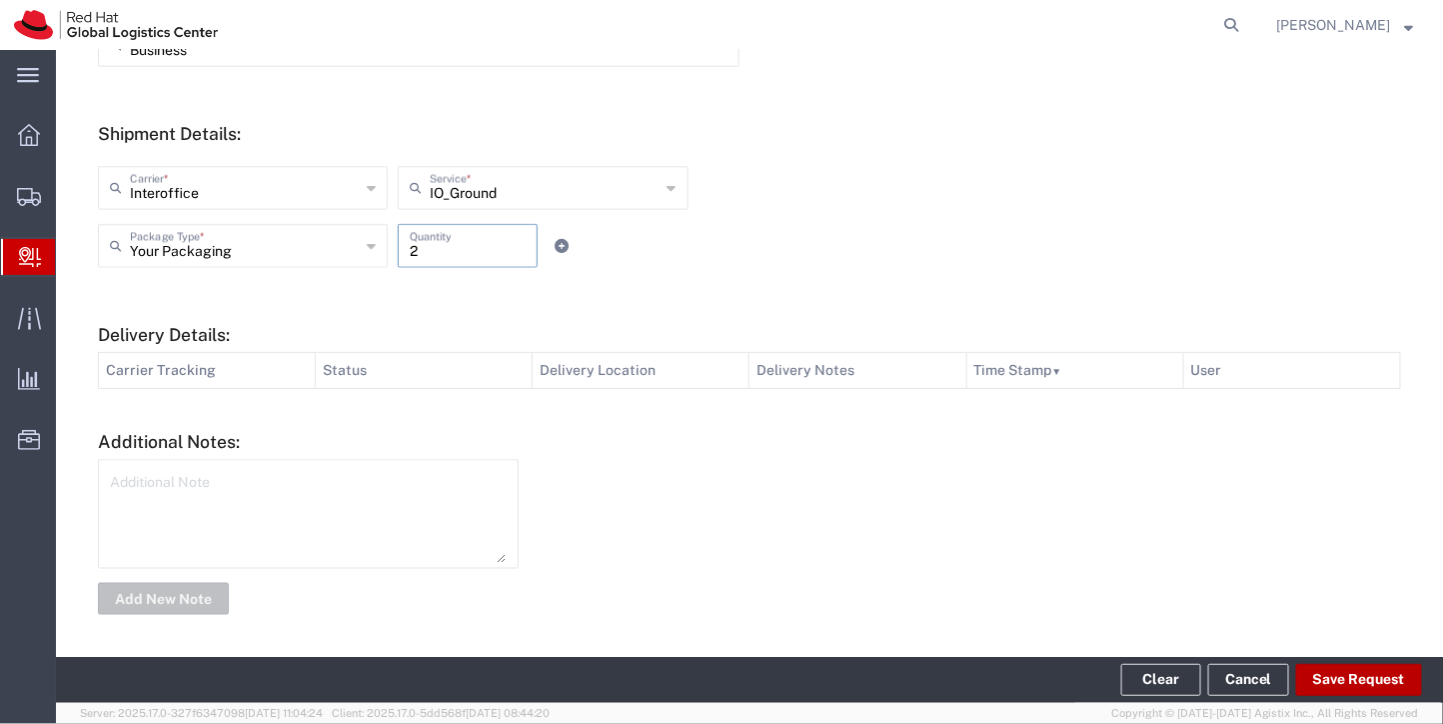
type input "2"
click at [1354, 675] on button "Save Request" at bounding box center [1359, 680] width 126 height 32
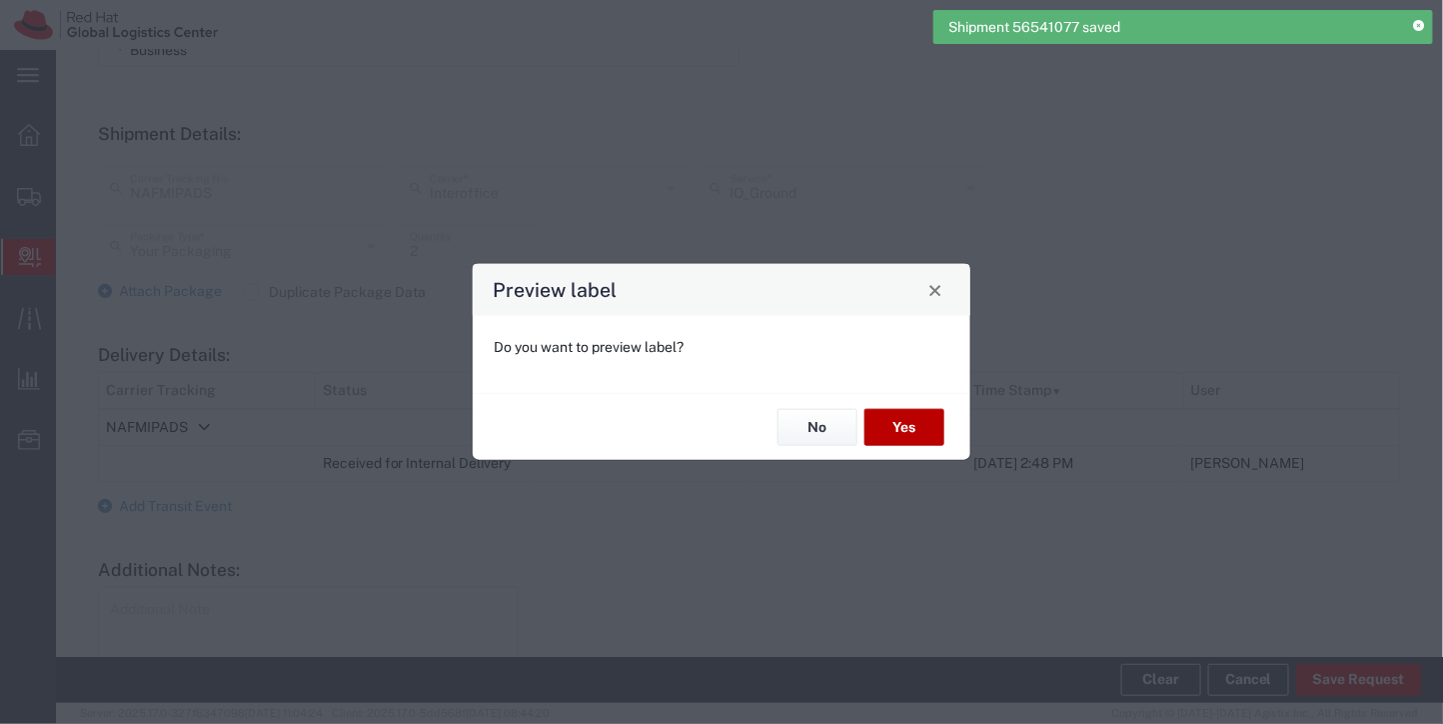
click at [896, 413] on button "Yes" at bounding box center [905, 427] width 80 height 37
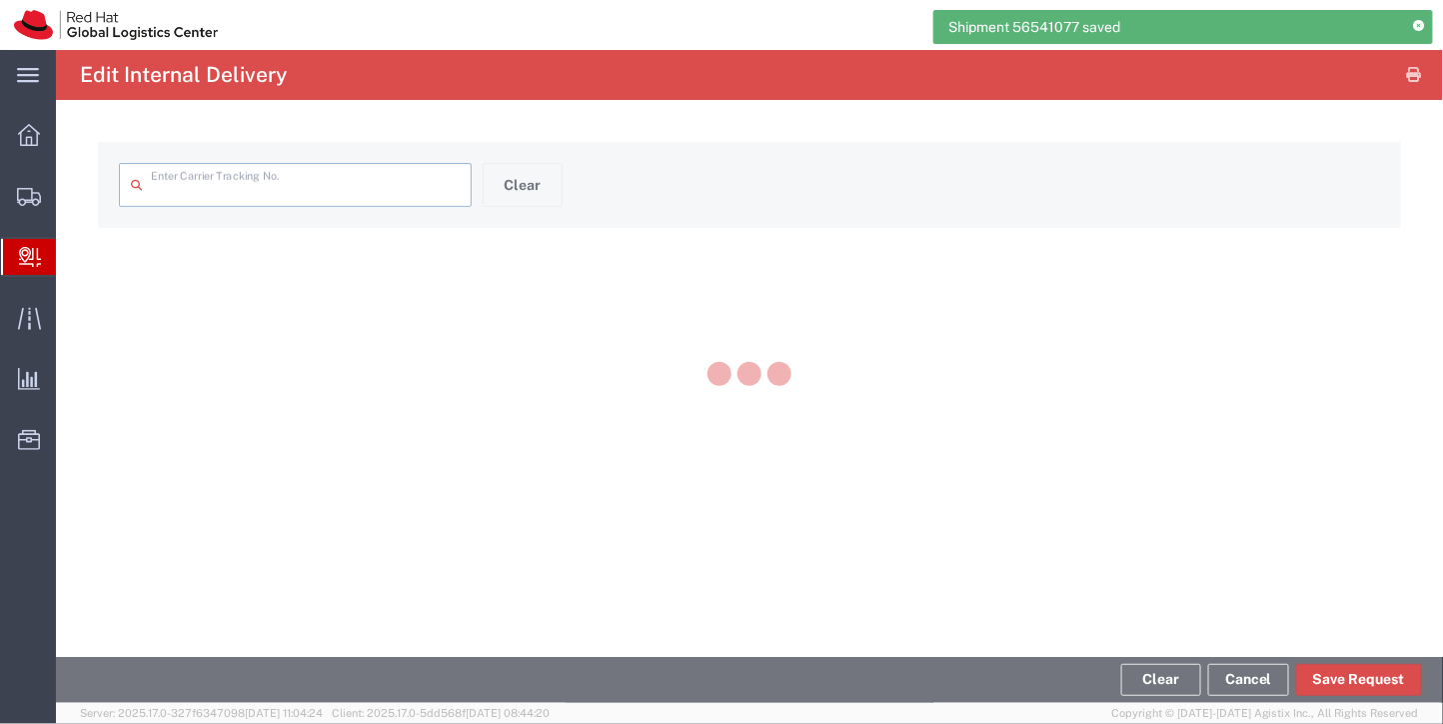
type input "NAFMIPADS"
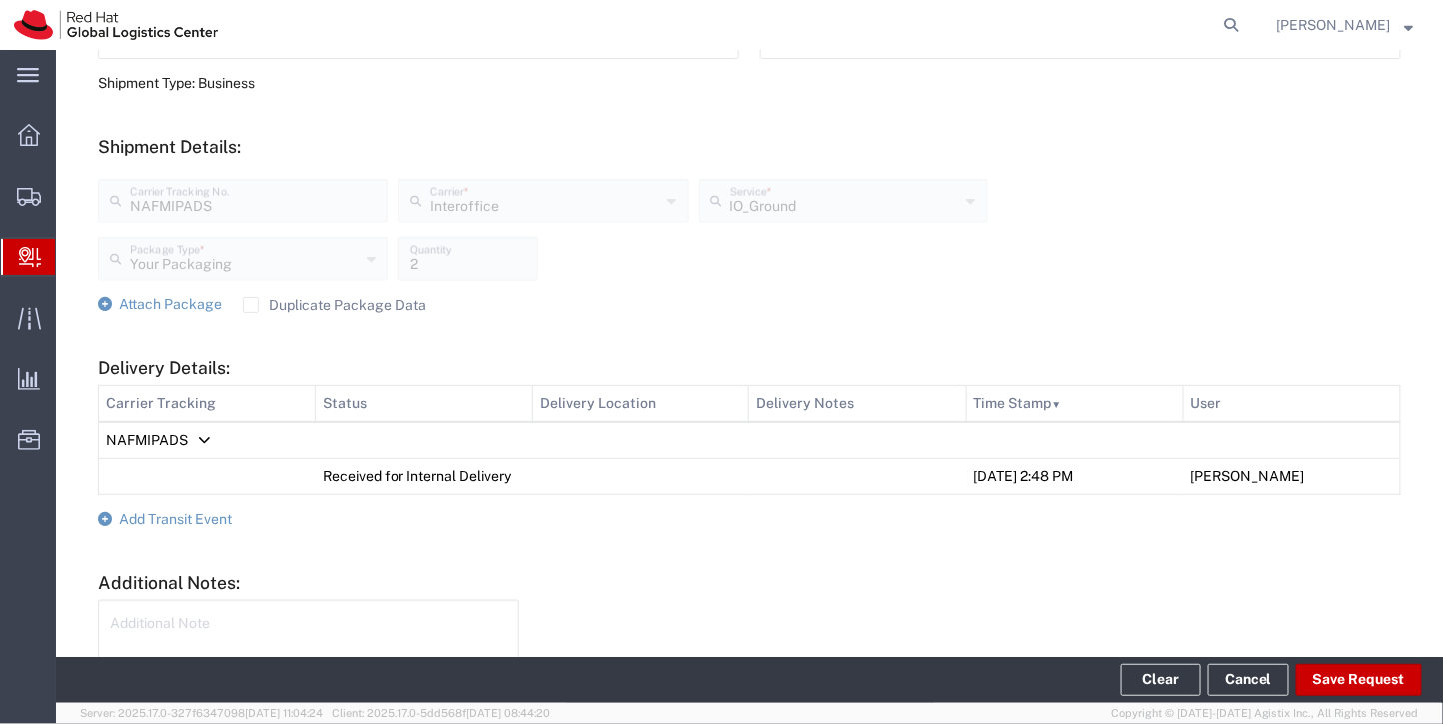
scroll to position [794, 0]
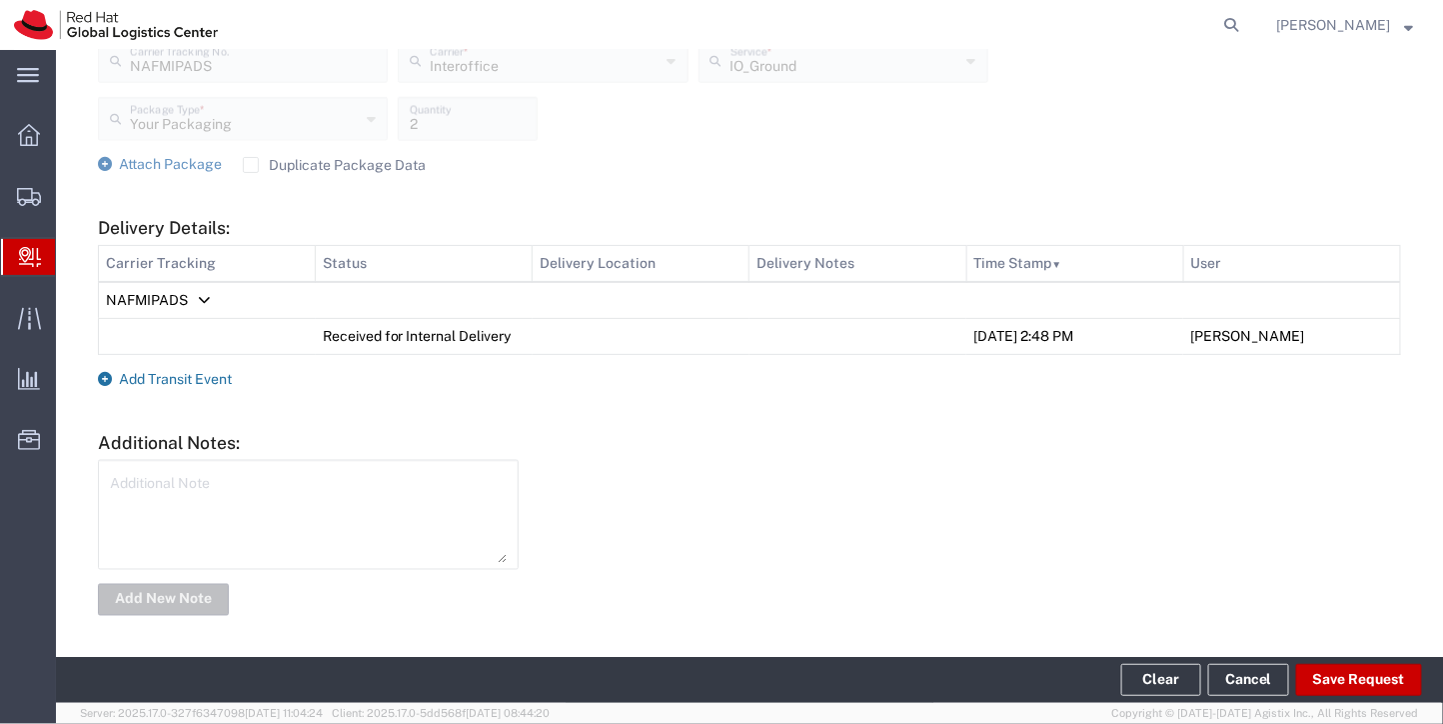
click at [202, 374] on span "Add Transit Event" at bounding box center [175, 379] width 113 height 16
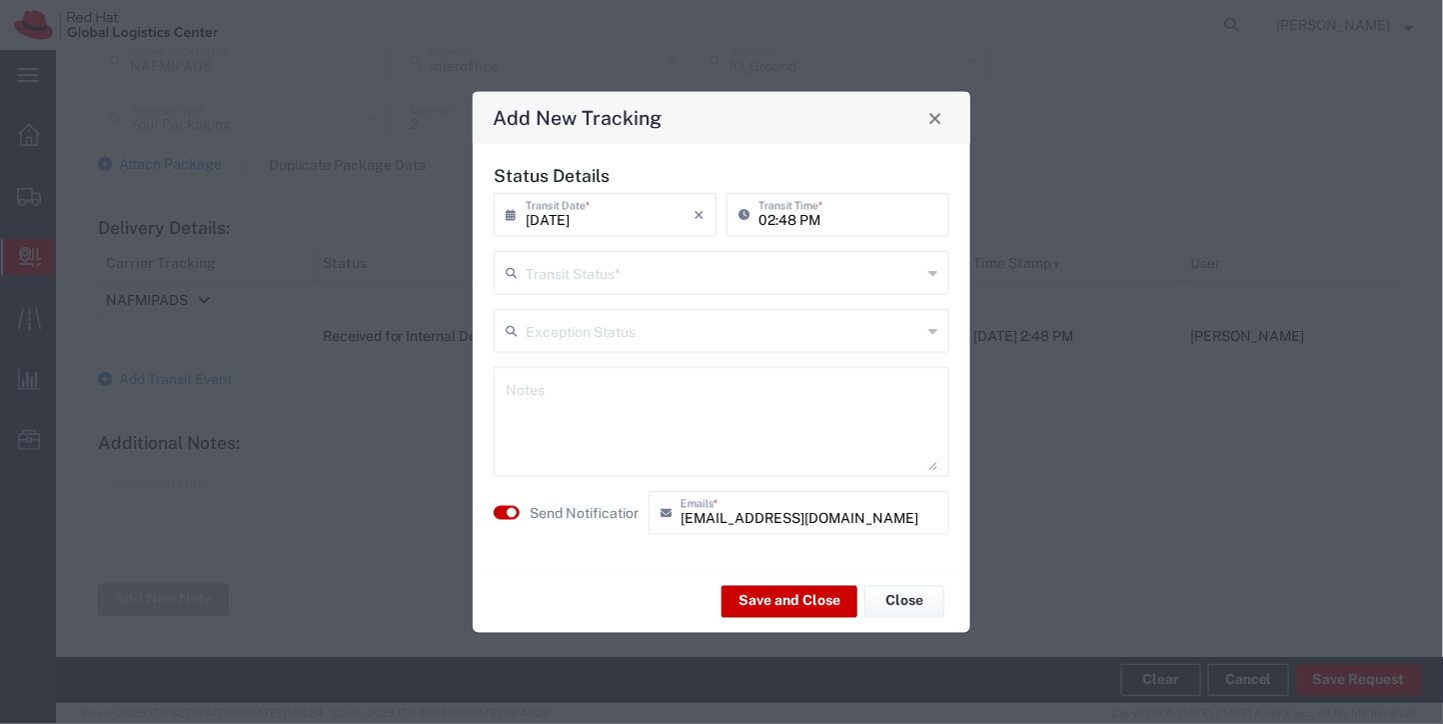
click at [704, 288] on input "text" at bounding box center [724, 271] width 396 height 35
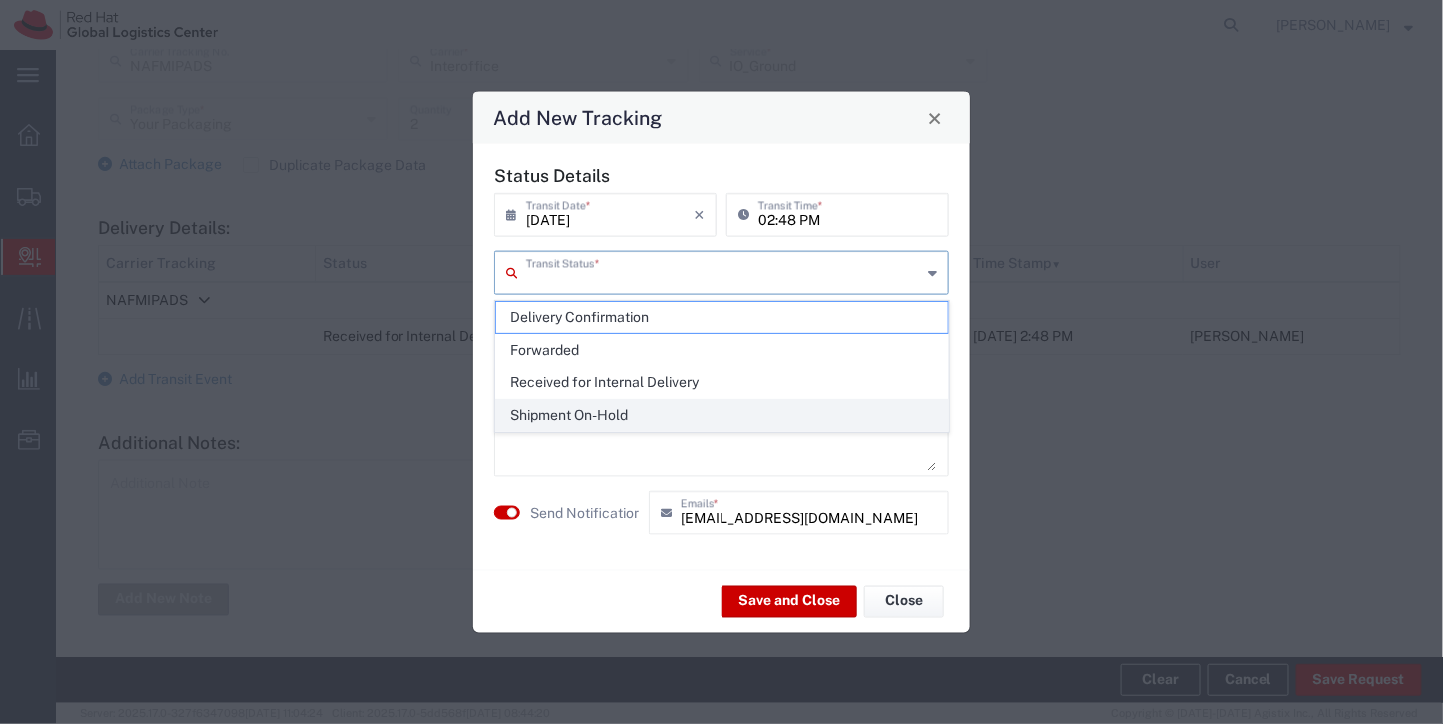
click at [630, 414] on span "Shipment On-Hold" at bounding box center [722, 415] width 452 height 31
type input "Shipment On-Hold"
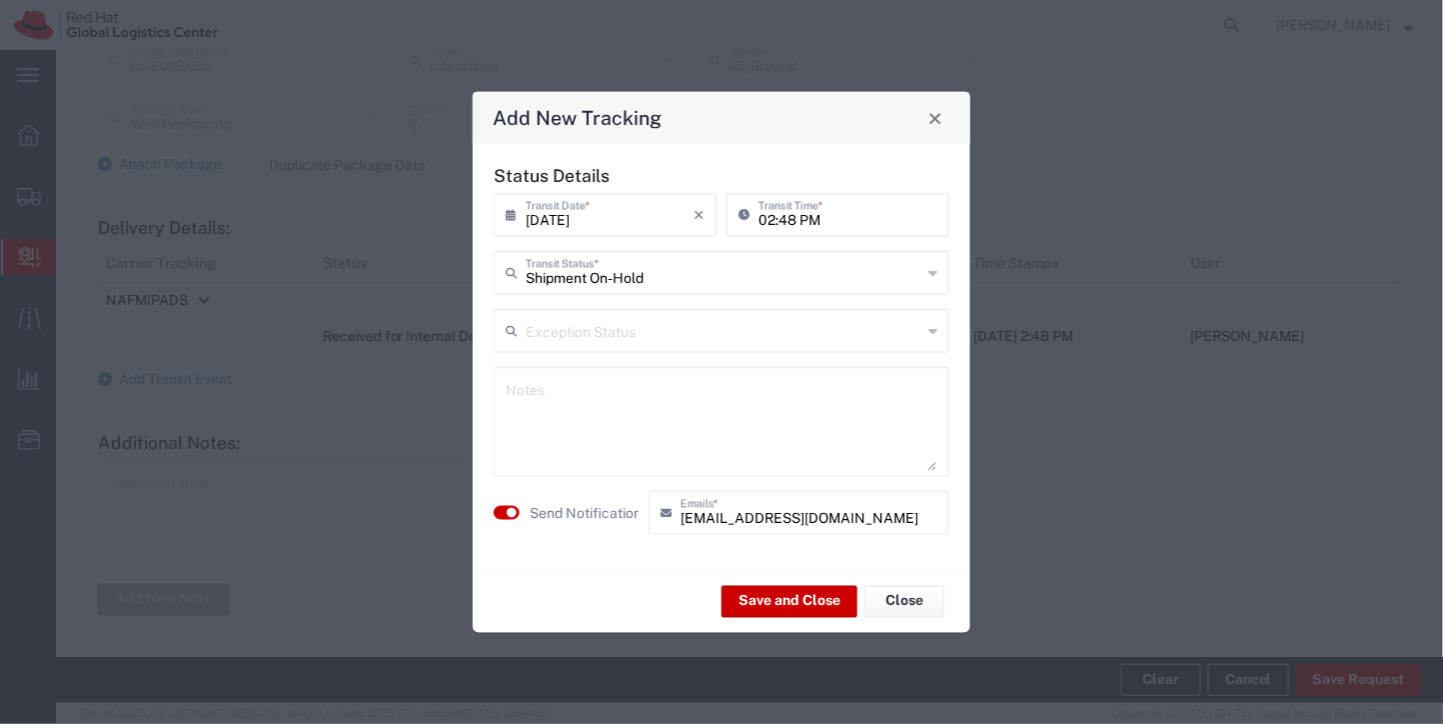
click at [596, 385] on textarea at bounding box center [722, 422] width 432 height 98
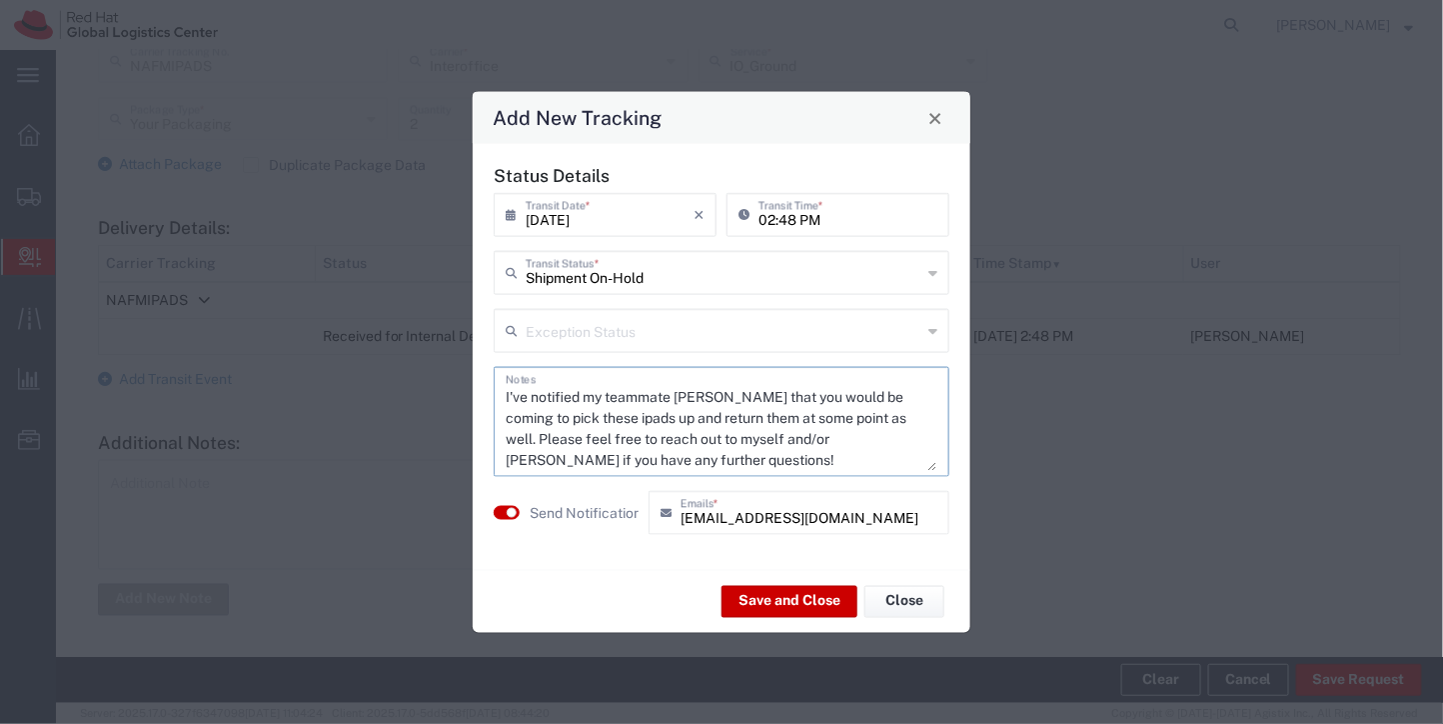
scroll to position [166, 0]
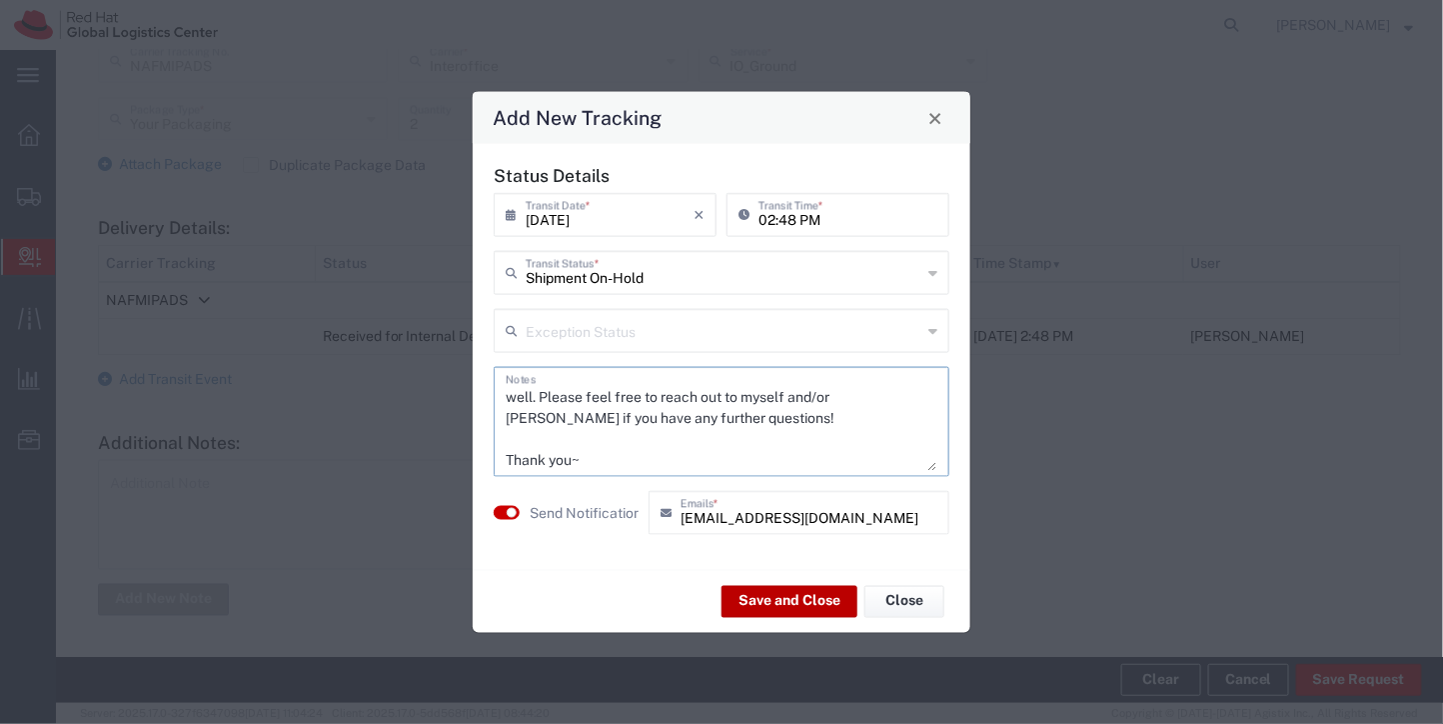
type textarea "Hi Kimberly, Sharing this message here. Your Ipads are located at the Post (flo…"
click at [816, 594] on button "Save and Close" at bounding box center [790, 601] width 136 height 32
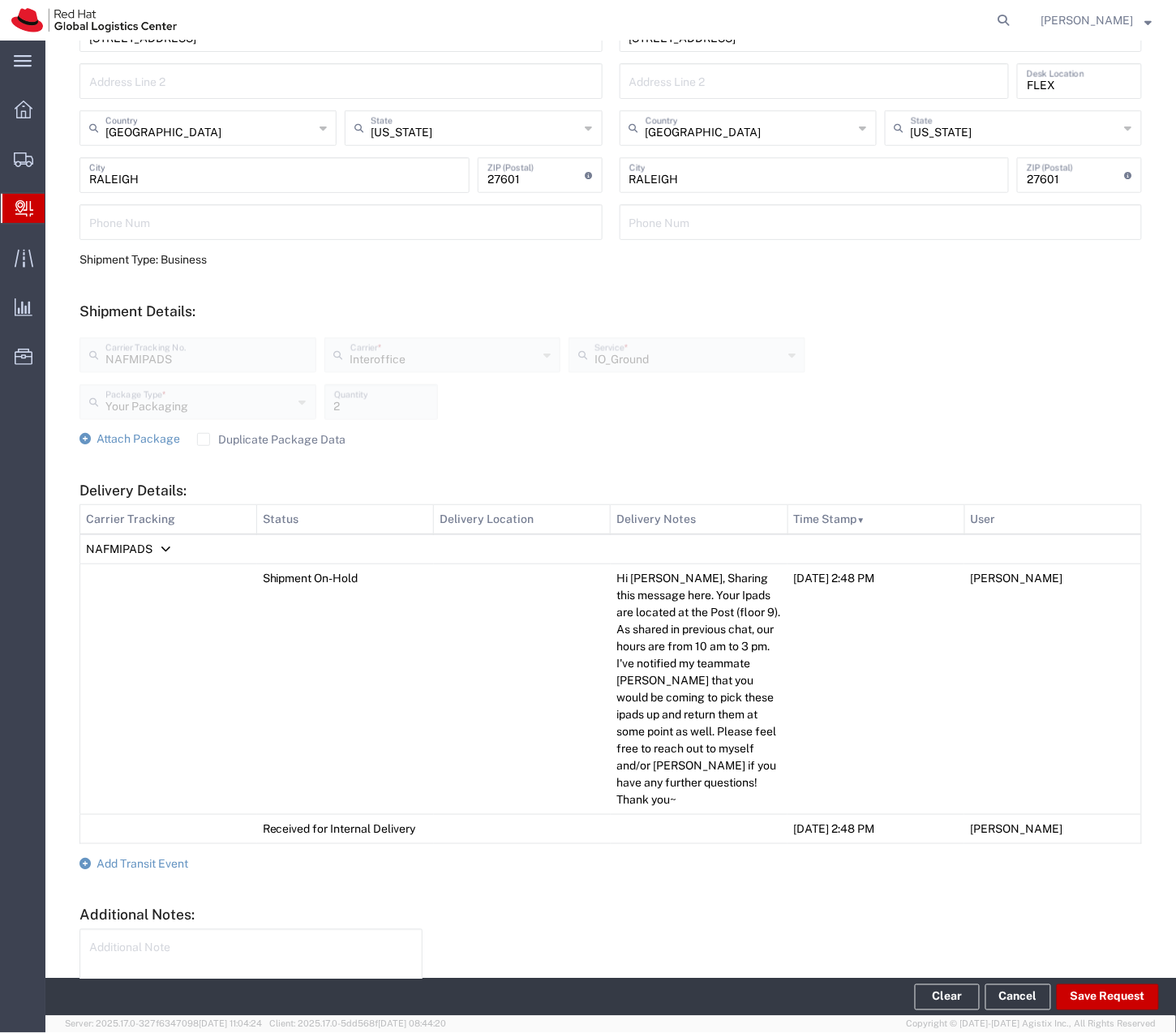
scroll to position [338, 0]
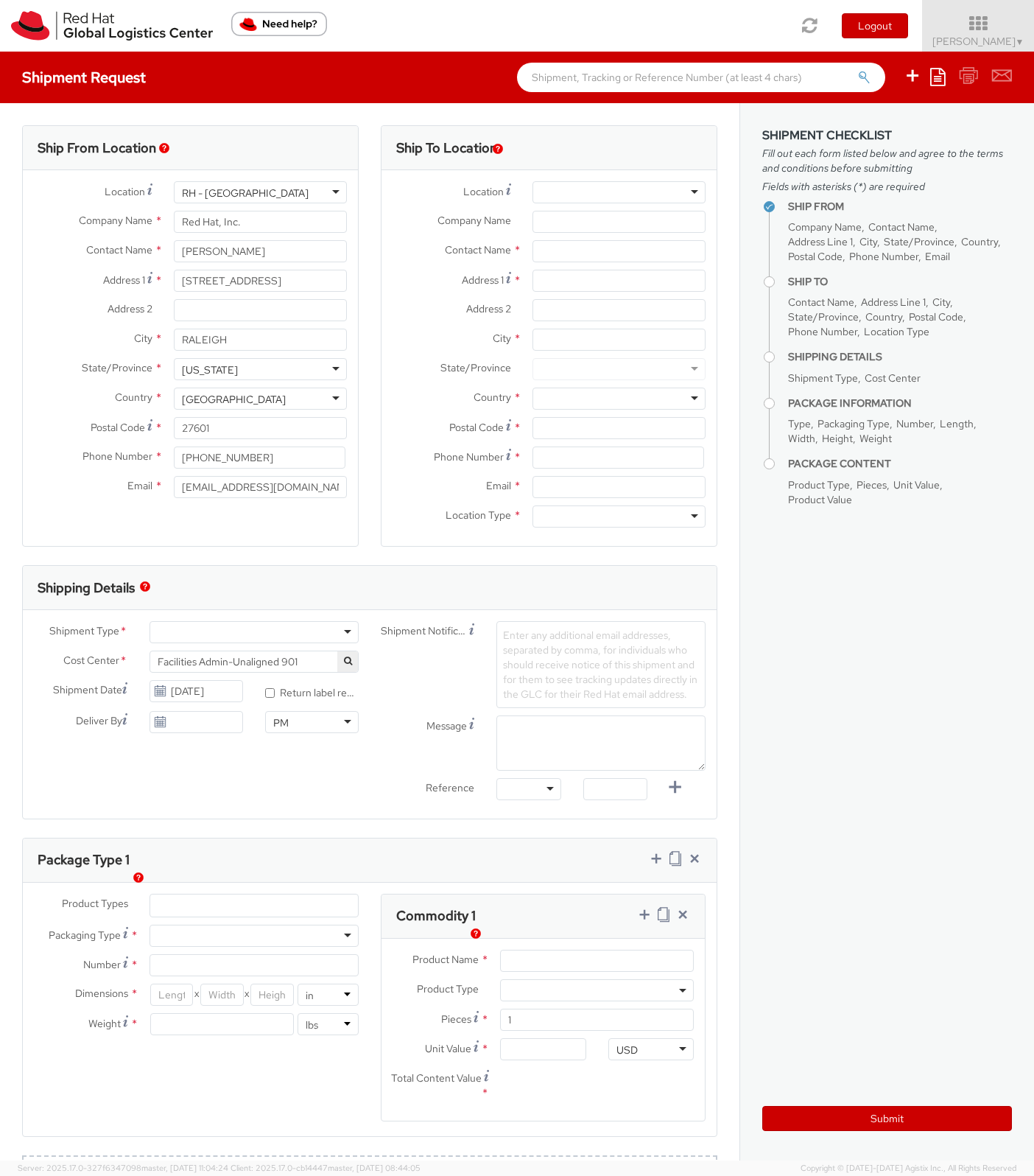
select select
